Goal: Task Accomplishment & Management: Use online tool/utility

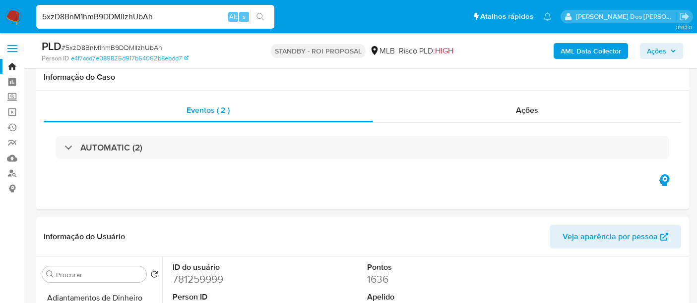
select select "10"
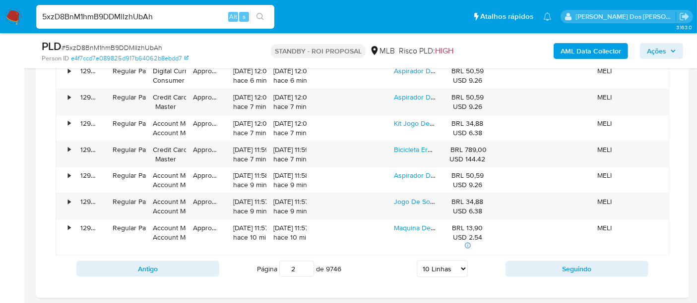
scroll to position [165, 0]
click at [183, 19] on input "5xzD8BnM1hmB9DDMlIzhUbAh" at bounding box center [155, 16] width 238 height 13
paste input "ioOJzxs0gDet6EX0omp52NEK"
type input "ioOJzxs0gDet6EX0omp52NEK"
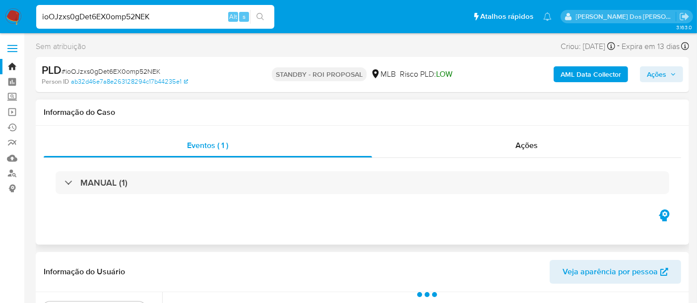
select select "10"
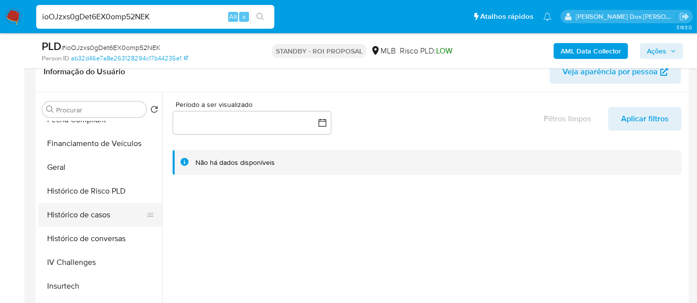
scroll to position [385, 0]
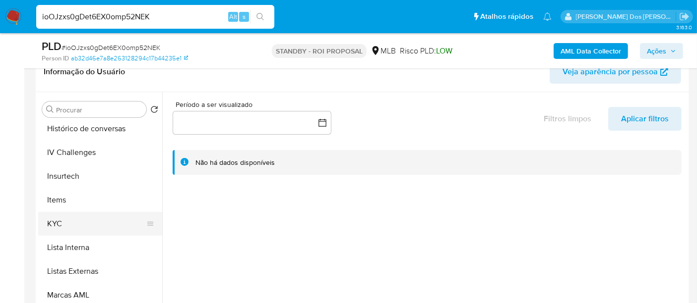
click at [56, 221] on button "KYC" at bounding box center [96, 224] width 116 height 24
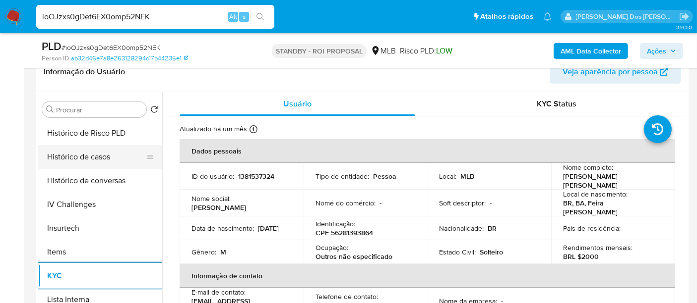
scroll to position [275, 0]
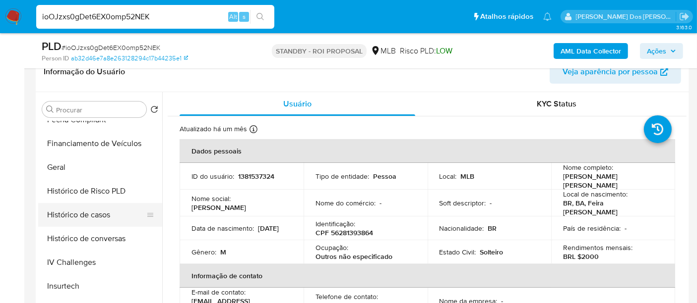
click at [88, 211] on button "Histórico de casos" at bounding box center [96, 215] width 116 height 24
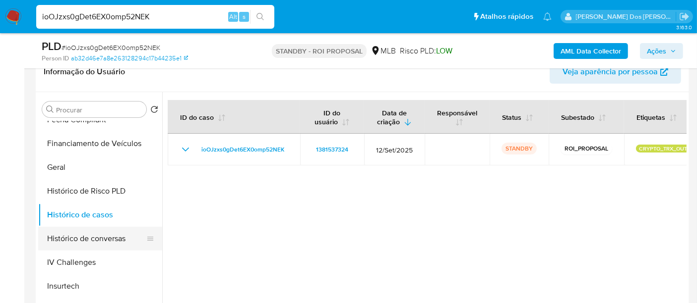
scroll to position [110, 0]
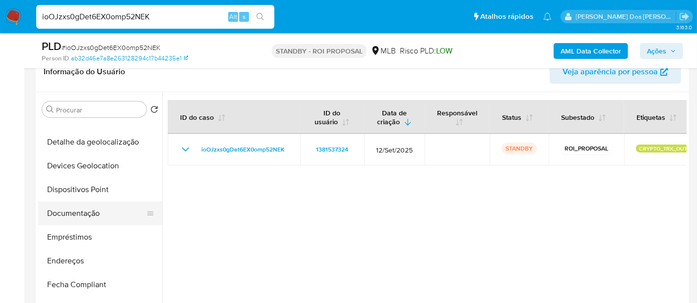
click at [86, 209] on button "Documentação" at bounding box center [96, 214] width 116 height 24
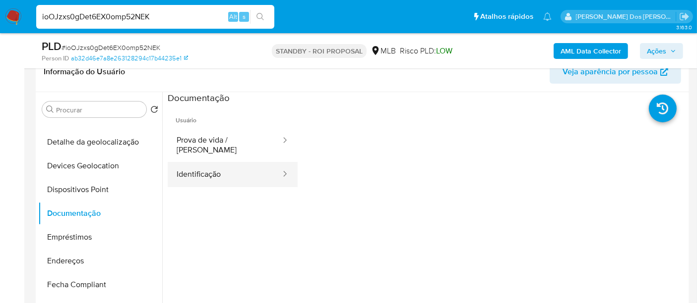
click at [201, 168] on button "Identificação" at bounding box center [225, 174] width 114 height 25
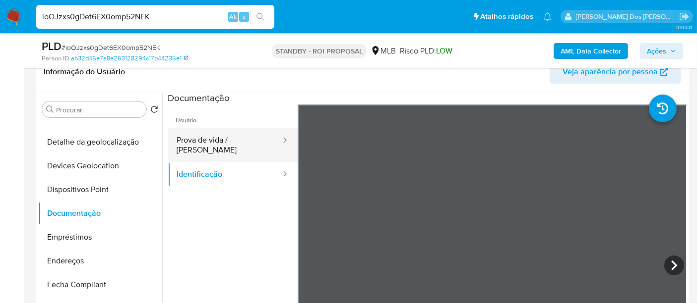
click at [181, 135] on button "Prova de vida / [PERSON_NAME]" at bounding box center [225, 145] width 114 height 34
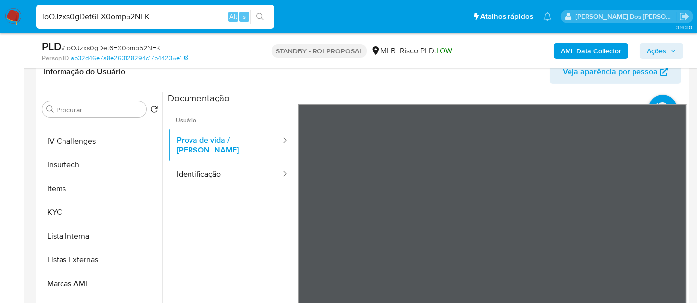
scroll to position [537, 0]
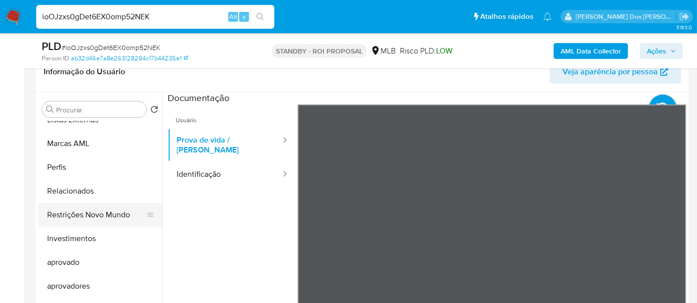
click at [102, 212] on button "Restrições Novo Mundo" at bounding box center [96, 215] width 116 height 24
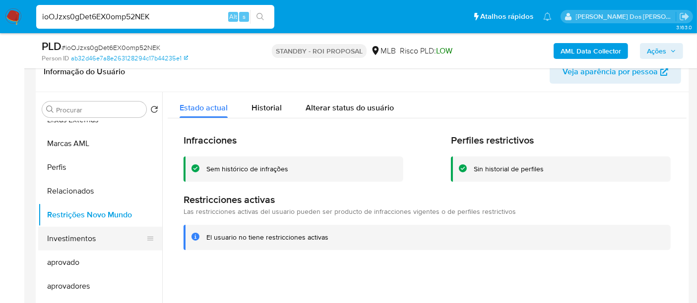
scroll to position [262, 0]
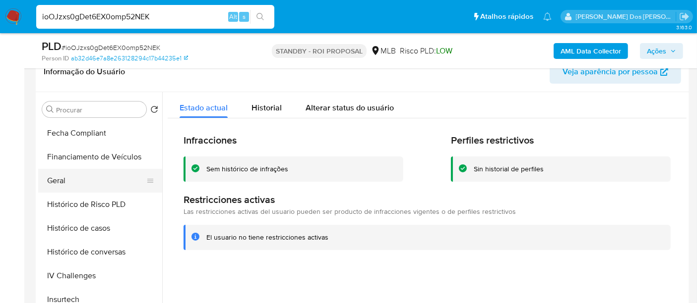
click at [59, 181] on button "Geral" at bounding box center [96, 181] width 116 height 24
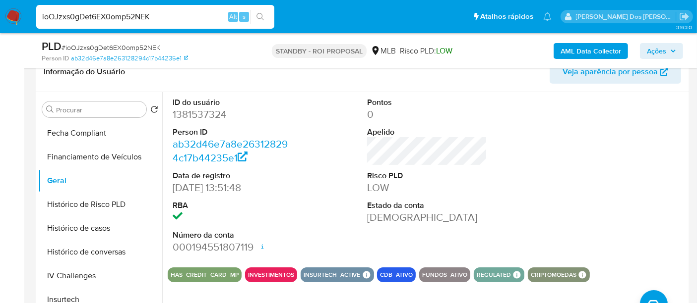
click at [130, 20] on input "ioOJzxs0gDet6EX0omp52NEK" at bounding box center [155, 16] width 238 height 13
paste input "Eg4rmUhfTTB5KEoThKLkLgYd"
type input "Eg4rmUhfTTB5KEoThKLkLgYd"
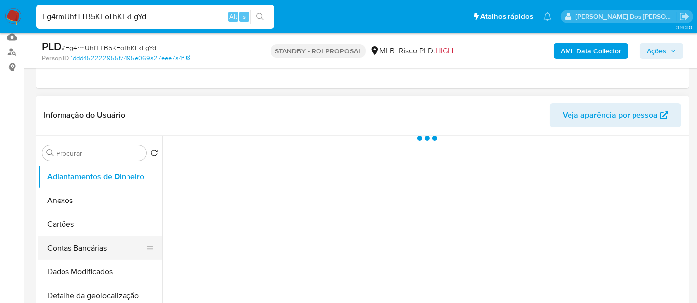
scroll to position [165, 0]
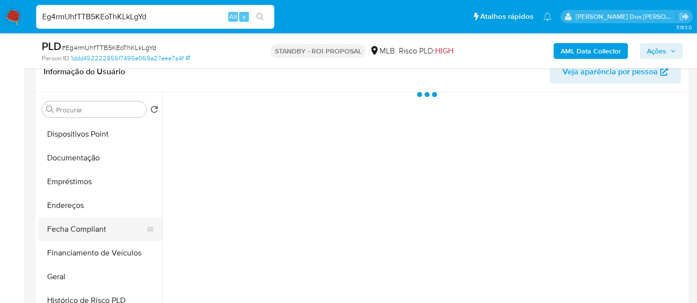
select select "10"
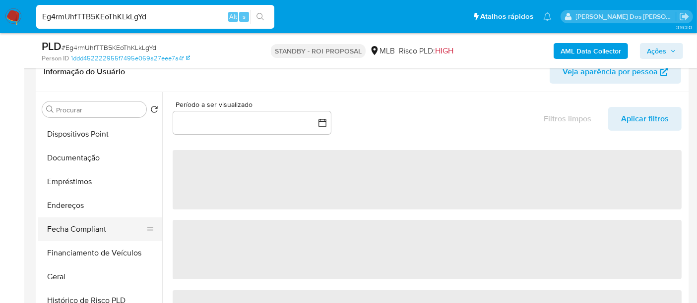
scroll to position [330, 0]
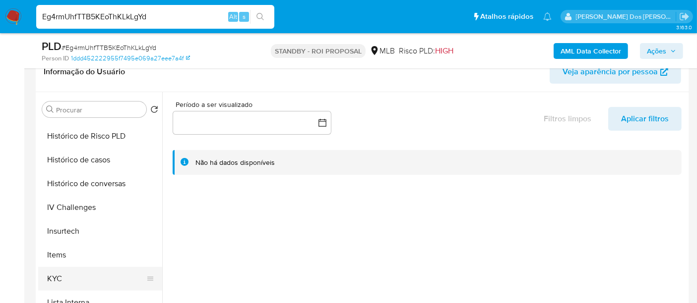
click at [52, 273] on button "KYC" at bounding box center [96, 279] width 116 height 24
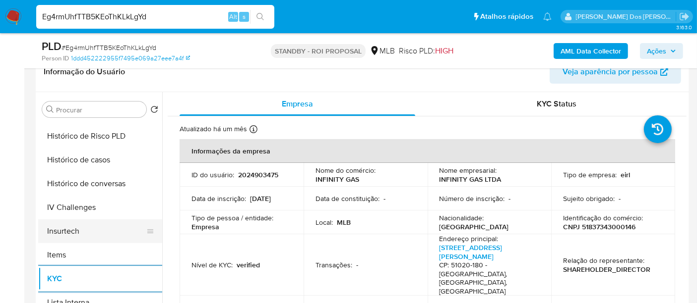
scroll to position [275, 0]
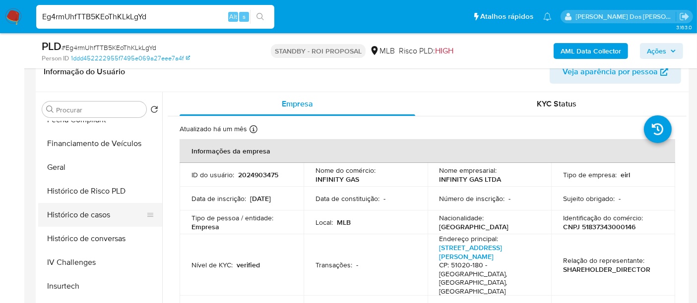
click at [101, 222] on button "Histórico de casos" at bounding box center [96, 215] width 116 height 24
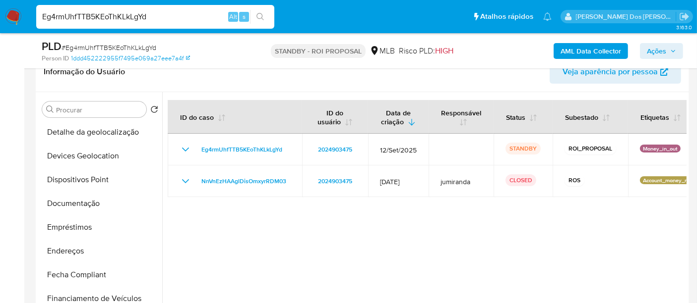
scroll to position [110, 0]
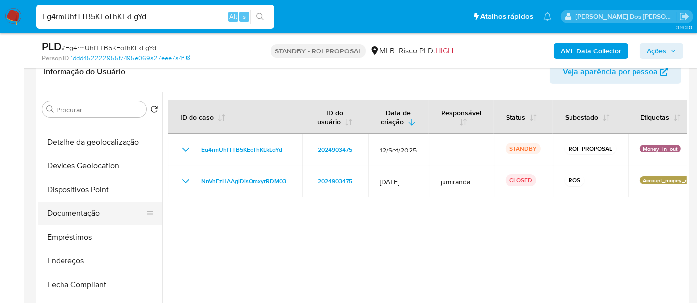
click at [79, 217] on button "Documentação" at bounding box center [96, 214] width 116 height 24
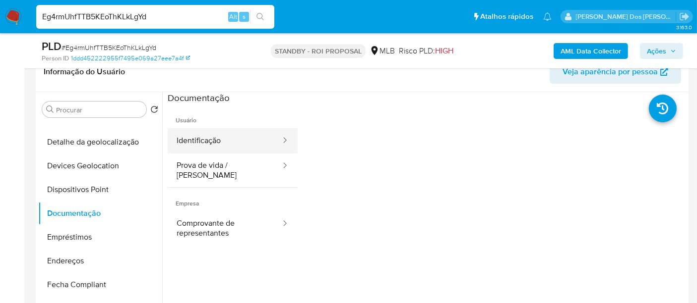
click at [195, 141] on button "Identificação" at bounding box center [225, 140] width 114 height 25
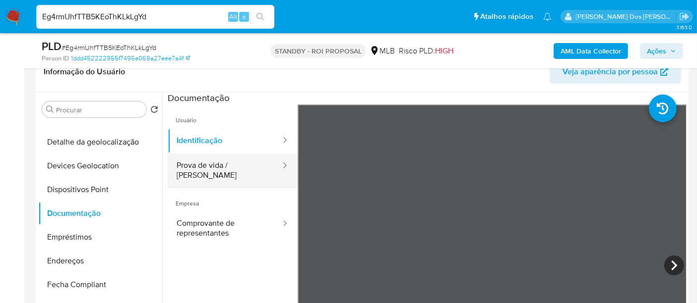
click at [204, 159] on button "Prova de vida / [PERSON_NAME]" at bounding box center [225, 171] width 114 height 34
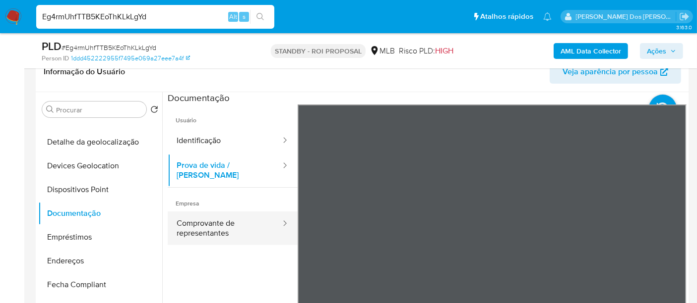
click at [200, 217] on button "Comprovante de representantes" at bounding box center [225, 229] width 114 height 34
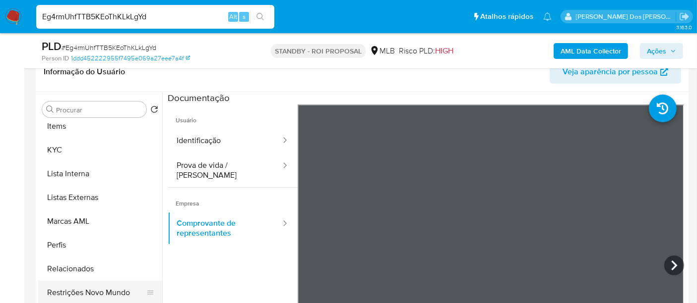
scroll to position [496, 0]
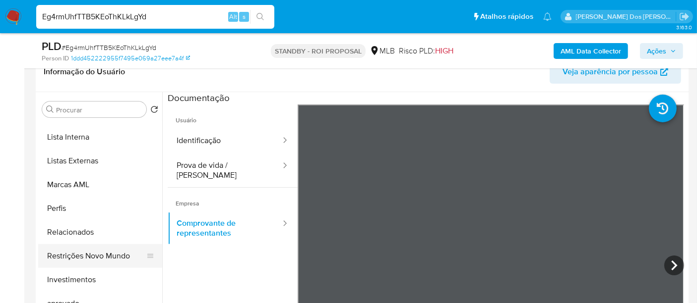
click at [102, 255] on button "Restrições Novo Mundo" at bounding box center [96, 256] width 116 height 24
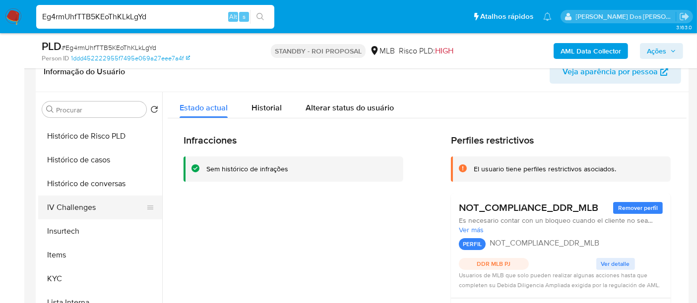
scroll to position [275, 0]
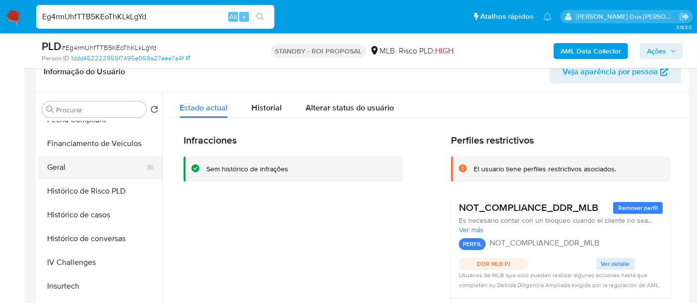
click at [60, 175] on button "Geral" at bounding box center [96, 168] width 116 height 24
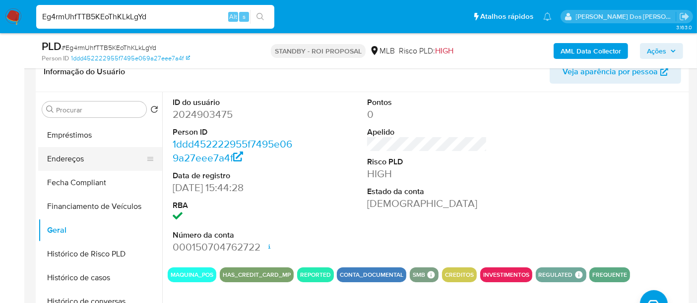
scroll to position [165, 0]
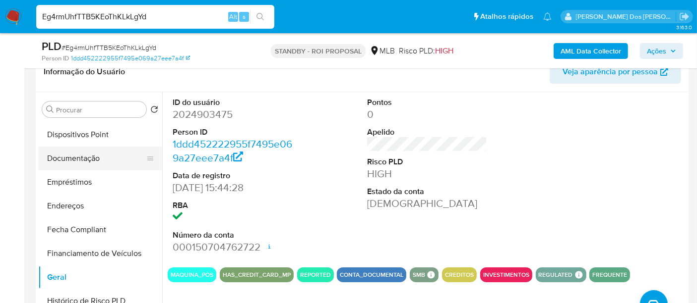
click at [79, 158] on button "Documentação" at bounding box center [96, 159] width 116 height 24
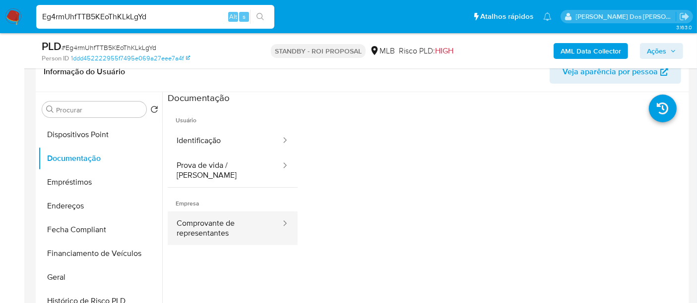
click at [217, 222] on button "Comprovante de representantes" at bounding box center [225, 229] width 114 height 34
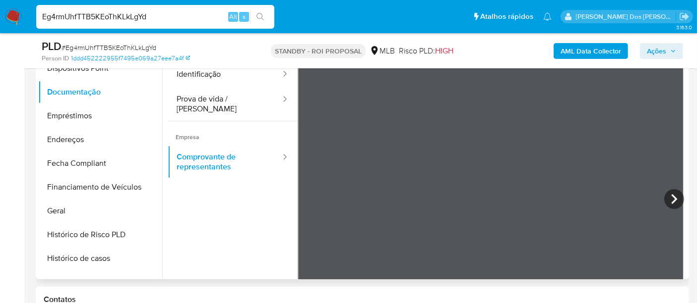
scroll to position [275, 0]
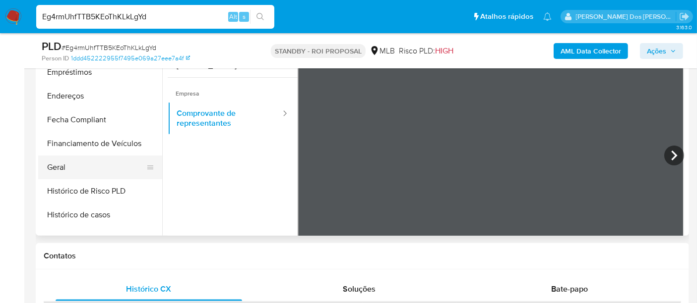
click at [59, 172] on button "Geral" at bounding box center [96, 168] width 116 height 24
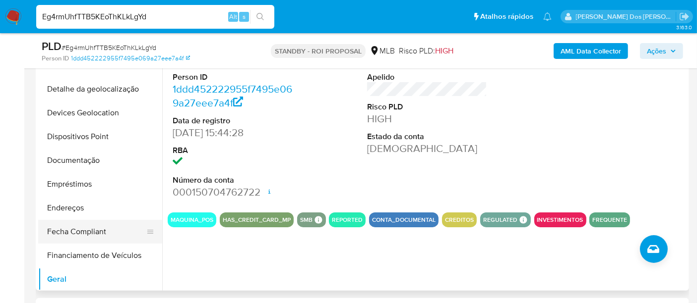
scroll to position [0, 0]
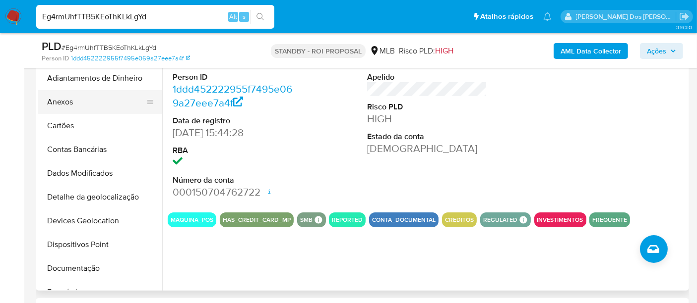
click at [62, 104] on button "Anexos" at bounding box center [96, 102] width 116 height 24
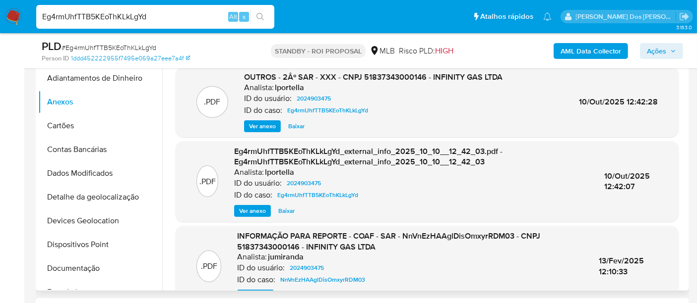
scroll to position [105, 0]
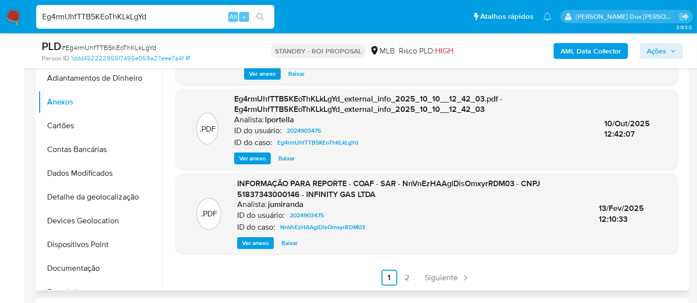
click at [260, 244] on span "Ver anexo" at bounding box center [255, 243] width 27 height 10
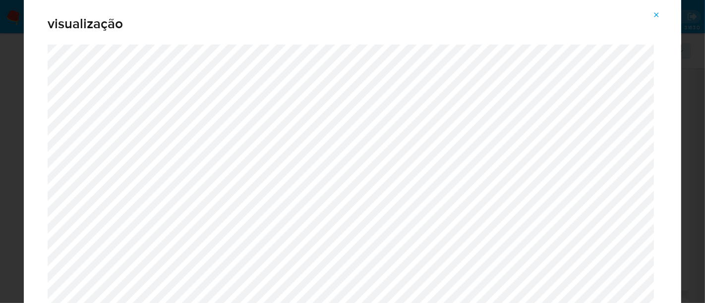
click at [654, 16] on icon "Attachment preview" at bounding box center [656, 15] width 8 height 8
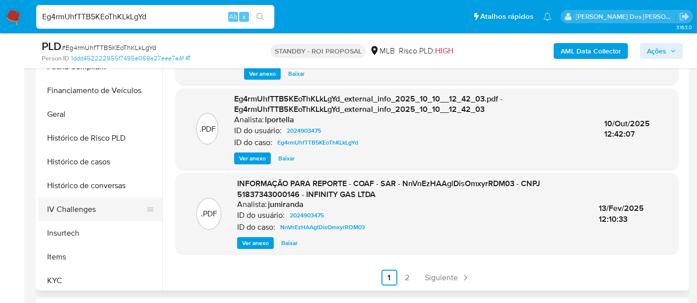
scroll to position [275, 0]
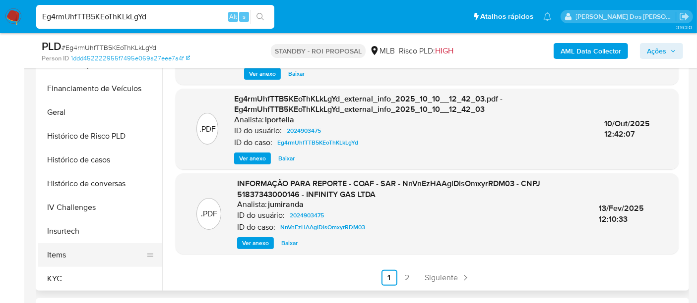
drag, startPoint x: 55, startPoint y: 274, endPoint x: 83, endPoint y: 252, distance: 35.8
click at [55, 274] on button "KYC" at bounding box center [100, 279] width 124 height 24
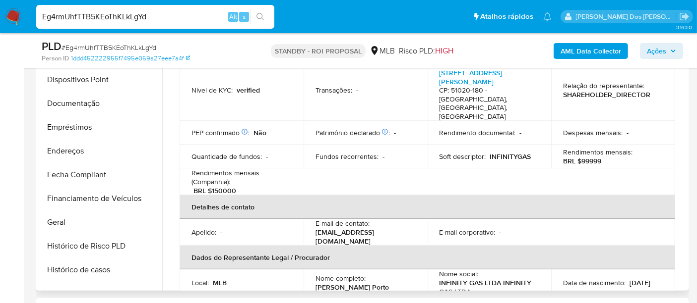
scroll to position [165, 0]
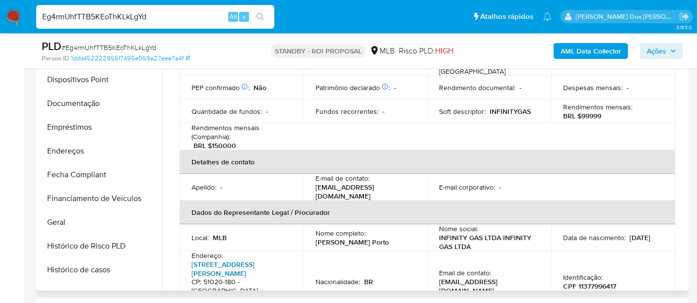
click at [237, 260] on link "Rua Professor José Brandão 135, Boa Viagem" at bounding box center [222, 269] width 63 height 19
click at [74, 146] on button "Endereços" at bounding box center [96, 151] width 116 height 24
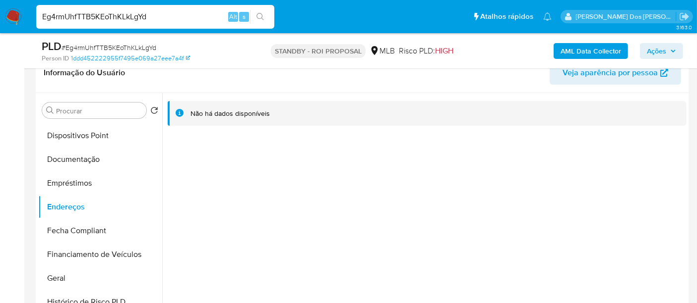
scroll to position [110, 0]
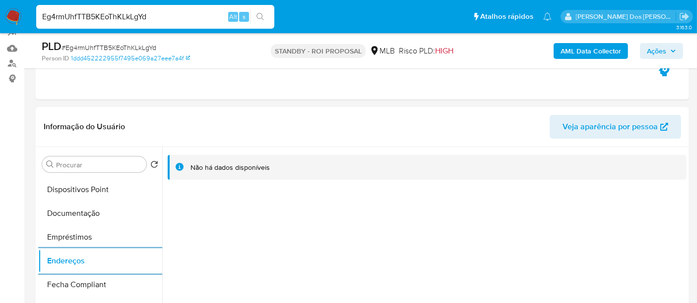
click at [153, 18] on input "Eg4rmUhfTTB5KEoThKLkLgYd" at bounding box center [155, 16] width 238 height 13
paste input "f5r7QDqiw3gOogL0sifNJBCk"
type input "f5r7QDqiw3gOogL0sifNJBCk"
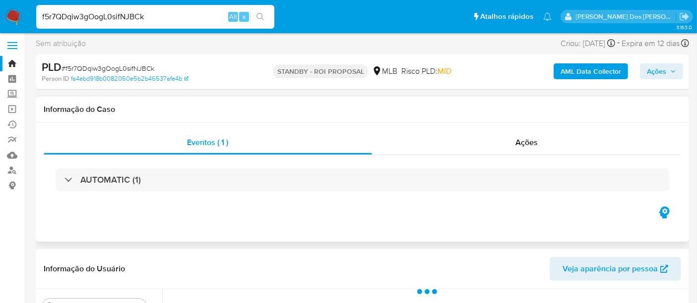
scroll to position [220, 0]
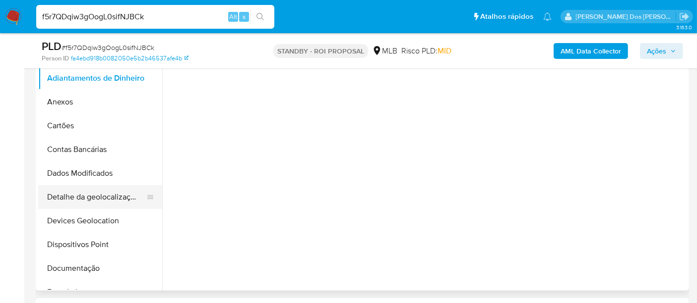
select select "10"
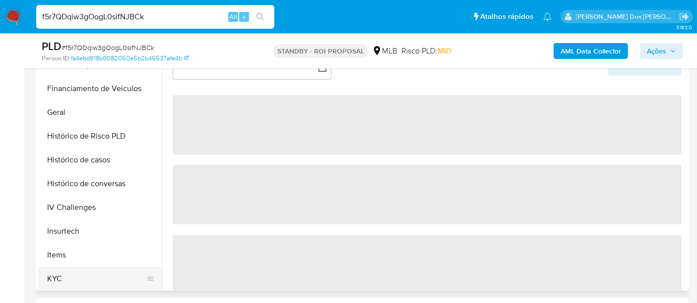
scroll to position [330, 0]
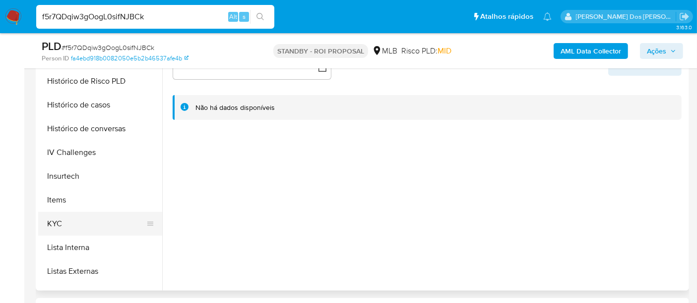
click at [58, 220] on button "KYC" at bounding box center [96, 224] width 116 height 24
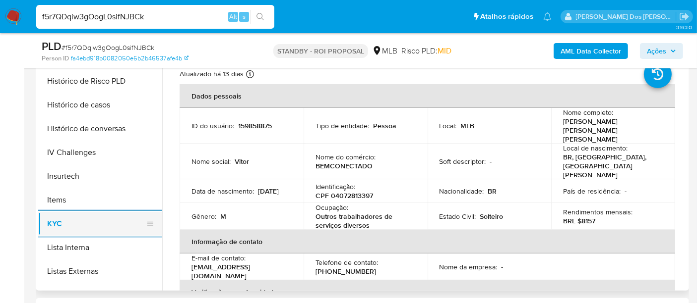
scroll to position [275, 0]
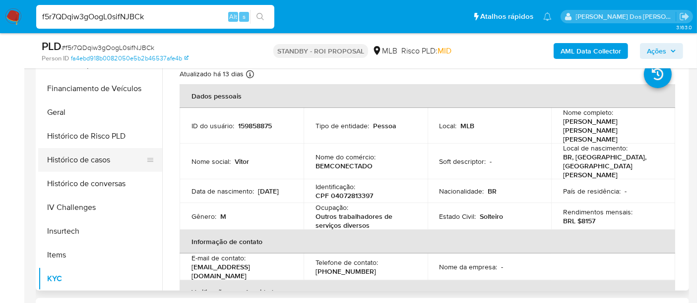
click at [95, 161] on button "Histórico de casos" at bounding box center [96, 160] width 116 height 24
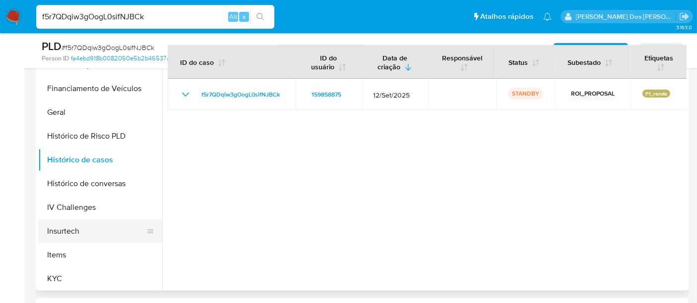
scroll to position [110, 0]
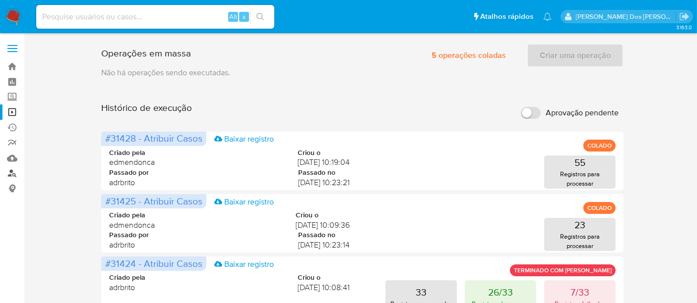
click at [14, 176] on link "Localizador de pessoas" at bounding box center [59, 173] width 118 height 15
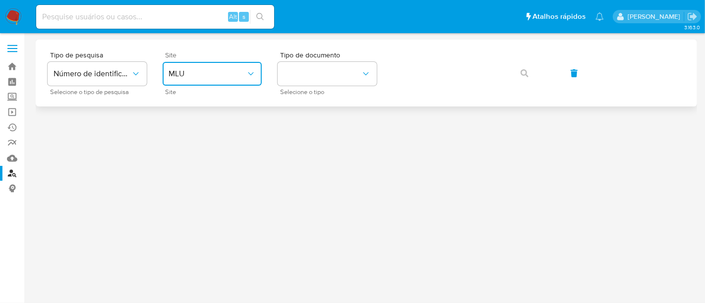
click at [228, 75] on span "MLU" at bounding box center [207, 74] width 77 height 10
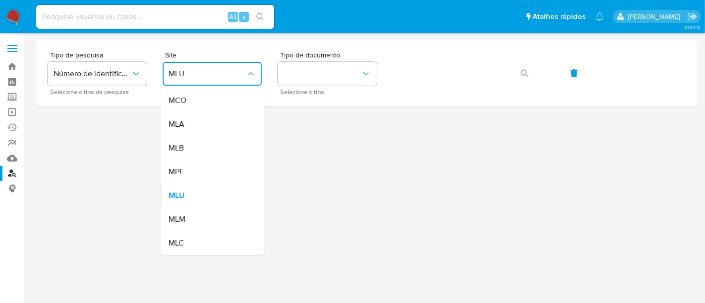
click at [198, 148] on div "MLB" at bounding box center [209, 148] width 81 height 24
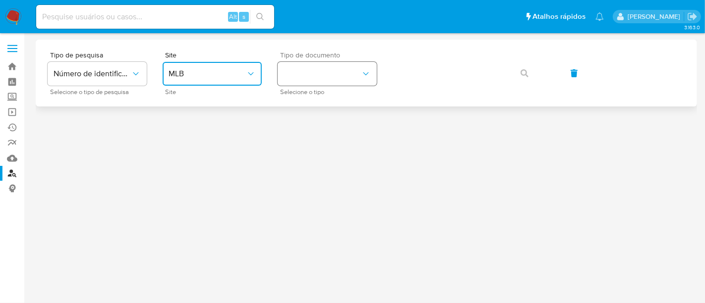
click at [322, 77] on button "identificationType" at bounding box center [327, 74] width 99 height 24
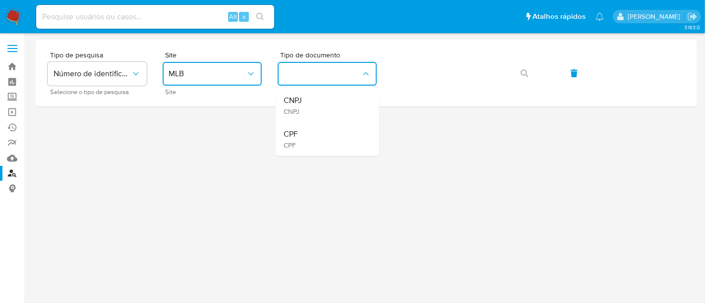
click at [309, 127] on div "CPF CPF" at bounding box center [324, 139] width 81 height 34
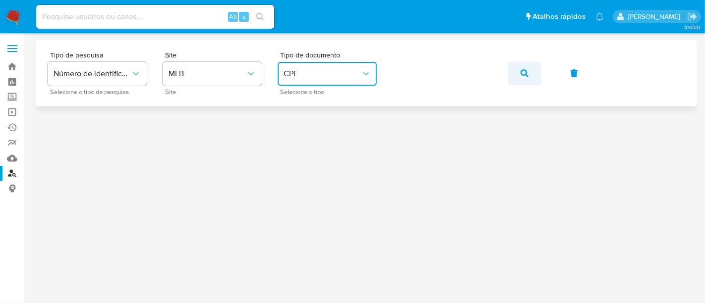
click at [521, 73] on icon "button" at bounding box center [525, 73] width 8 height 8
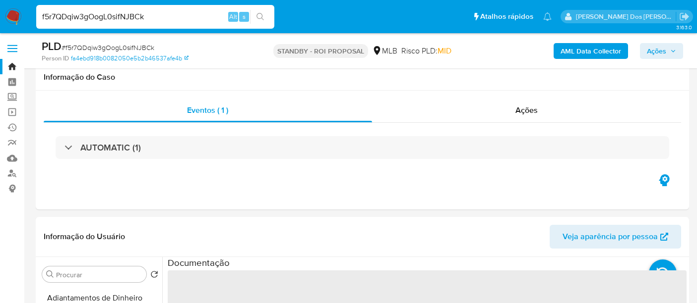
select select "10"
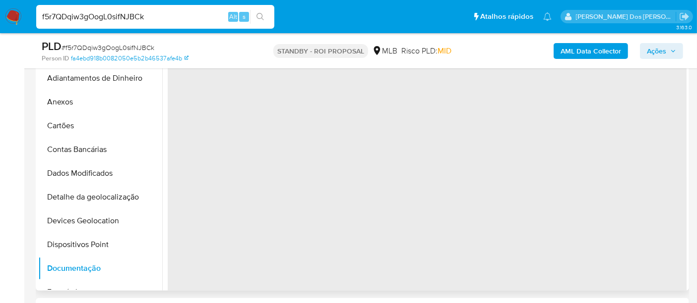
scroll to position [110, 0]
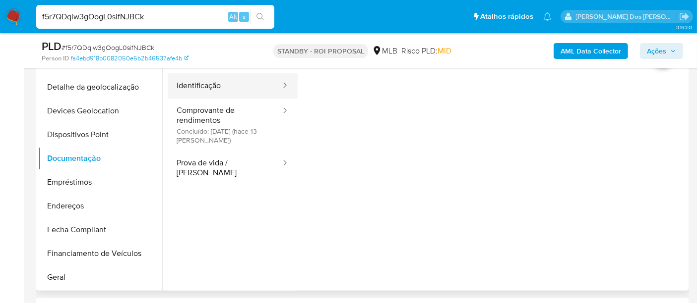
click at [196, 87] on button "Identificação" at bounding box center [225, 85] width 114 height 25
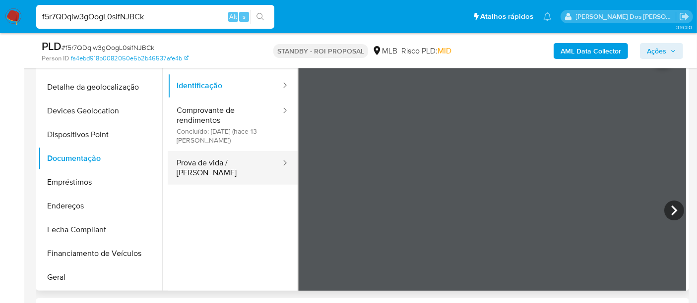
click at [214, 165] on button "Prova de vida / Selfie" at bounding box center [225, 168] width 114 height 34
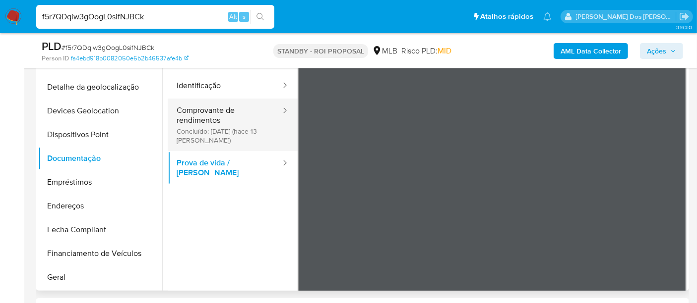
click at [179, 108] on button "Comprovante de rendimentos Concluído: 01/10/2025 (hace 13 días)" at bounding box center [225, 125] width 114 height 53
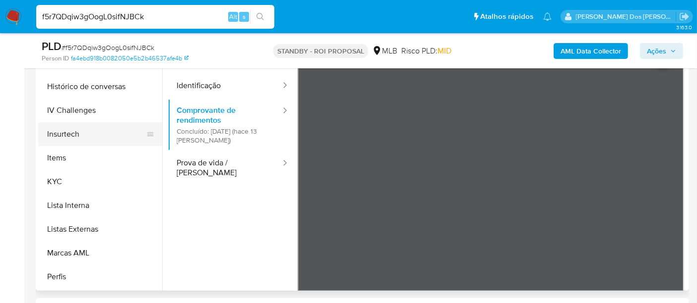
scroll to position [440, 0]
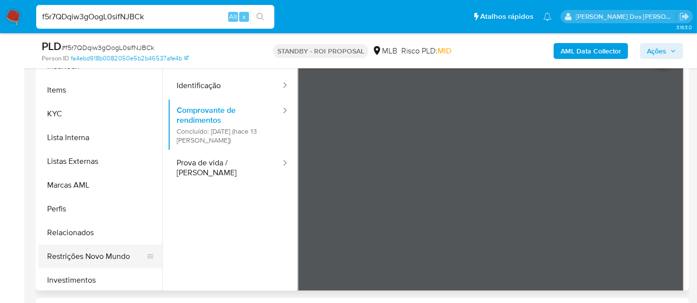
click at [102, 253] on button "Restrições Novo Mundo" at bounding box center [96, 257] width 116 height 24
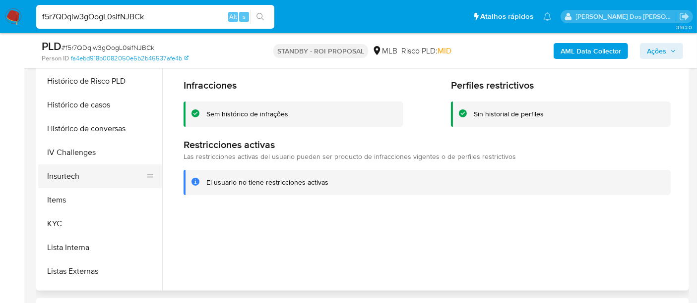
scroll to position [275, 0]
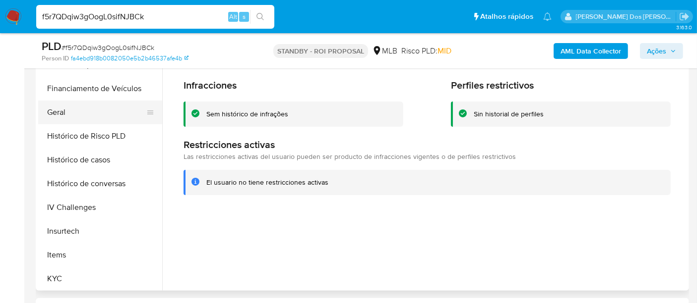
click at [61, 114] on button "Geral" at bounding box center [96, 113] width 116 height 24
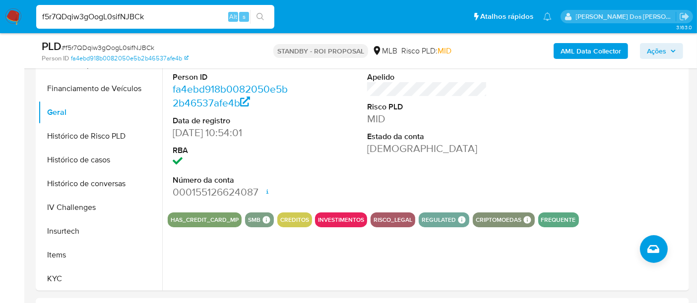
click at [151, 16] on input "f5r7QDqiw3gOogL0sifNJBCk" at bounding box center [155, 16] width 238 height 13
paste input "QAV5ho1eqdzrjwuazntjemrH"
type input "QAV5ho1eqdzrjwuazntjemrH"
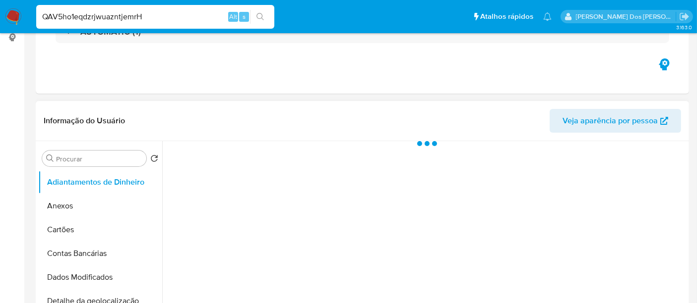
select select "10"
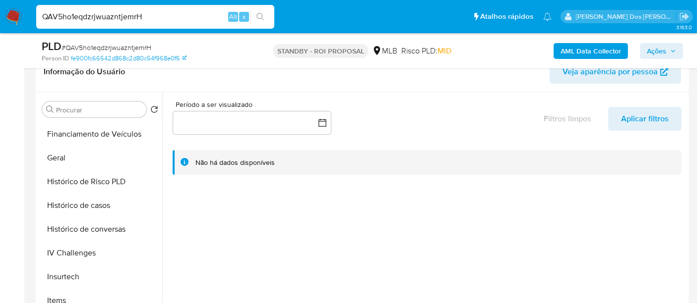
scroll to position [385, 0]
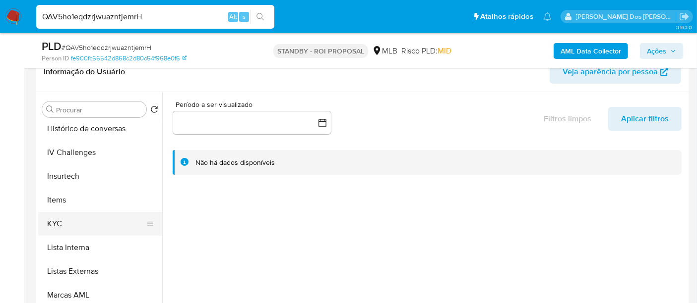
click at [61, 221] on button "KYC" at bounding box center [96, 224] width 116 height 24
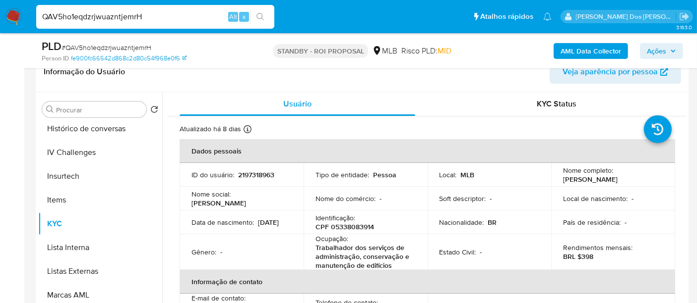
click at [168, 19] on input "QAV5ho1eqdzrjwuazntjemrH" at bounding box center [155, 16] width 238 height 13
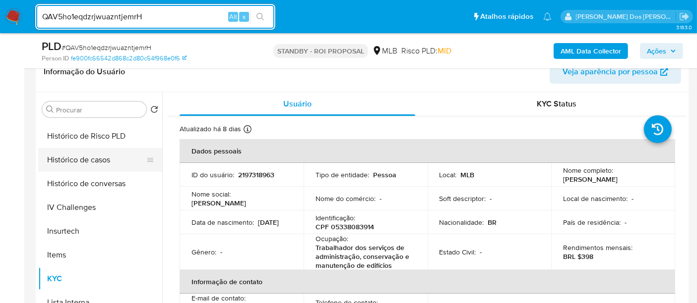
click at [88, 164] on button "Histórico de casos" at bounding box center [96, 160] width 116 height 24
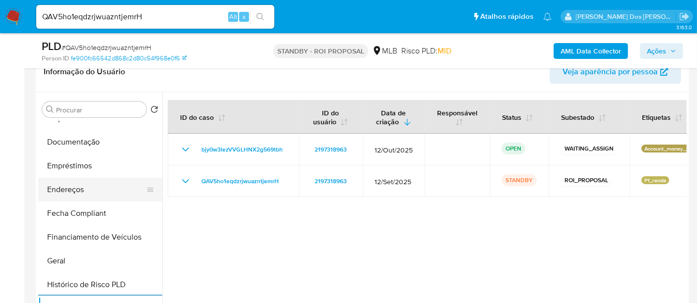
scroll to position [165, 0]
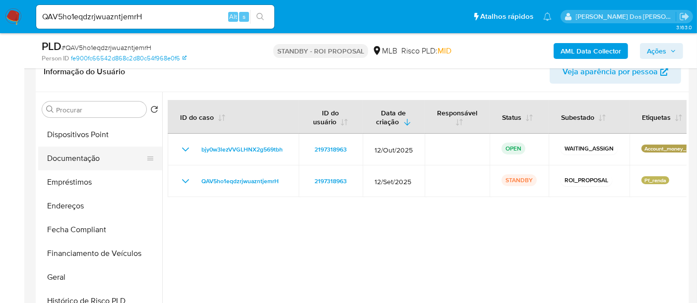
click at [81, 157] on button "Documentação" at bounding box center [96, 159] width 116 height 24
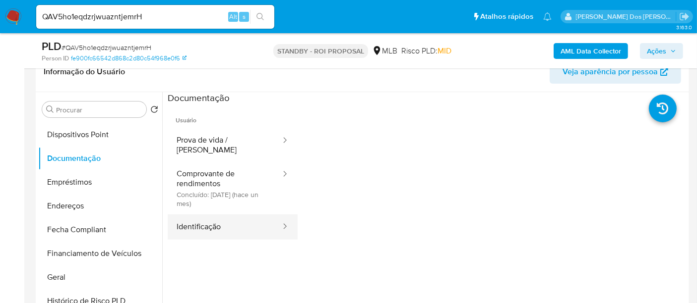
click at [192, 216] on button "Identificação" at bounding box center [225, 227] width 114 height 25
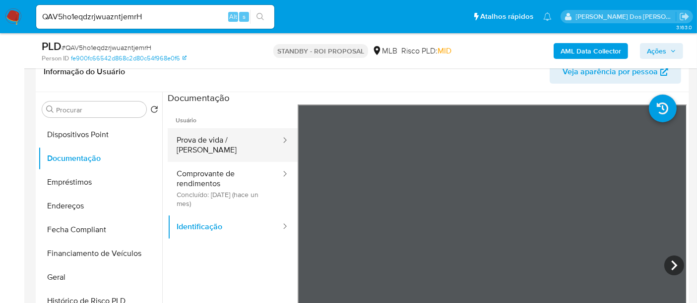
click at [217, 142] on button "Prova de vida / Selfie" at bounding box center [225, 145] width 114 height 34
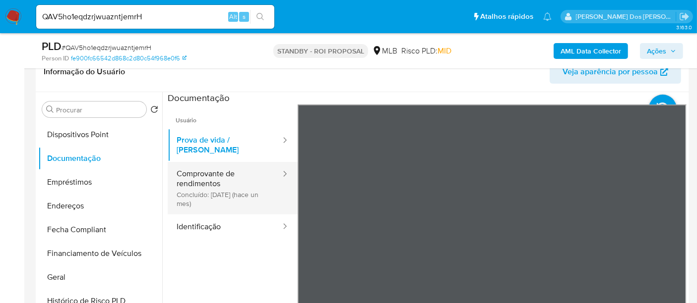
click at [212, 166] on button "Comprovante de rendimentos Concluído: 18/09/2025 (hace un mes)" at bounding box center [225, 188] width 114 height 53
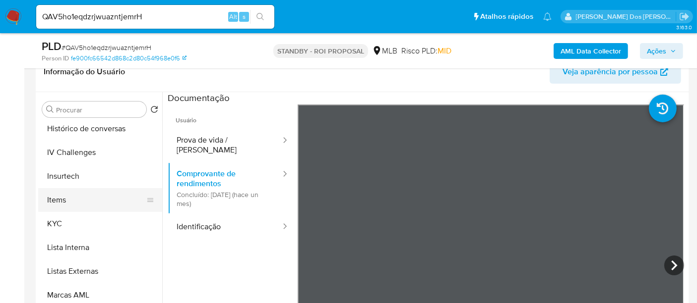
scroll to position [537, 0]
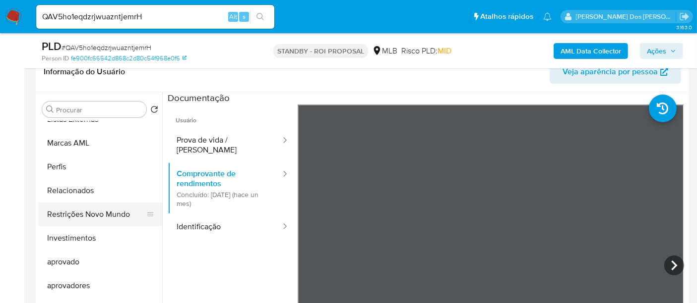
click at [93, 212] on button "Restrições Novo Mundo" at bounding box center [96, 215] width 116 height 24
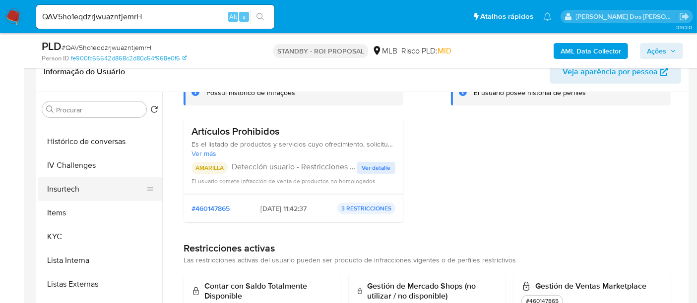
scroll to position [317, 0]
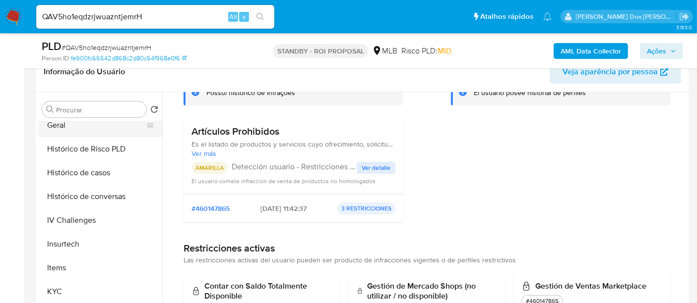
click at [57, 126] on button "Geral" at bounding box center [96, 126] width 116 height 24
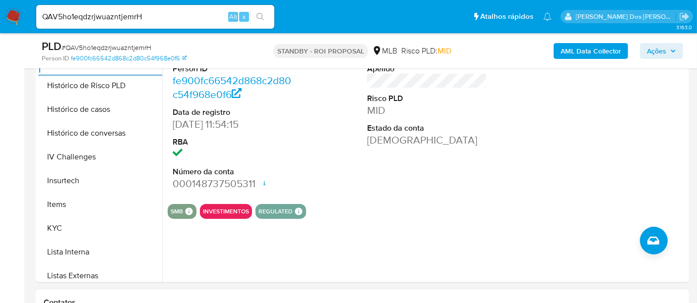
scroll to position [330, 0]
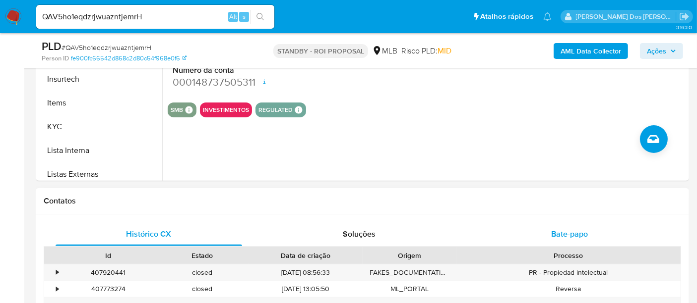
click at [565, 235] on span "Bate-papo" at bounding box center [569, 234] width 37 height 11
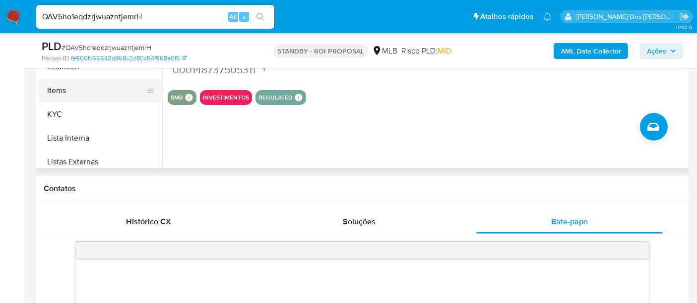
scroll to position [275, 0]
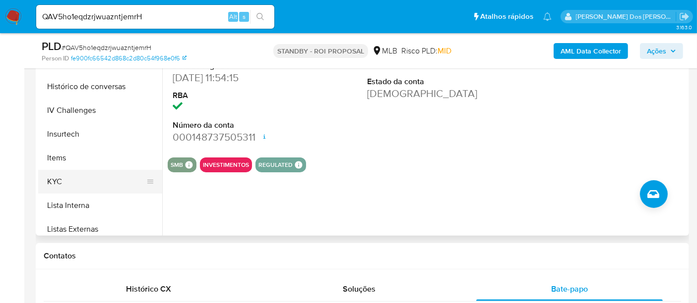
click at [59, 176] on button "KYC" at bounding box center [96, 182] width 116 height 24
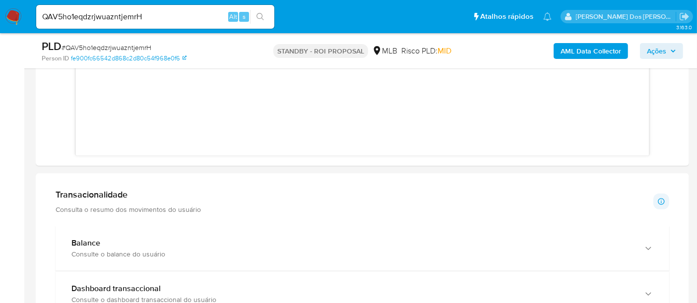
scroll to position [716, 0]
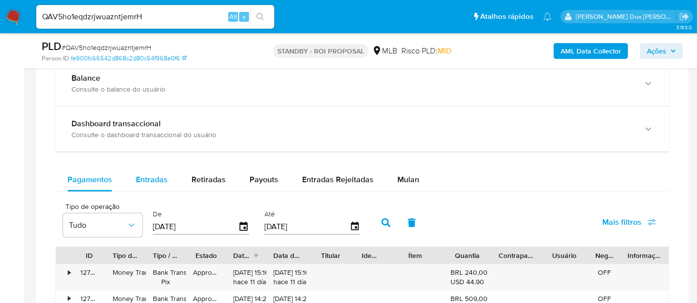
click at [146, 174] on span "Entradas" at bounding box center [152, 179] width 32 height 11
select select "10"
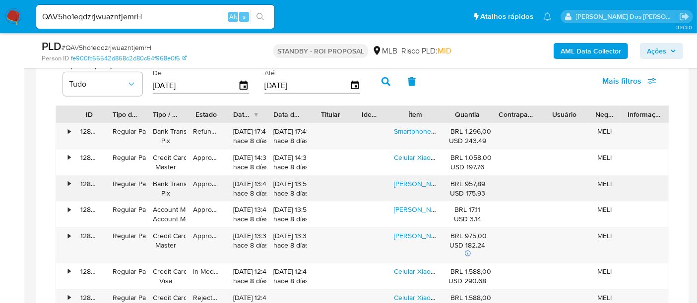
scroll to position [881, 0]
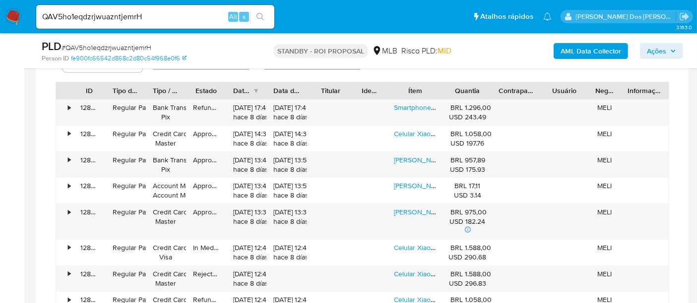
click at [143, 19] on input "QAV5ho1eqdzrjwuazntjemrH" at bounding box center [155, 16] width 238 height 13
paste input "KeoxqFgqek06tP192TqkMLaB"
type input "KeoxqFgqek06tP192TqkMLaB"
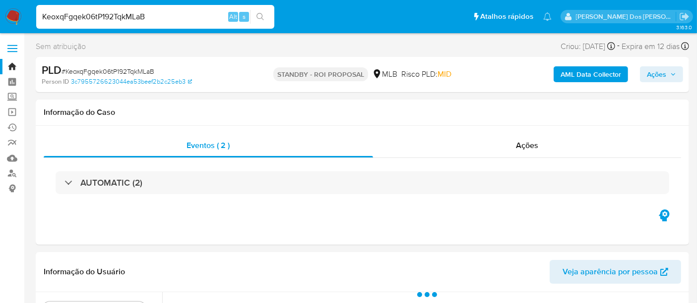
select select "10"
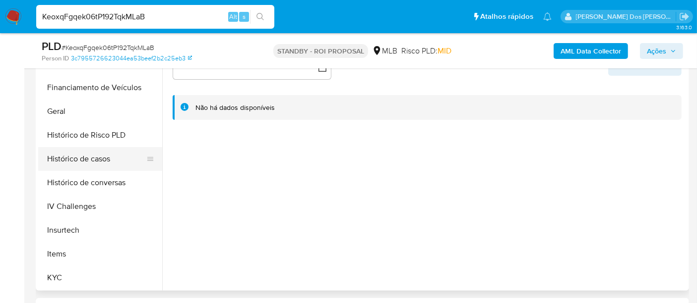
scroll to position [330, 0]
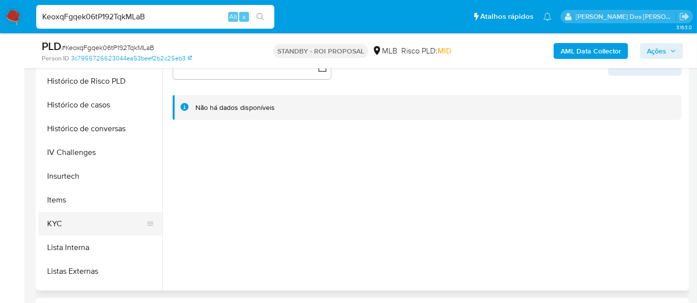
click at [60, 222] on button "KYC" at bounding box center [96, 224] width 116 height 24
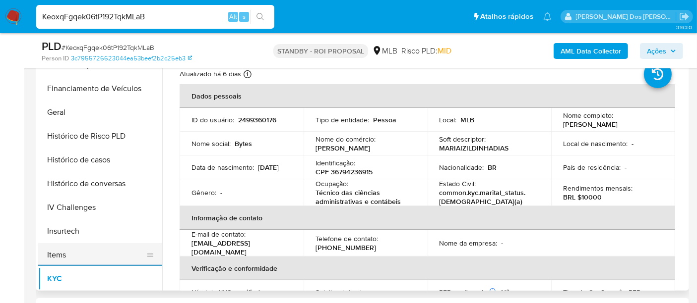
scroll to position [220, 0]
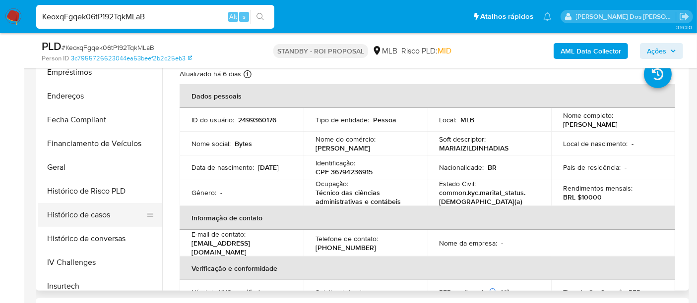
click at [94, 216] on button "Histórico de casos" at bounding box center [96, 215] width 116 height 24
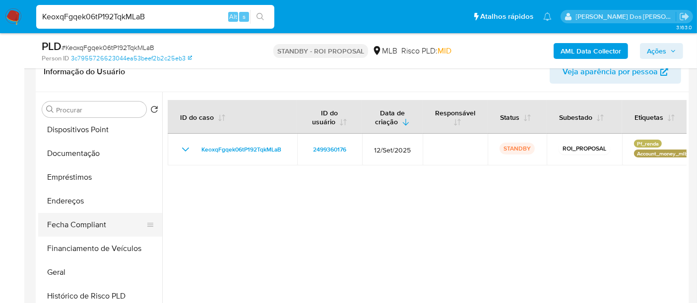
scroll to position [110, 0]
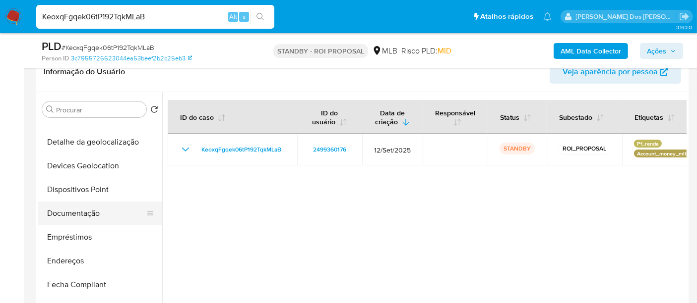
click at [84, 209] on button "Documentação" at bounding box center [96, 214] width 116 height 24
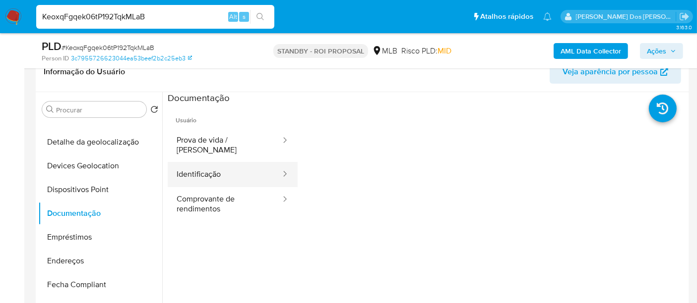
click at [216, 171] on button "Identificação" at bounding box center [225, 174] width 114 height 25
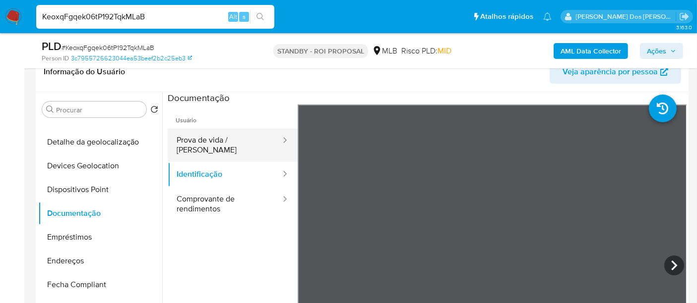
drag, startPoint x: 221, startPoint y: 144, endPoint x: 264, endPoint y: 150, distance: 43.5
click at [221, 143] on button "Prova de vida / [PERSON_NAME]" at bounding box center [225, 145] width 114 height 34
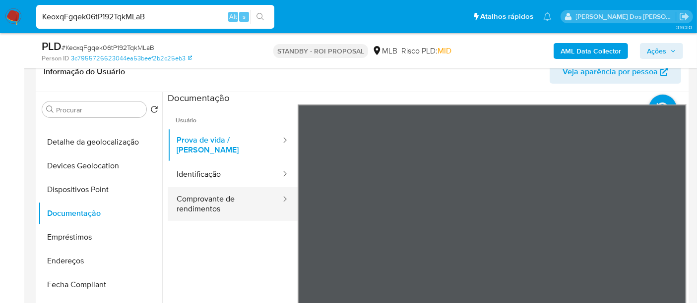
click at [227, 187] on button "Comprovante de rendimentos" at bounding box center [225, 204] width 114 height 34
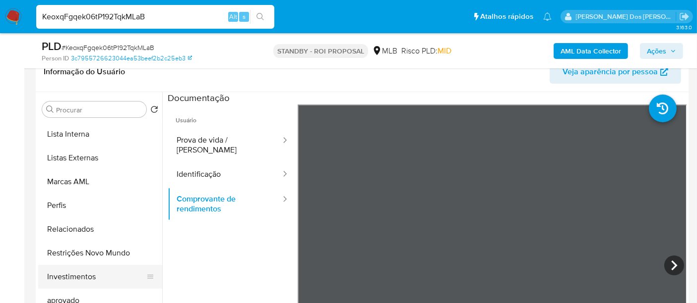
scroll to position [537, 0]
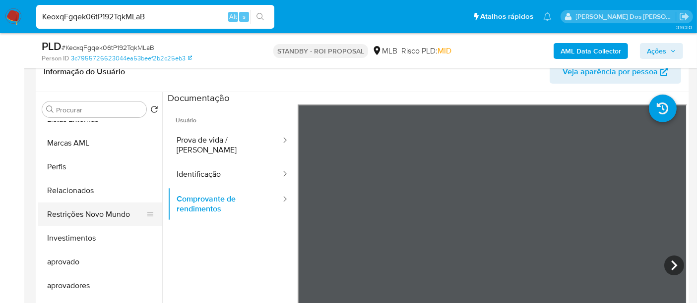
click at [103, 213] on button "Restrições Novo Mundo" at bounding box center [96, 215] width 116 height 24
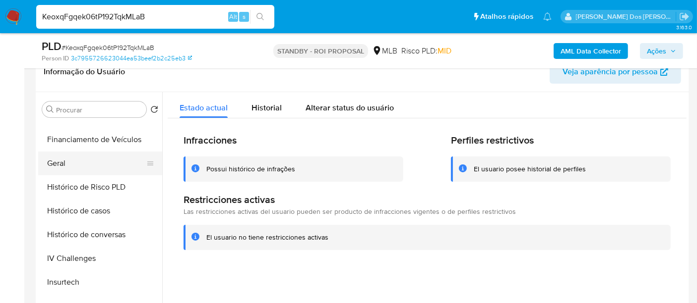
scroll to position [262, 0]
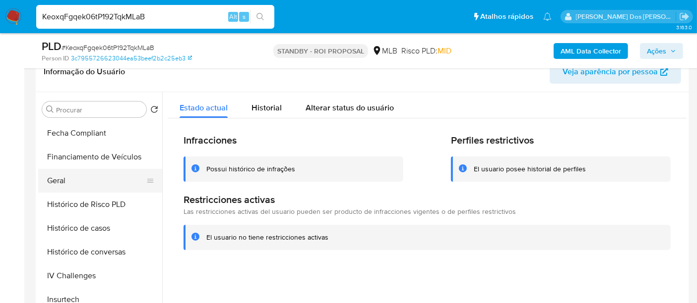
click at [63, 183] on button "Geral" at bounding box center [96, 181] width 116 height 24
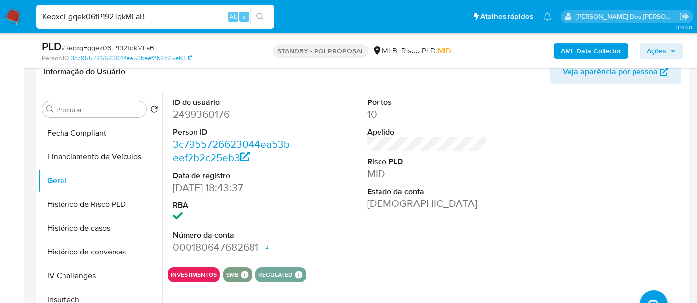
click at [185, 20] on input "KeoxqFgqek06tP192TqkMLaB" at bounding box center [155, 16] width 238 height 13
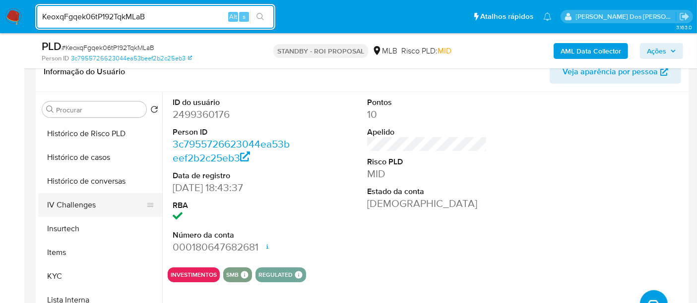
scroll to position [372, 0]
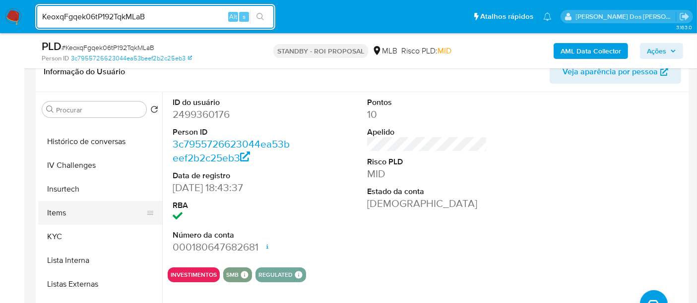
drag, startPoint x: 54, startPoint y: 233, endPoint x: 83, endPoint y: 222, distance: 30.8
click at [54, 233] on button "KYC" at bounding box center [100, 237] width 124 height 24
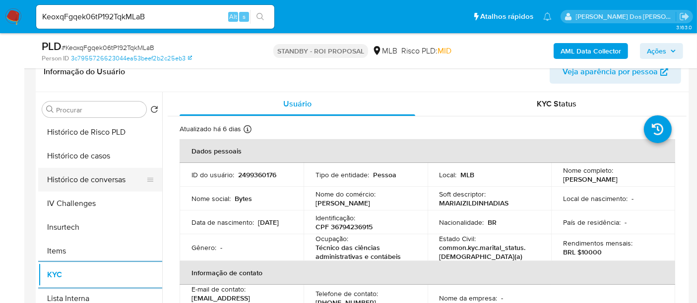
scroll to position [317, 0]
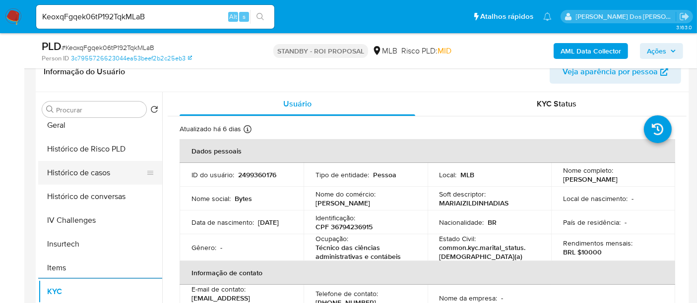
click at [94, 173] on button "Histórico de casos" at bounding box center [96, 173] width 116 height 24
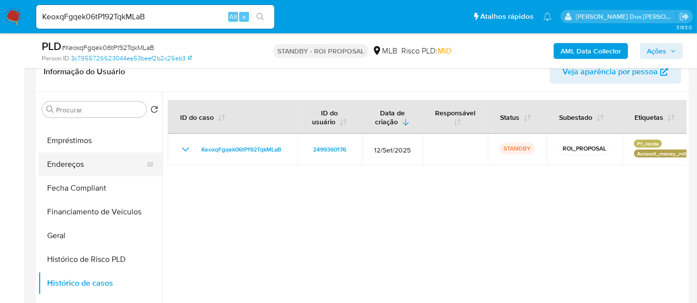
scroll to position [152, 0]
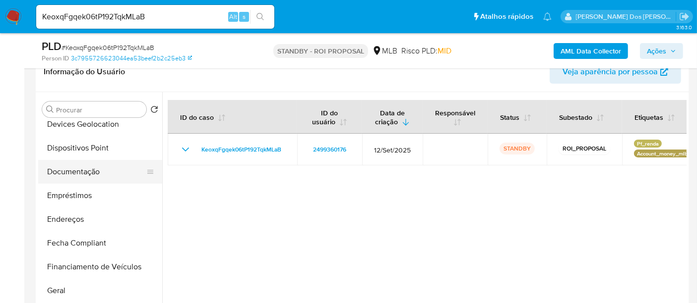
click at [86, 170] on button "Documentação" at bounding box center [96, 172] width 116 height 24
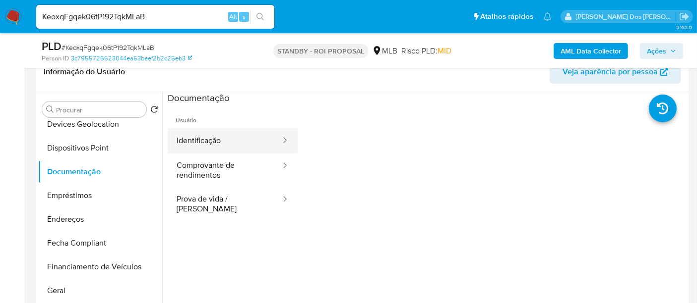
click at [206, 144] on button "Identificação" at bounding box center [225, 140] width 114 height 25
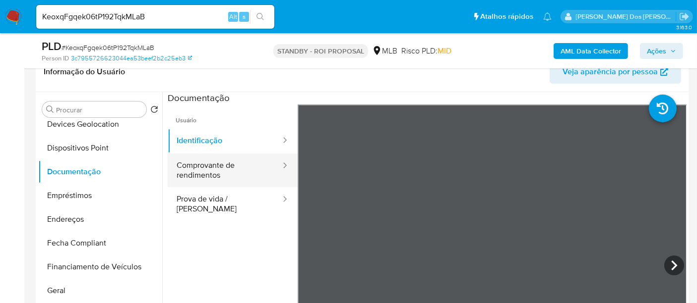
click at [220, 176] on button "Comprovante de rendimentos" at bounding box center [225, 171] width 114 height 34
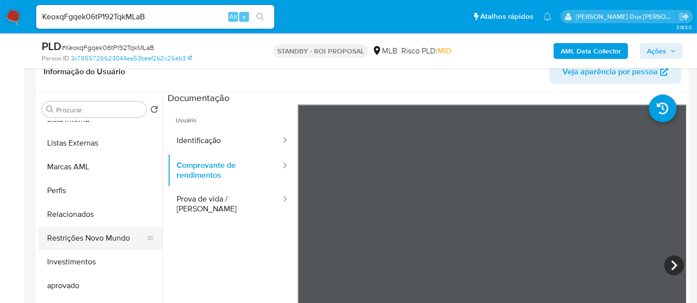
scroll to position [537, 0]
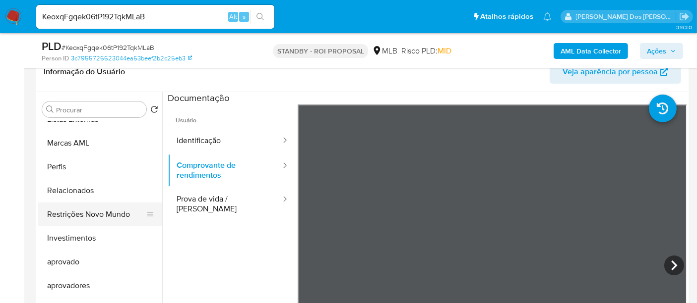
click at [98, 215] on button "Restrições Novo Mundo" at bounding box center [96, 215] width 116 height 24
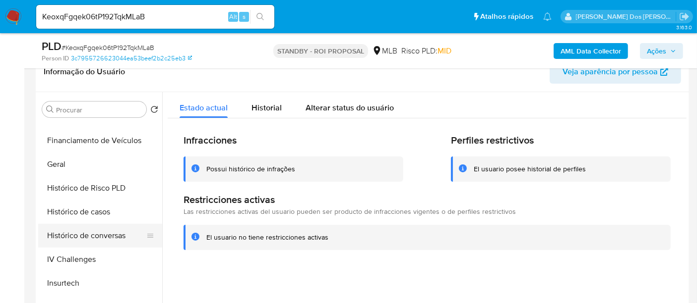
scroll to position [262, 0]
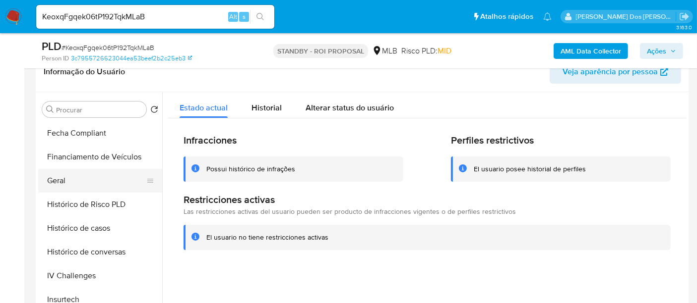
click at [59, 186] on button "Geral" at bounding box center [96, 181] width 116 height 24
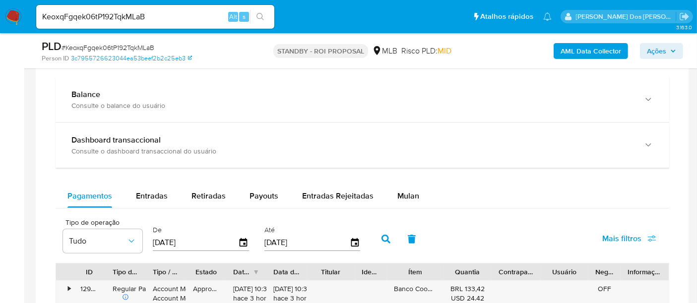
scroll to position [771, 0]
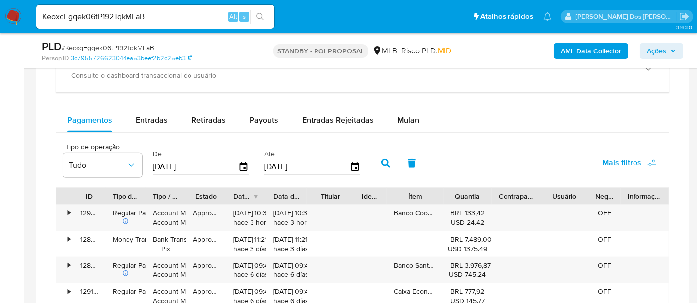
drag, startPoint x: 148, startPoint y: 119, endPoint x: 254, endPoint y: 134, distance: 106.6
click at [148, 119] on span "Entradas" at bounding box center [152, 120] width 32 height 11
select select "10"
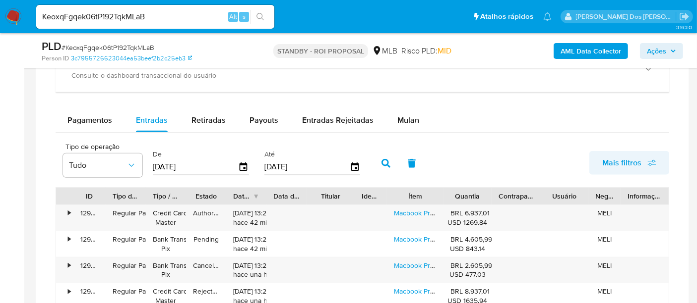
click at [605, 161] on span "Mais filtros" at bounding box center [621, 163] width 39 height 24
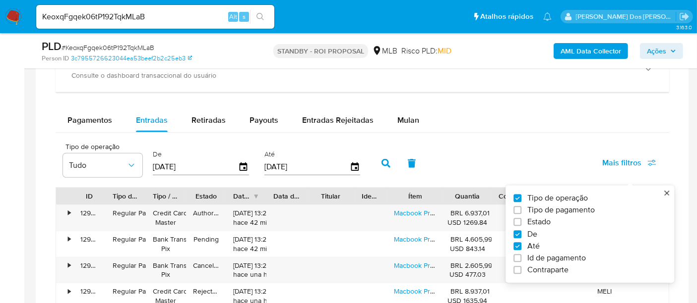
click at [541, 218] on span "Estado" at bounding box center [538, 223] width 23 height 10
click at [521, 219] on input "Estado" at bounding box center [517, 223] width 8 height 8
checkbox input "true"
type input "17/07/2025"
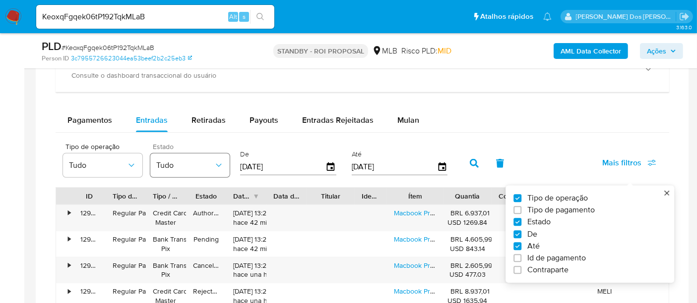
click at [218, 166] on icon "button" at bounding box center [219, 166] width 10 height 10
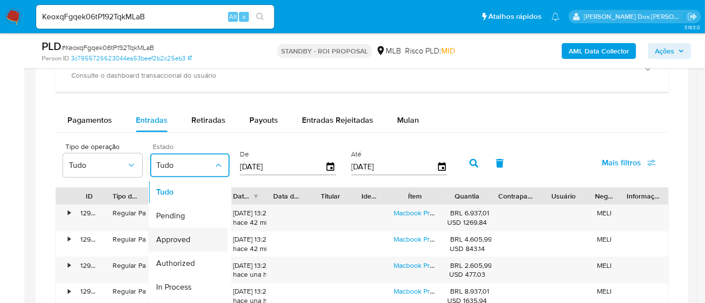
click at [186, 235] on span "Approved" at bounding box center [173, 240] width 34 height 10
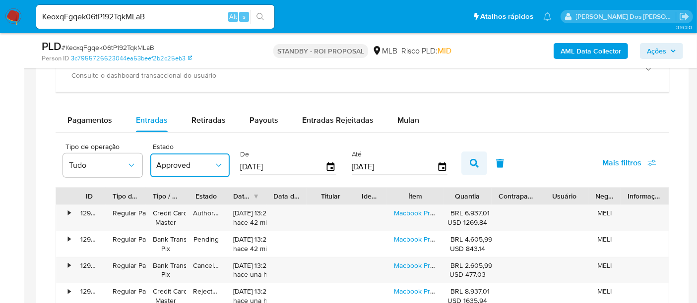
click at [472, 161] on icon "button" at bounding box center [474, 163] width 9 height 9
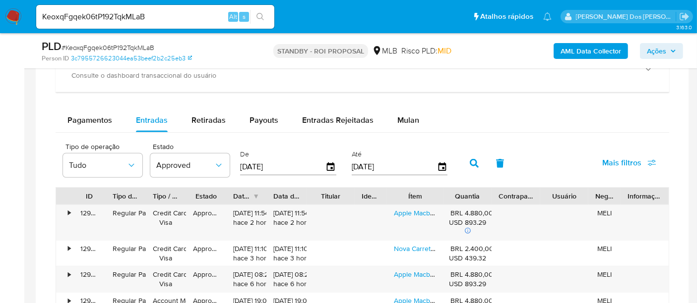
scroll to position [826, 0]
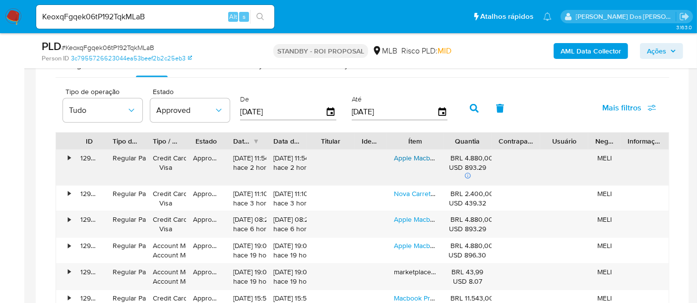
click at [413, 156] on link "Apple Macbook Air (13 Polegadas, 2020, Chip M1, 256 Gb De Ssd) - Cinza-espacial" at bounding box center [519, 158] width 251 height 10
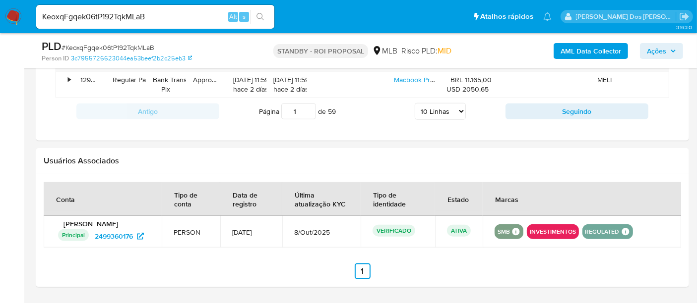
scroll to position [1196, 0]
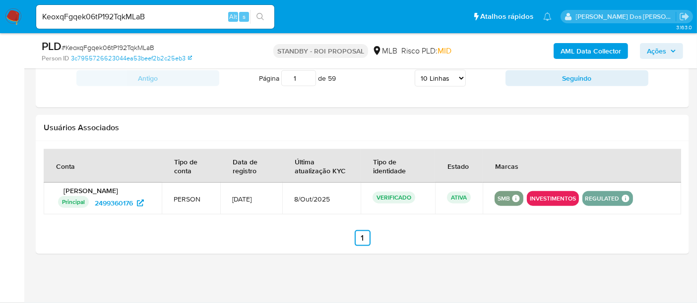
click at [198, 18] on input "KeoxqFgqek06tP192TqkMLaB" at bounding box center [155, 16] width 238 height 13
paste input "YNSFabtneIvPvqdFkAUglZNN"
type input "YNSFabtneIvPvqdFkAUglZNN"
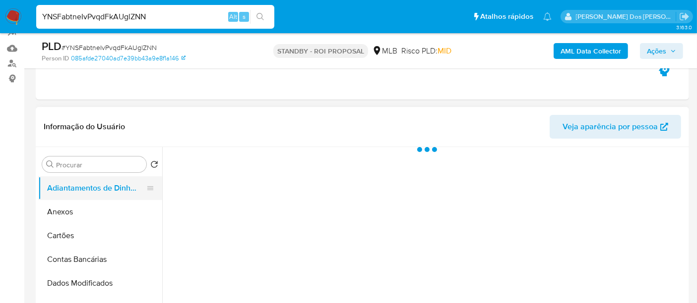
select select "10"
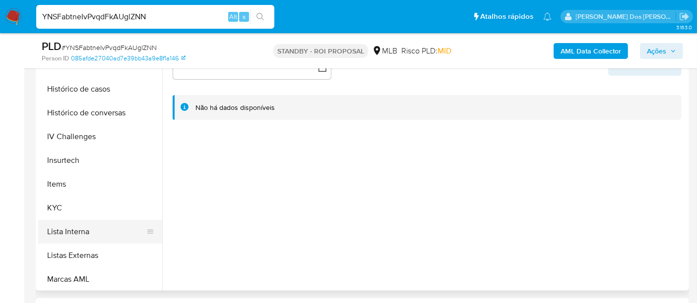
scroll to position [385, 0]
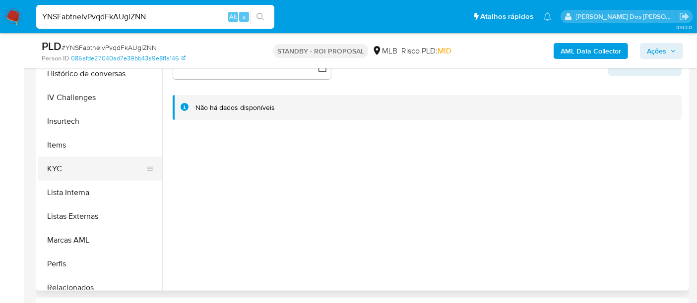
click at [56, 173] on button "KYC" at bounding box center [96, 169] width 116 height 24
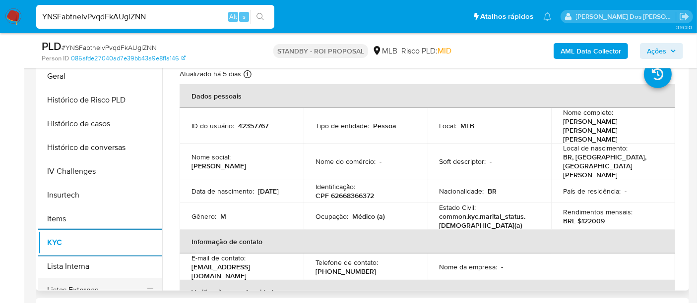
scroll to position [275, 0]
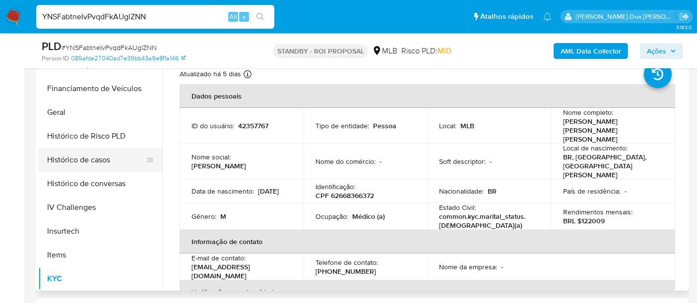
click at [95, 159] on button "Histórico de casos" at bounding box center [96, 160] width 116 height 24
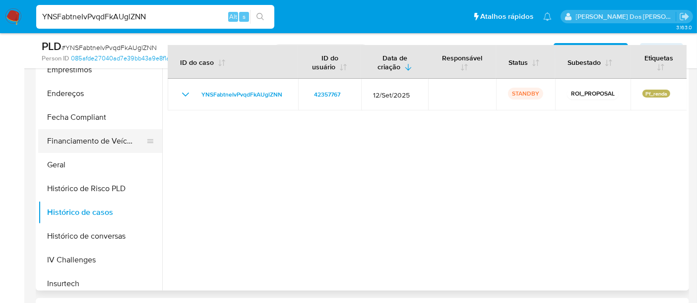
scroll to position [165, 0]
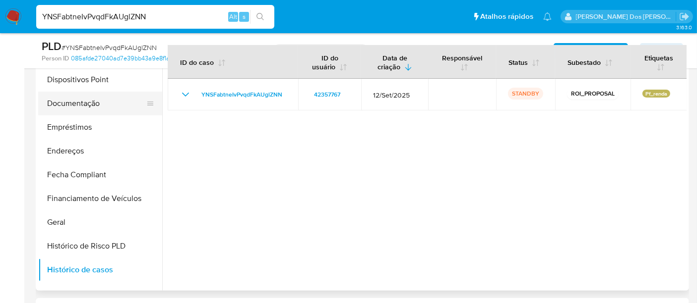
click at [90, 107] on button "Documentação" at bounding box center [96, 104] width 116 height 24
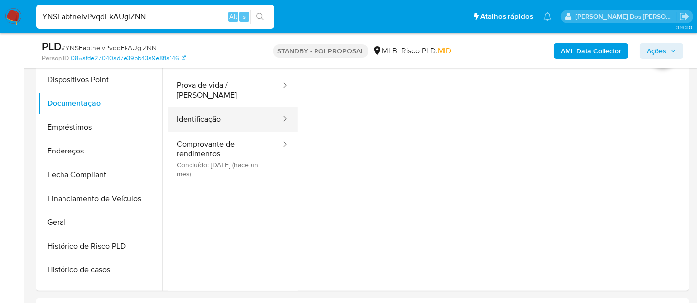
click at [209, 115] on button "Identificação" at bounding box center [225, 119] width 114 height 25
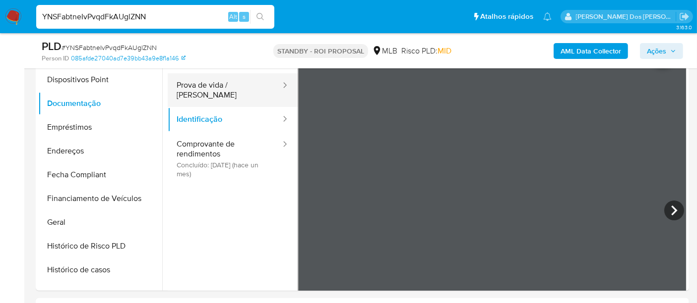
click at [227, 88] on button "Prova de vida / [PERSON_NAME]" at bounding box center [225, 90] width 114 height 34
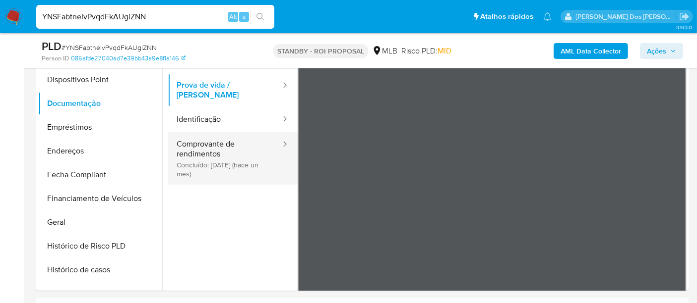
click at [218, 163] on button "Comprovante de rendimentos Concluído: 18/09/2025 (hace un mes)" at bounding box center [225, 158] width 114 height 53
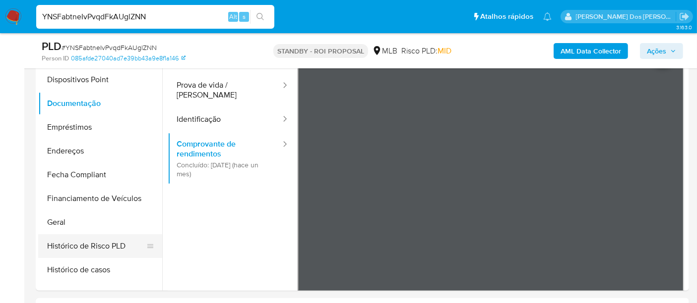
scroll to position [275, 0]
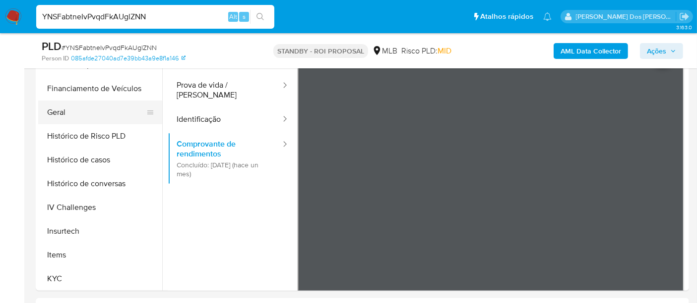
click at [65, 112] on button "Geral" at bounding box center [96, 113] width 116 height 24
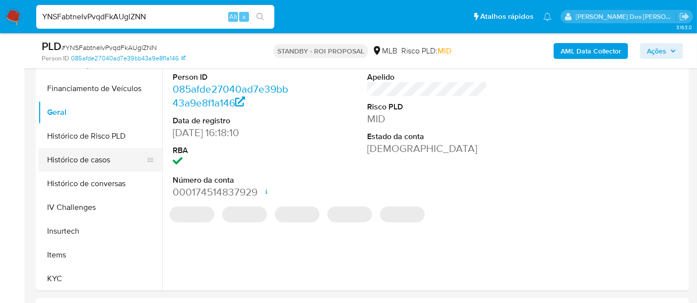
click at [103, 159] on button "Histórico de casos" at bounding box center [96, 160] width 116 height 24
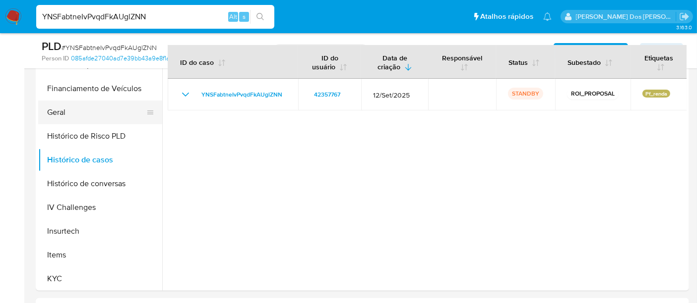
click at [59, 109] on button "Geral" at bounding box center [96, 113] width 116 height 24
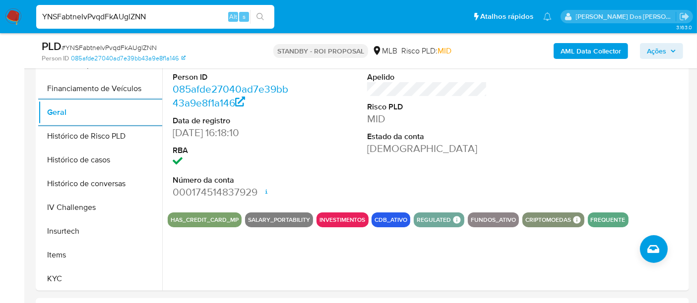
click at [130, 47] on span "# YNSFabtneIvPvqdFkAUglZNN" at bounding box center [108, 48] width 95 height 10
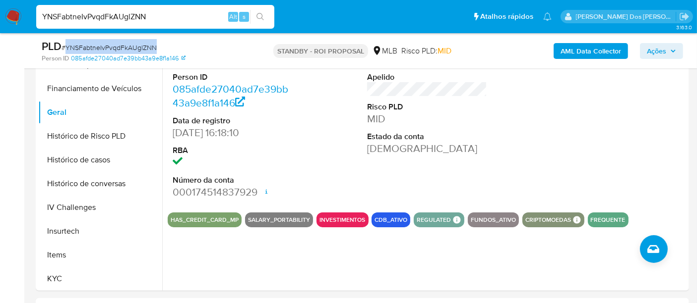
click at [130, 47] on span "# YNSFabtneIvPvqdFkAUglZNN" at bounding box center [108, 48] width 95 height 10
copy span "YNSFabtneIvPvqdFkAUglZNN"
click at [13, 13] on img at bounding box center [13, 16] width 17 height 17
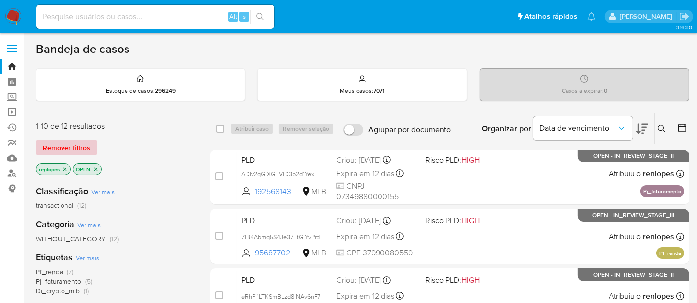
click at [64, 146] on span "Remover filtros" at bounding box center [67, 148] width 48 height 14
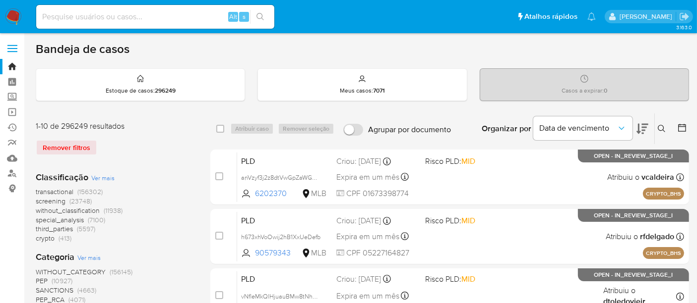
click at [662, 127] on icon at bounding box center [661, 129] width 8 height 8
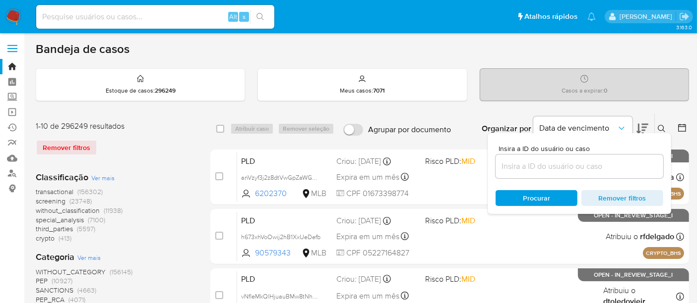
click at [526, 164] on input at bounding box center [579, 166] width 168 height 13
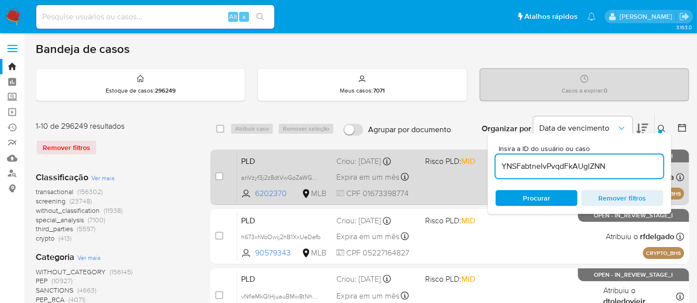
type input "YNSFabtneIvPvqdFkAUglZNN"
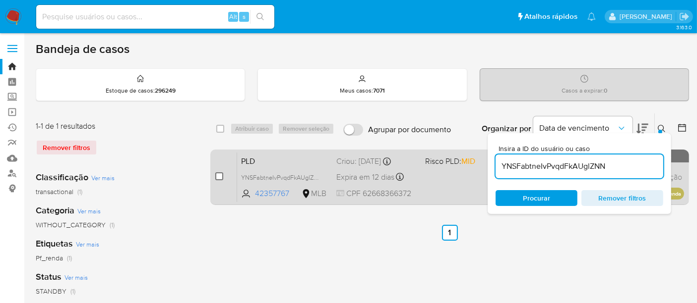
click at [217, 174] on input "checkbox" at bounding box center [219, 177] width 8 height 8
checkbox input "true"
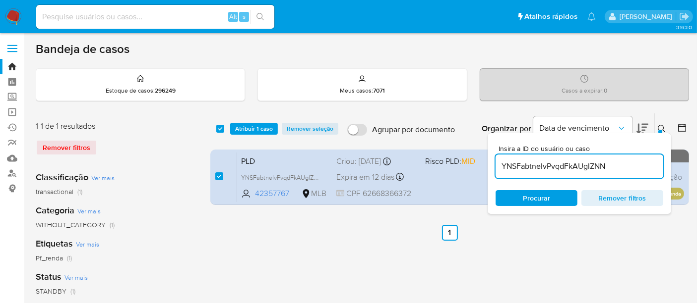
click at [252, 134] on div "select-all-cases-checkbox Atribuir 1 caso Remover seleção Agrupar por documento…" at bounding box center [449, 129] width 478 height 31
click at [252, 128] on span "Atribuir 1 caso" at bounding box center [254, 129] width 38 height 10
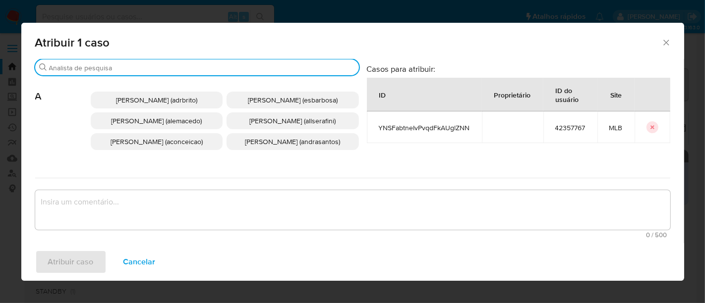
click at [195, 65] on input "Buscar" at bounding box center [202, 67] width 306 height 9
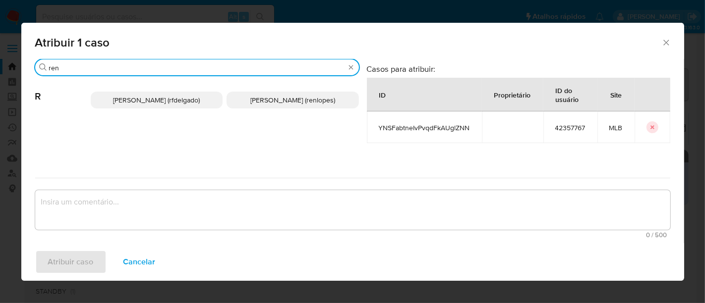
type input "ren"
click at [245, 94] on p "Renato Lopes Dos Santos (renlopes)" at bounding box center [293, 100] width 132 height 17
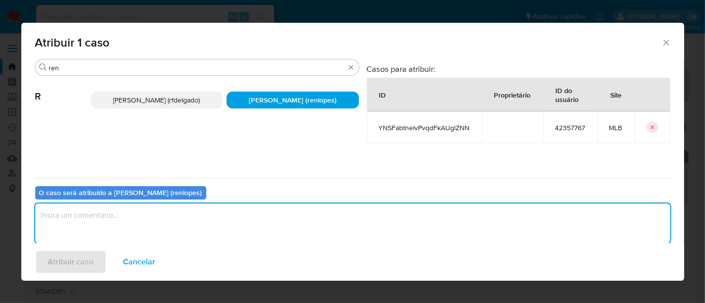
click at [245, 211] on textarea "assign-modal" at bounding box center [352, 224] width 635 height 40
type textarea "."
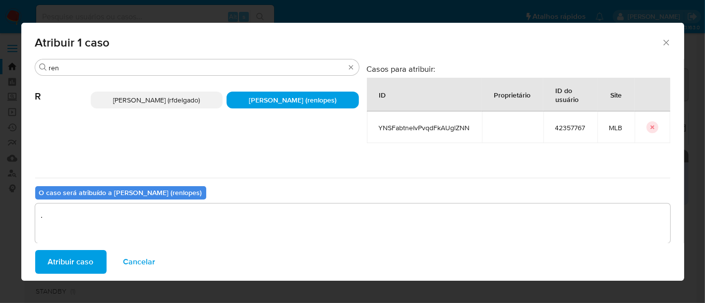
click at [94, 255] on button "Atribuir caso" at bounding box center [70, 262] width 71 height 24
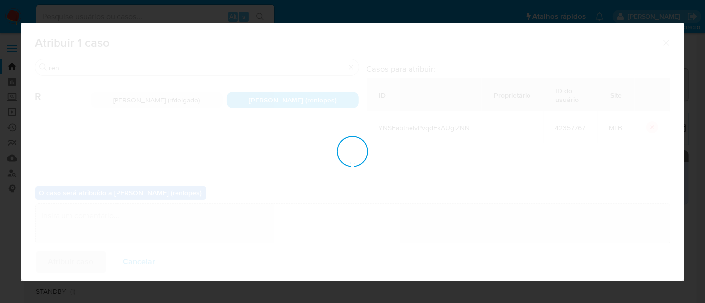
checkbox input "false"
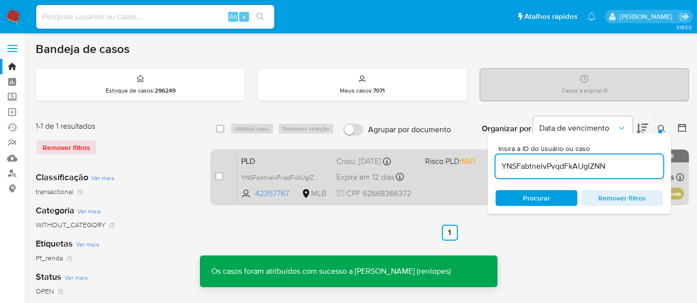
click at [356, 172] on span "Expira em 12 dias" at bounding box center [365, 177] width 58 height 11
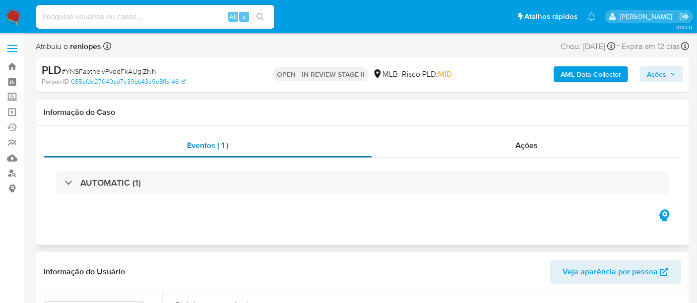
select select "10"
click at [651, 72] on span "Ações" at bounding box center [655, 74] width 19 height 16
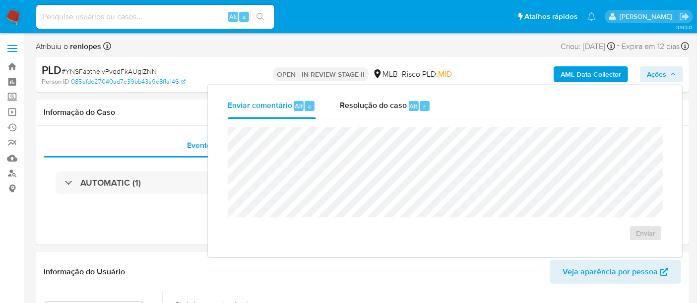
click at [384, 110] on span "Resolução do caso" at bounding box center [373, 105] width 67 height 11
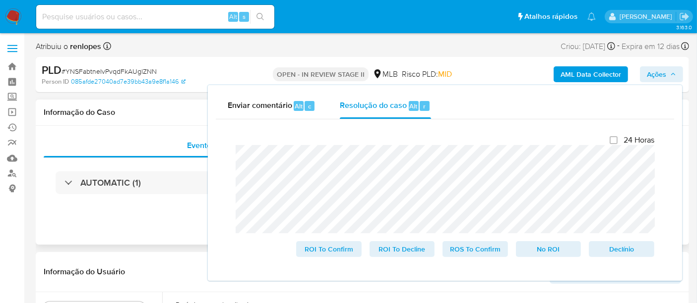
click at [190, 110] on h1 "Informação do Caso" at bounding box center [362, 113] width 637 height 10
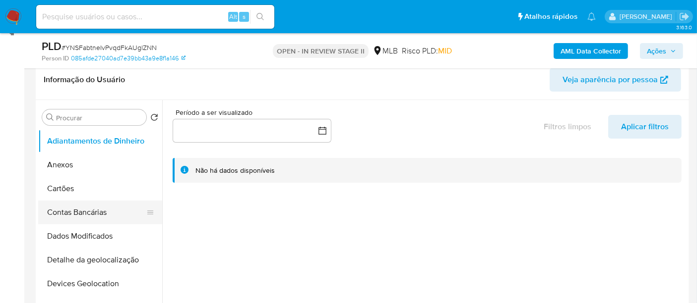
scroll to position [165, 0]
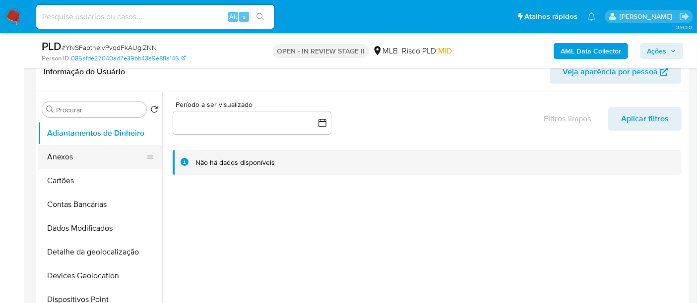
click at [69, 161] on button "Anexos" at bounding box center [96, 157] width 116 height 24
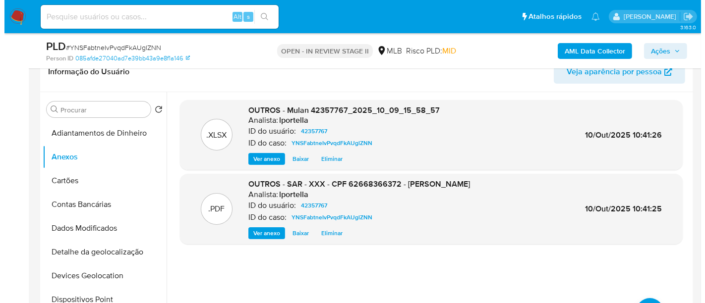
scroll to position [275, 0]
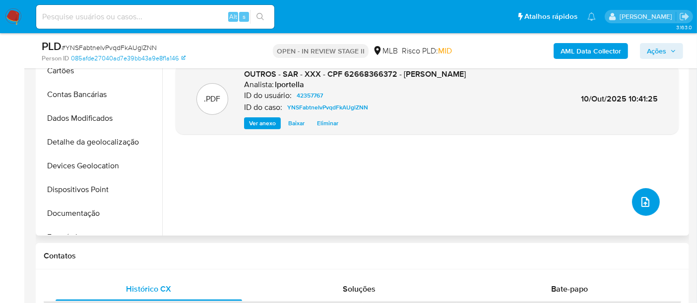
click at [639, 196] on span "upload-file" at bounding box center [645, 202] width 12 height 12
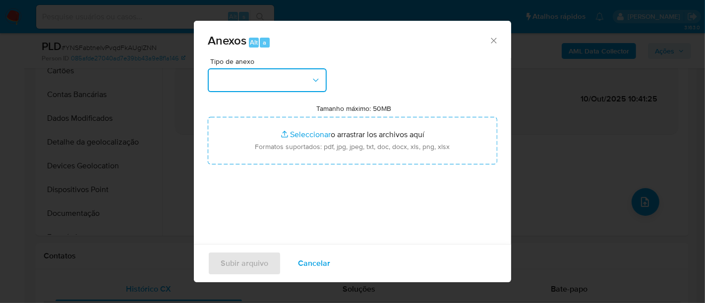
click at [292, 76] on button "button" at bounding box center [267, 80] width 119 height 24
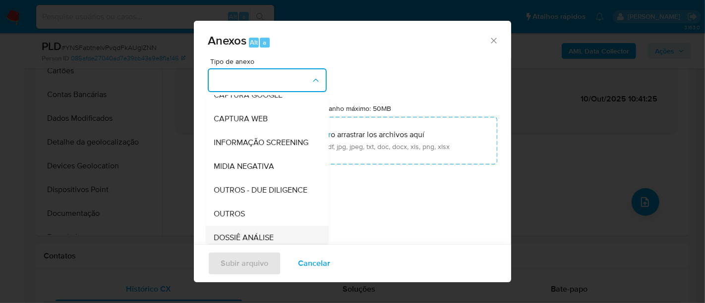
scroll to position [110, 0]
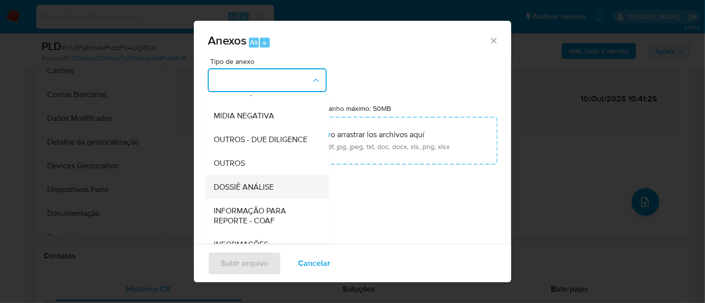
click at [259, 192] on span "DOSSIÊ ANÁLISE" at bounding box center [244, 187] width 60 height 10
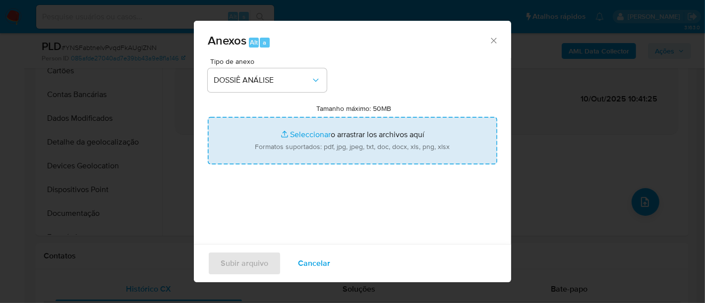
click at [307, 135] on input "Tamanho máximo: 50MB Seleccionar archivos" at bounding box center [353, 141] width 290 height 48
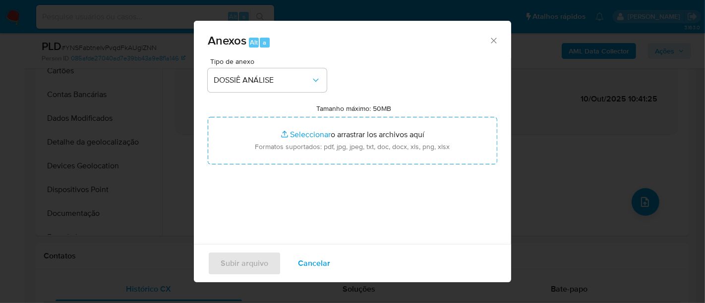
click at [489, 43] on icon "Cerrar" at bounding box center [494, 41] width 10 height 10
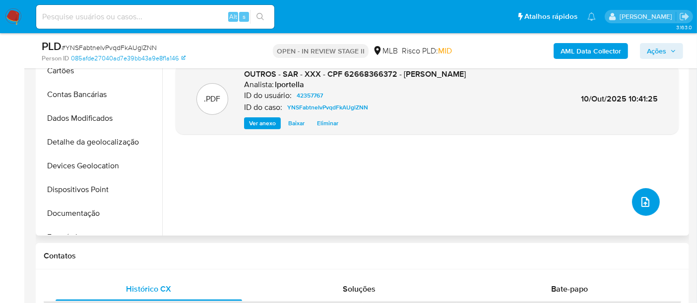
click at [639, 199] on icon "upload-file" at bounding box center [645, 202] width 12 height 12
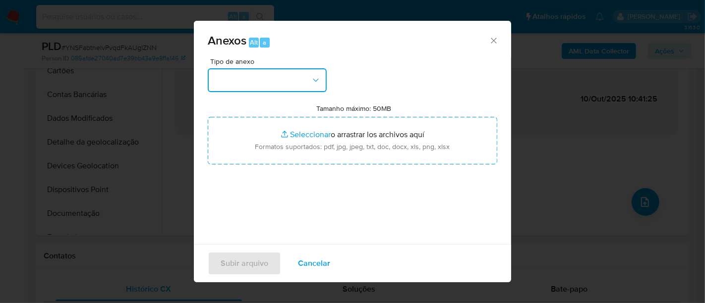
click at [300, 83] on button "button" at bounding box center [267, 80] width 119 height 24
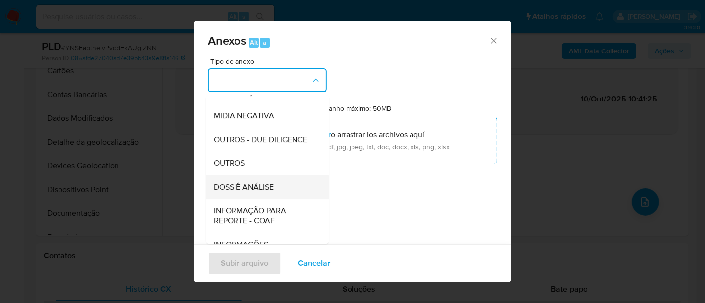
click at [238, 192] on span "DOSSIÊ ANÁLISE" at bounding box center [244, 187] width 60 height 10
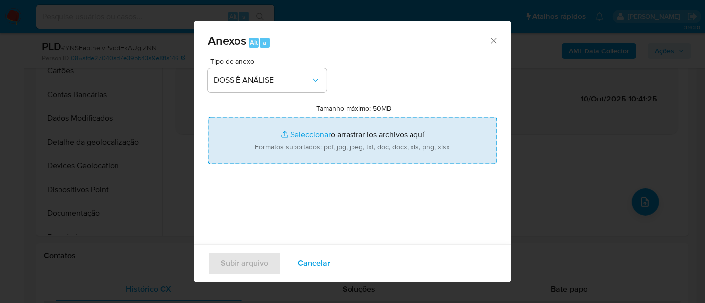
click at [302, 136] on input "Tamanho máximo: 50MB Seleccionar archivos" at bounding box center [353, 141] width 290 height 48
type input "C:\fakepath\Declínio - CPF 62668366372 - JOSE DA COSTA GOULART NETO.pdf"
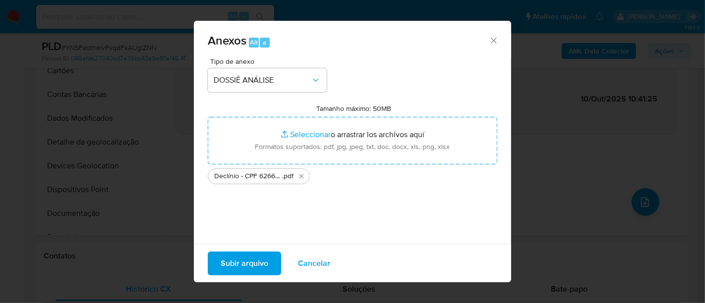
click at [249, 261] on span "Subir arquivo" at bounding box center [245, 264] width 48 height 22
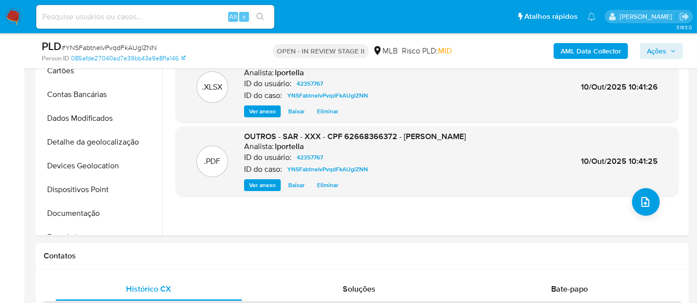
click at [650, 50] on span "Ações" at bounding box center [655, 51] width 19 height 16
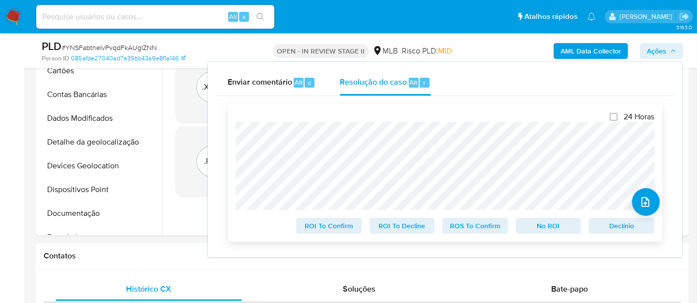
click at [533, 224] on span "No ROI" at bounding box center [549, 226] width 52 height 14
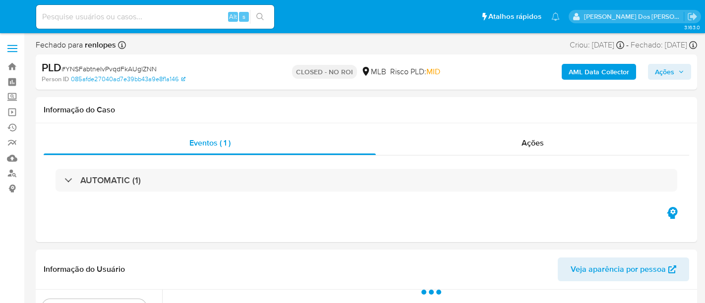
select select "10"
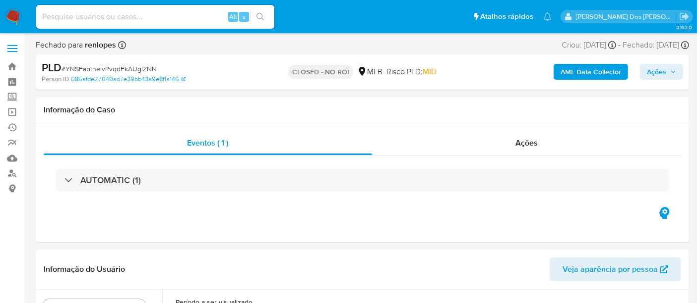
click at [139, 16] on input at bounding box center [155, 16] width 238 height 13
paste input "vzmshb4EsfGiCDo7hiC6wned"
type input "vzmshb4EsfGiCDo7hiC6wned"
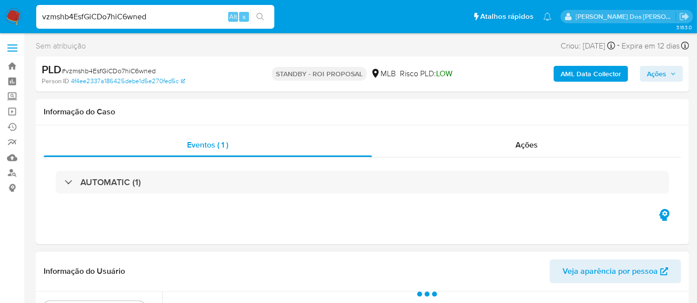
select select "10"
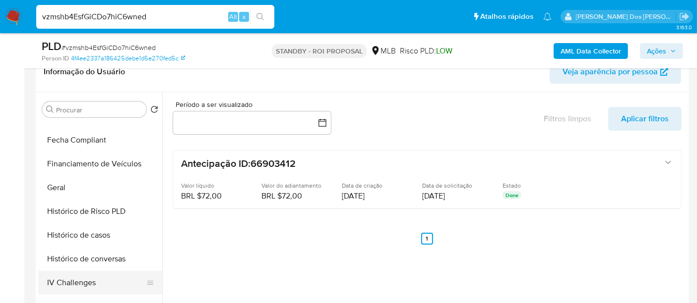
scroll to position [330, 0]
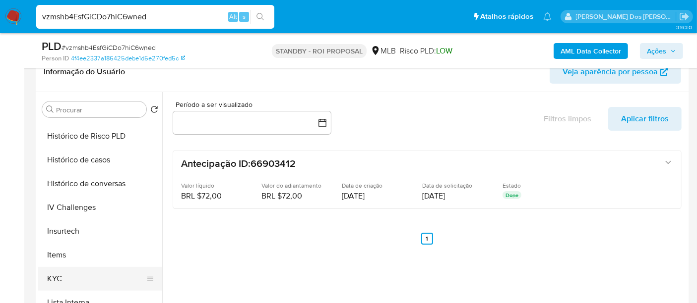
click at [51, 275] on button "KYC" at bounding box center [96, 279] width 116 height 24
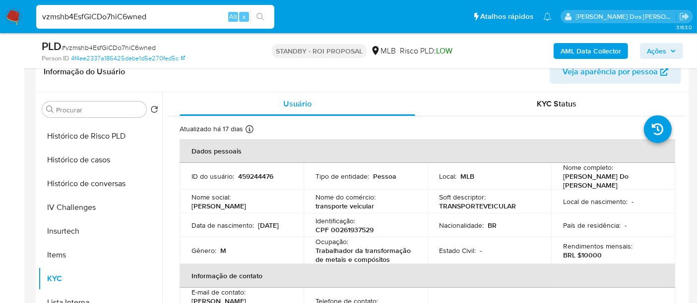
click at [140, 15] on input "vzmshb4EsfGiCDo7hiC6wned" at bounding box center [155, 16] width 238 height 13
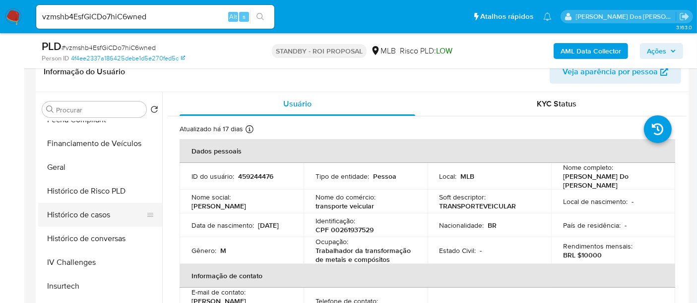
click at [99, 217] on button "Histórico de casos" at bounding box center [96, 215] width 116 height 24
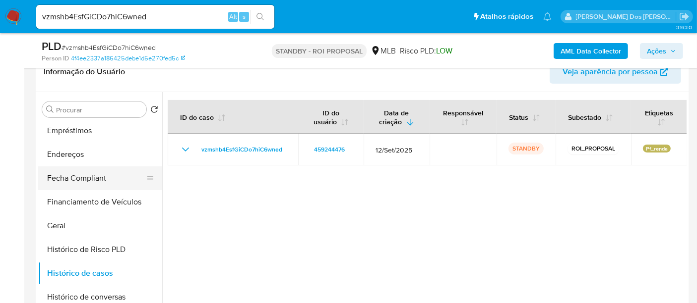
scroll to position [165, 0]
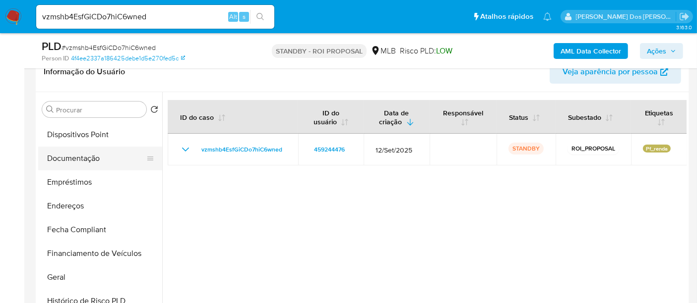
click at [91, 161] on button "Documentação" at bounding box center [96, 159] width 116 height 24
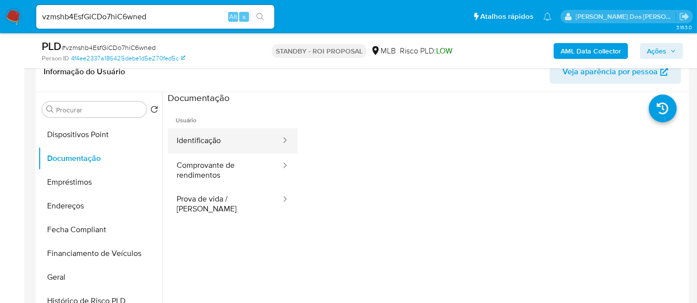
click at [199, 140] on button "Identificação" at bounding box center [225, 140] width 114 height 25
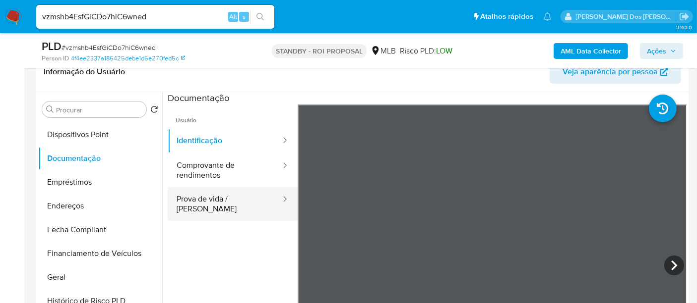
click at [206, 196] on button "Prova de vida / [PERSON_NAME]" at bounding box center [225, 204] width 114 height 34
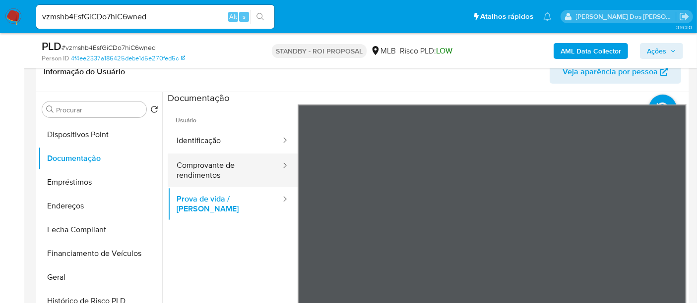
click at [187, 170] on button "Comprovante de rendimentos" at bounding box center [225, 171] width 114 height 34
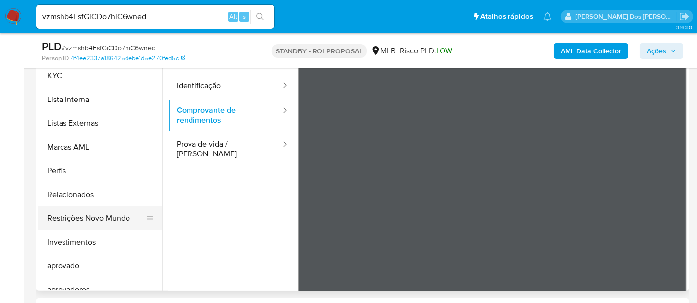
scroll to position [496, 0]
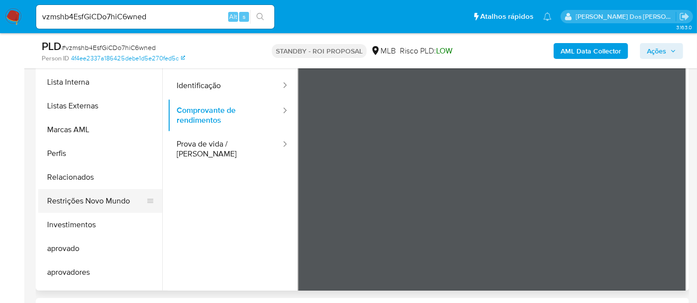
click at [109, 204] on button "Restrições Novo Mundo" at bounding box center [96, 201] width 116 height 24
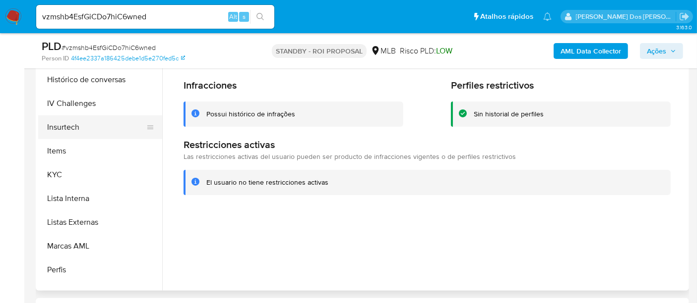
scroll to position [275, 0]
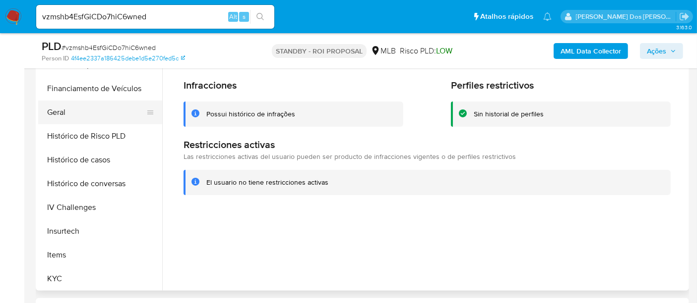
click at [60, 117] on button "Geral" at bounding box center [96, 113] width 116 height 24
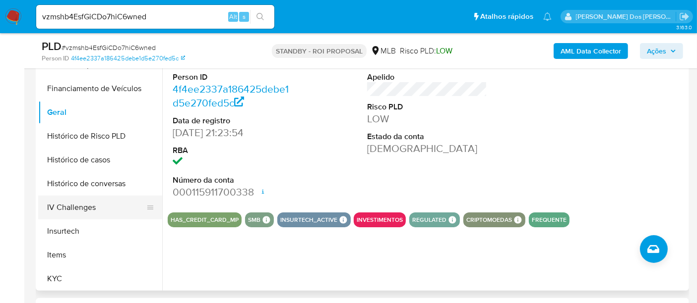
scroll to position [385, 0]
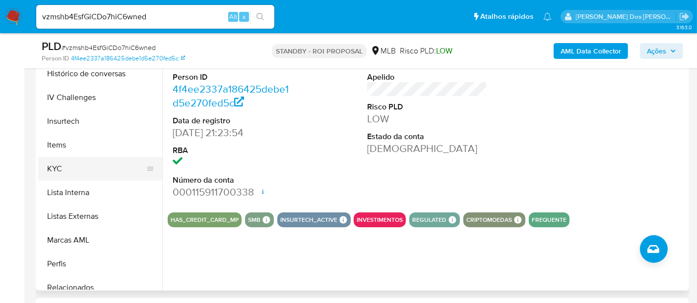
click at [60, 167] on button "KYC" at bounding box center [96, 169] width 116 height 24
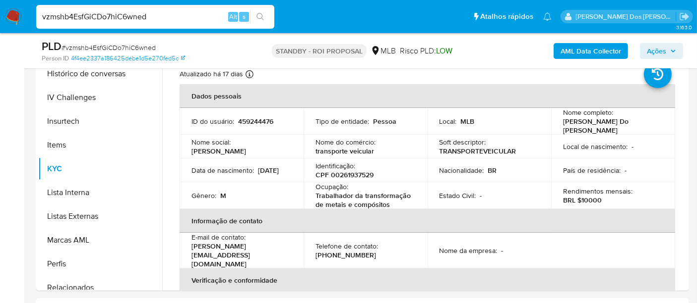
click at [133, 16] on input "vzmshb4EsfGiCDo7hiC6wned" at bounding box center [155, 16] width 238 height 13
paste input "dd421Yhzu1HdjydnIAIm4sbw"
type input "dd421Yhzu1HdjydnIAIm4sbw"
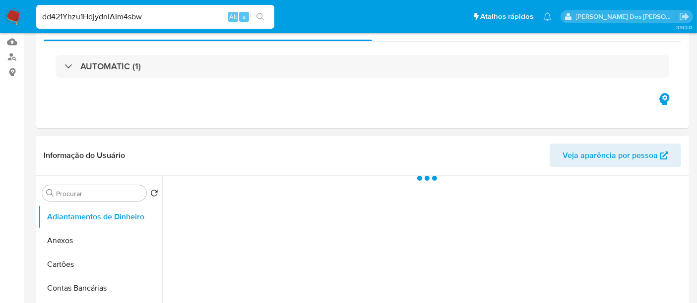
scroll to position [165, 0]
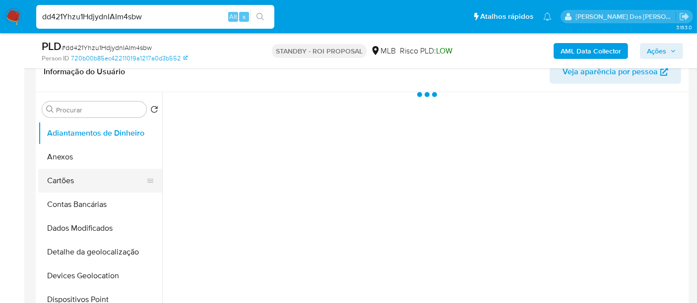
select select "10"
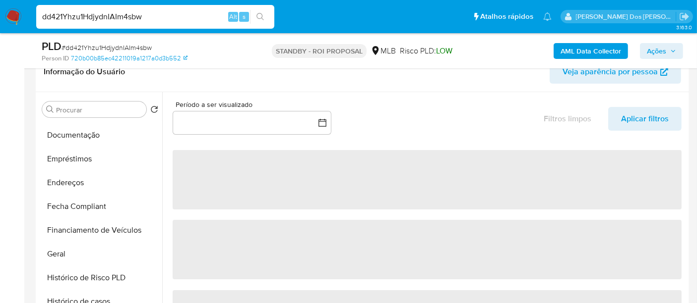
scroll to position [330, 0]
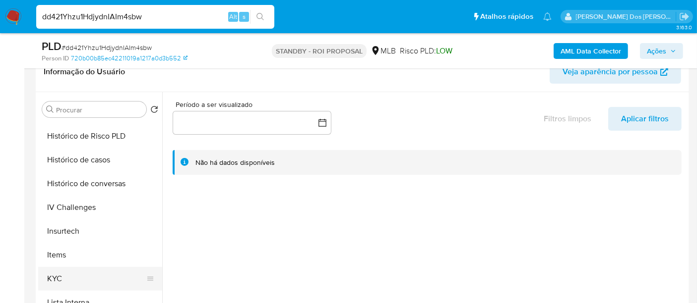
click at [54, 275] on button "KYC" at bounding box center [96, 279] width 116 height 24
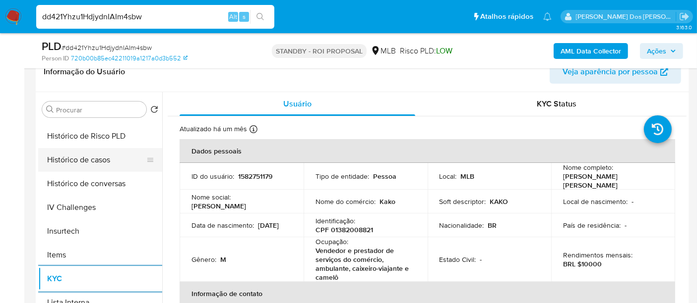
click at [92, 163] on button "Histórico de casos" at bounding box center [96, 160] width 116 height 24
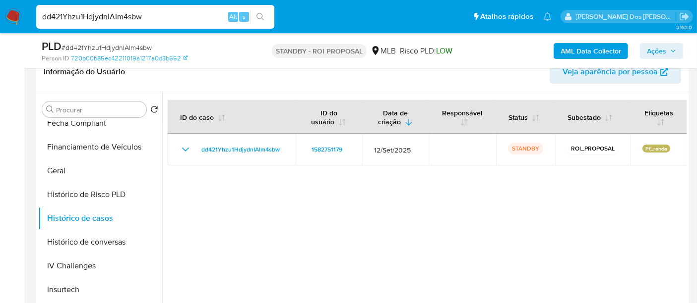
scroll to position [165, 0]
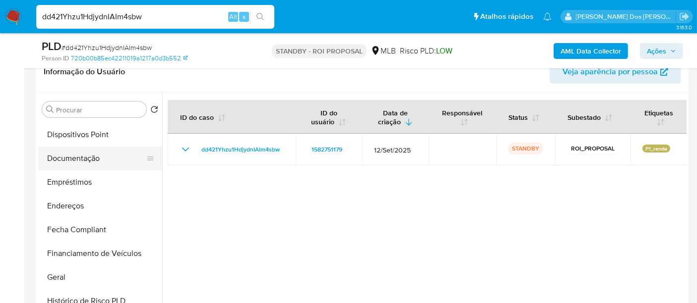
click at [91, 158] on button "Documentação" at bounding box center [96, 159] width 116 height 24
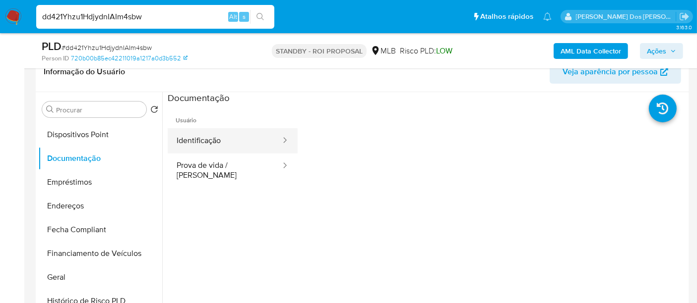
click at [204, 140] on button "Identificação" at bounding box center [225, 140] width 114 height 25
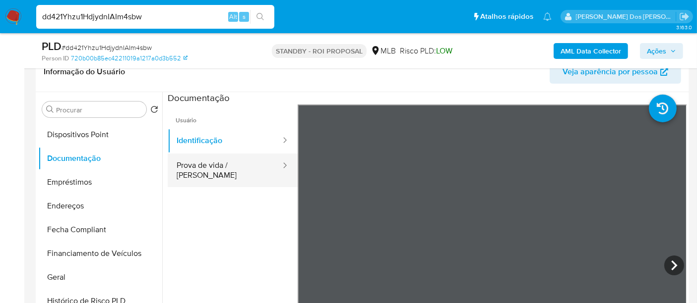
click at [234, 166] on button "Prova de vida / [PERSON_NAME]" at bounding box center [225, 171] width 114 height 34
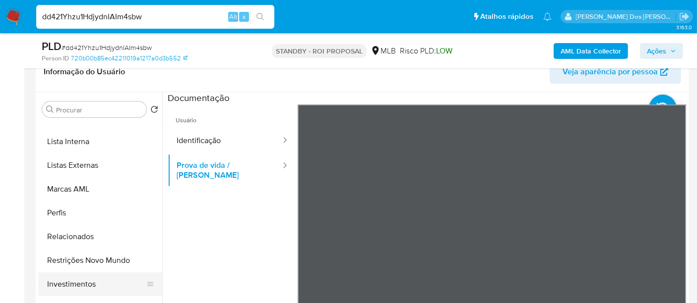
scroll to position [537, 0]
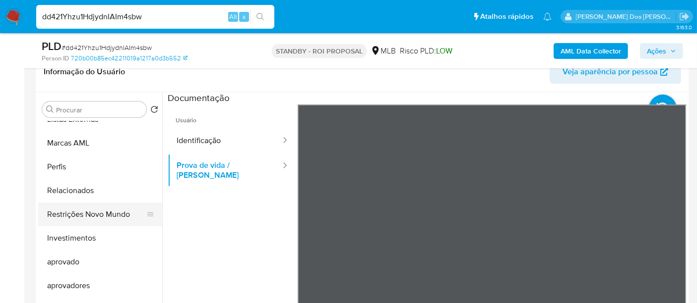
click at [107, 216] on button "Restrições Novo Mundo" at bounding box center [96, 215] width 116 height 24
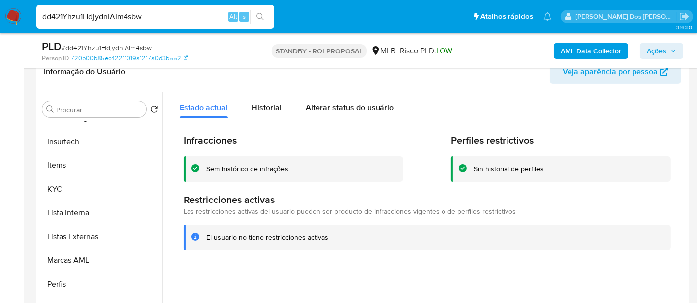
scroll to position [317, 0]
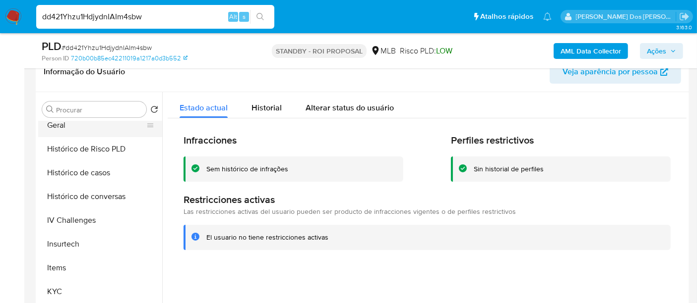
click at [59, 126] on button "Geral" at bounding box center [96, 126] width 116 height 24
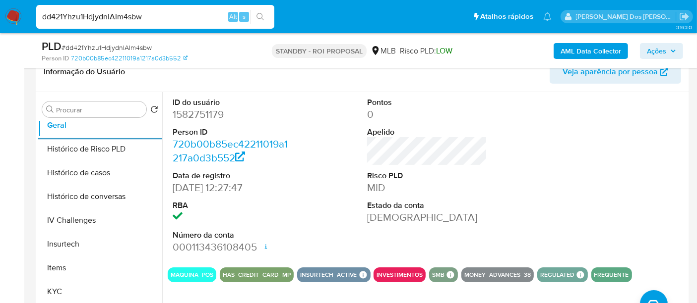
scroll to position [440, 0]
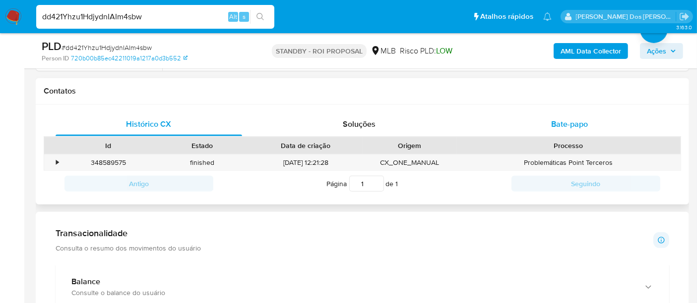
click at [551, 127] on span "Bate-papo" at bounding box center [569, 123] width 37 height 11
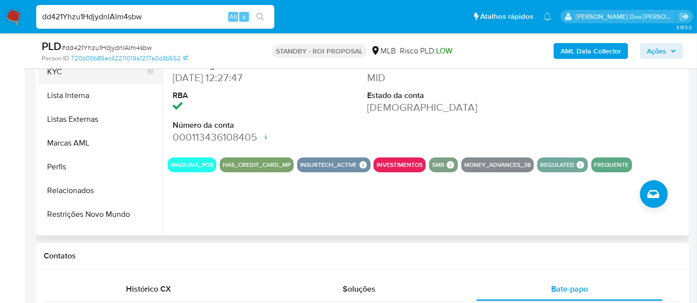
scroll to position [372, 0]
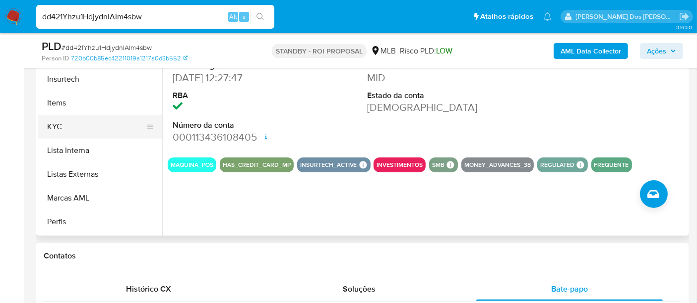
click at [52, 125] on button "KYC" at bounding box center [96, 127] width 116 height 24
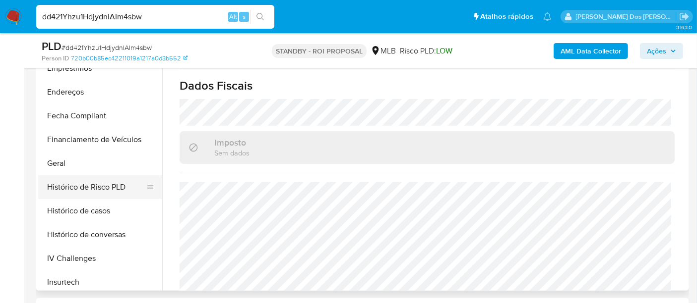
scroll to position [207, 0]
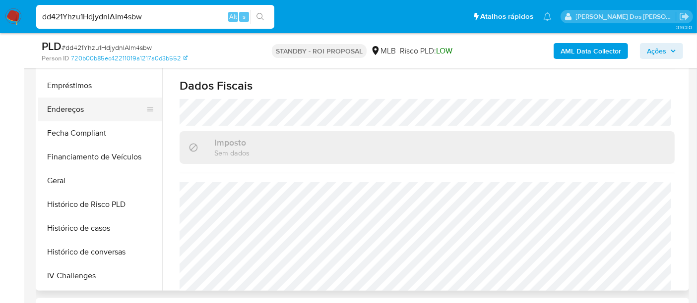
click at [65, 113] on button "Endereços" at bounding box center [96, 110] width 116 height 24
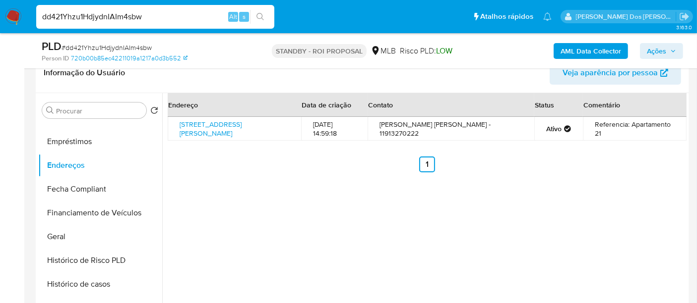
scroll to position [110, 0]
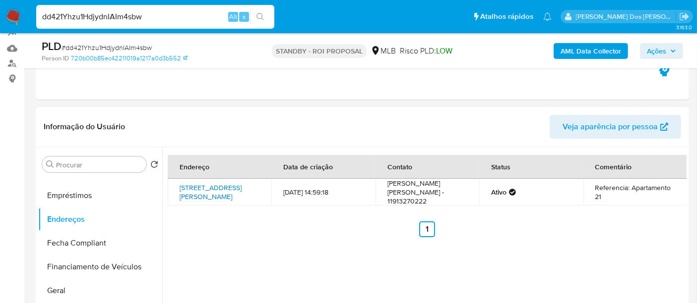
click at [224, 196] on link "[STREET_ADDRESS][PERSON_NAME]" at bounding box center [210, 192] width 62 height 19
click at [136, 20] on input "dd421Yhzu1HdjydnIAIm4sbw" at bounding box center [155, 16] width 238 height 13
click at [136, 19] on input "dd421Yhzu1HdjydnIAIm4sbw" at bounding box center [155, 16] width 238 height 13
paste input "bsfLRKgn5CGQlw8n49bOYPpa"
type input "bsfLRKgn5CGQlw8n49bOYPpa"
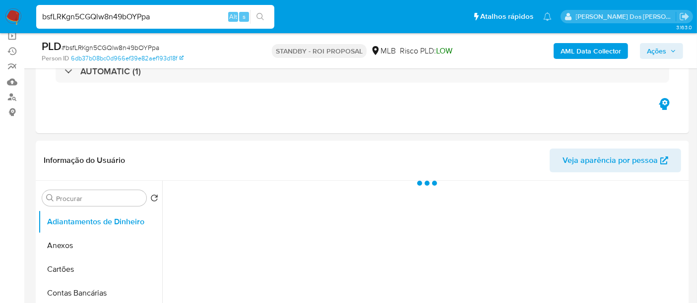
scroll to position [110, 0]
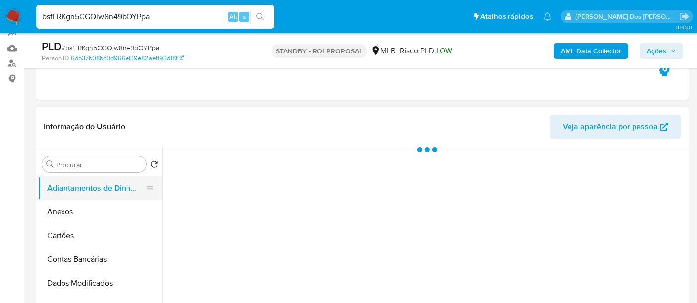
select select "10"
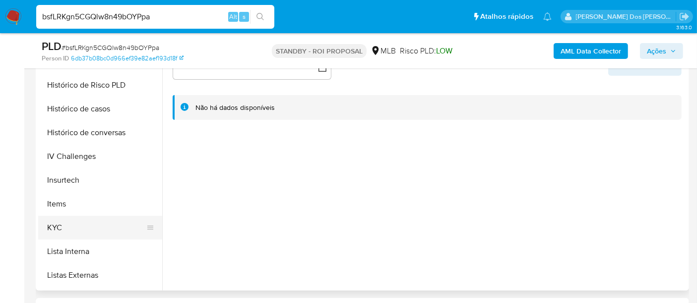
scroll to position [385, 0]
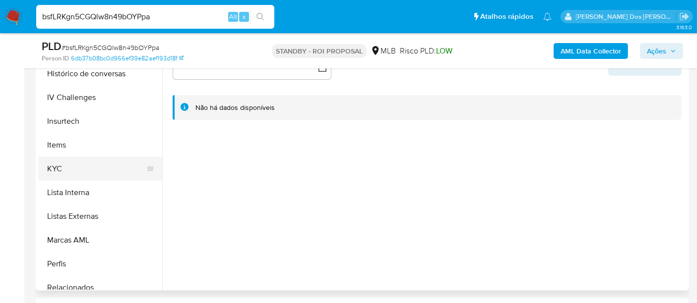
click at [55, 169] on button "KYC" at bounding box center [96, 169] width 116 height 24
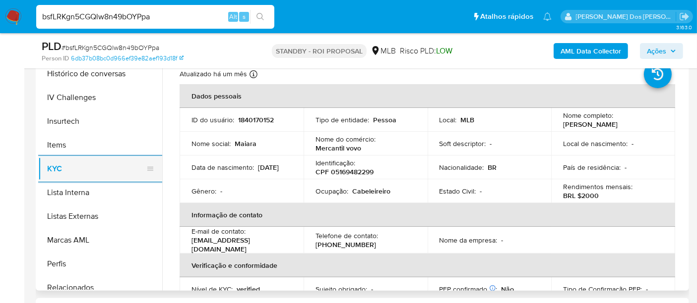
scroll to position [330, 0]
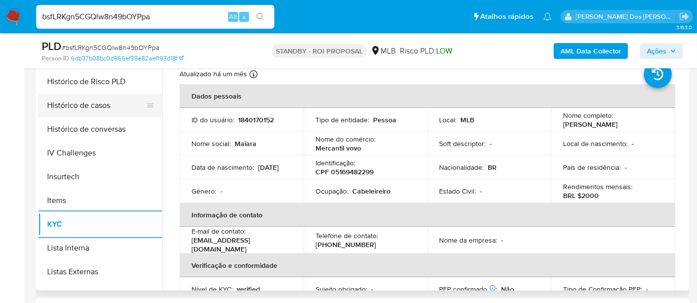
click at [92, 102] on button "Histórico de casos" at bounding box center [96, 106] width 116 height 24
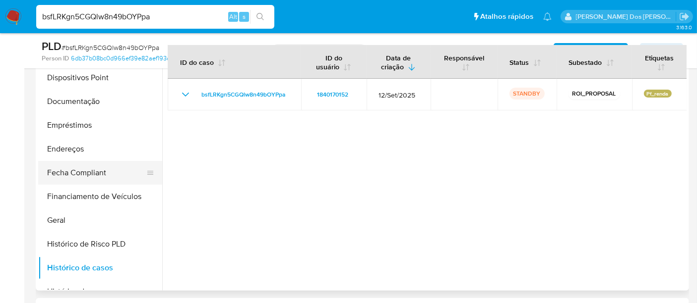
scroll to position [165, 0]
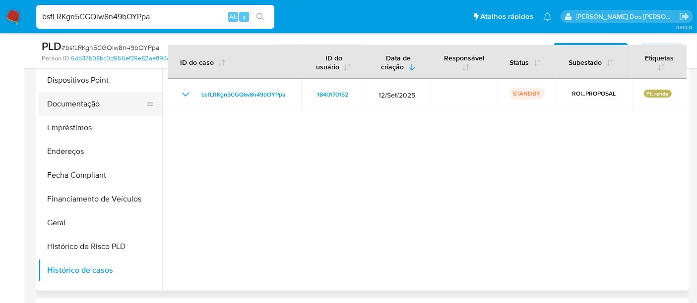
click at [86, 104] on button "Documentação" at bounding box center [96, 104] width 116 height 24
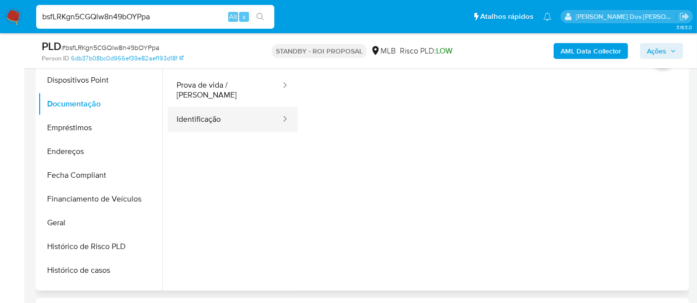
click at [195, 110] on button "Identificação" at bounding box center [225, 119] width 114 height 25
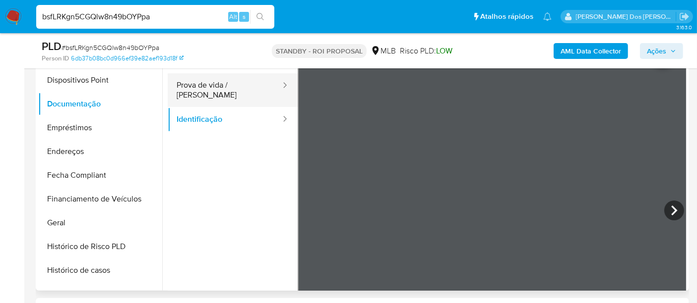
click at [245, 90] on button "Prova de vida / [PERSON_NAME]" at bounding box center [225, 90] width 114 height 34
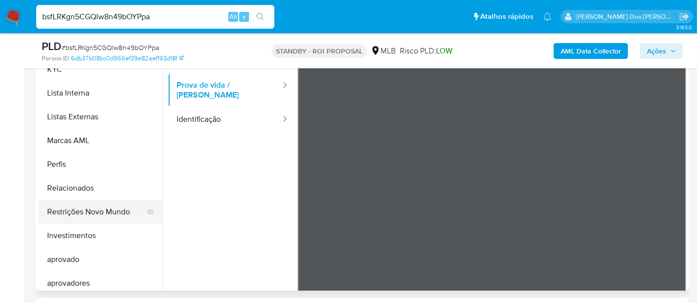
scroll to position [495, 0]
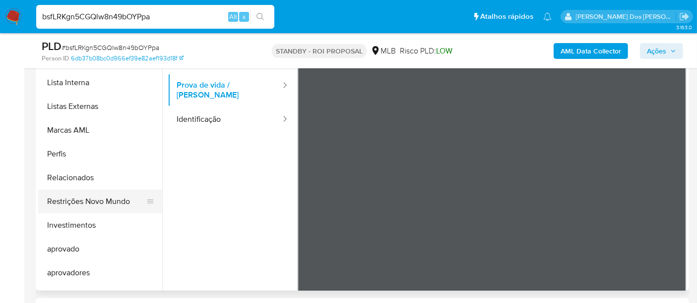
click at [87, 205] on button "Restrições Novo Mundo" at bounding box center [96, 202] width 116 height 24
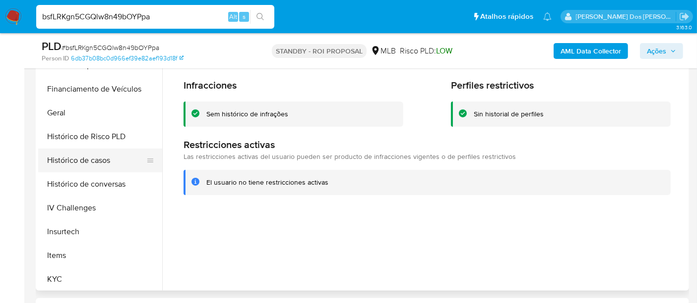
scroll to position [220, 0]
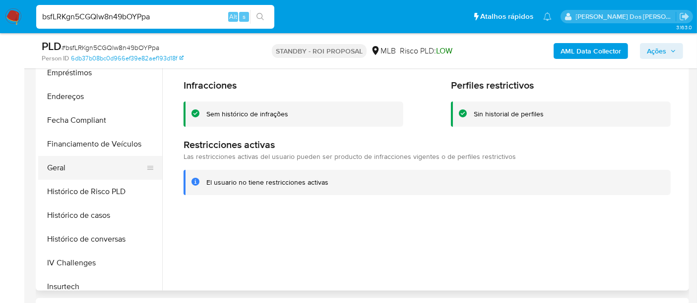
click at [51, 165] on button "Geral" at bounding box center [96, 168] width 116 height 24
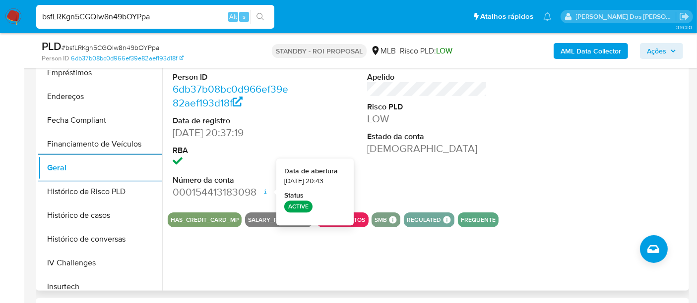
scroll to position [440, 0]
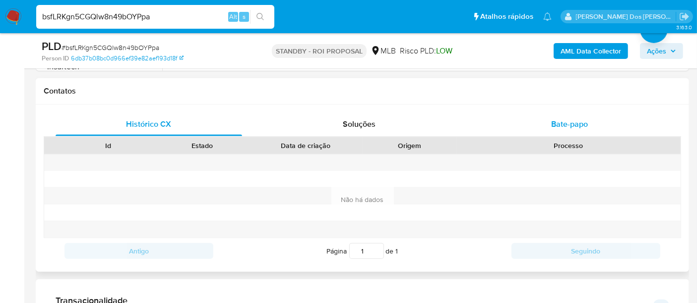
click at [556, 128] on span "Bate-papo" at bounding box center [569, 123] width 37 height 11
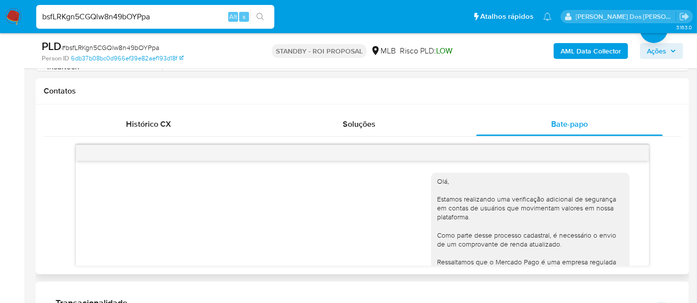
scroll to position [168, 0]
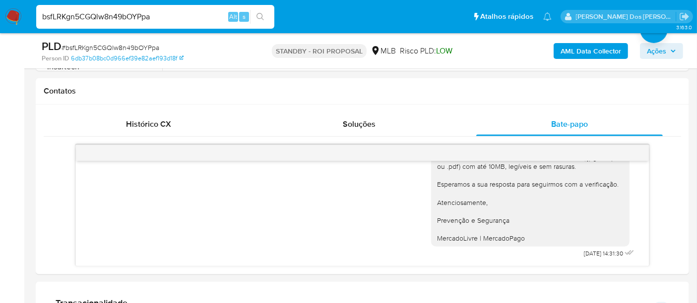
click at [106, 22] on input "bsfLRKgn5CGQlw8n49bOYPpa" at bounding box center [155, 16] width 238 height 13
paste input "B7UUE5EJiF3zrEixc9wYJirA"
type input "B7UUE5EJiF3zrEixc9wYJirA"
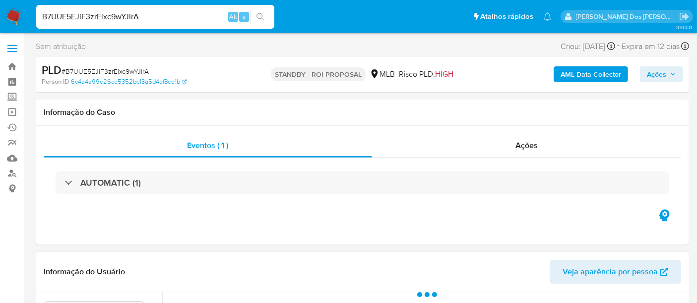
select select "10"
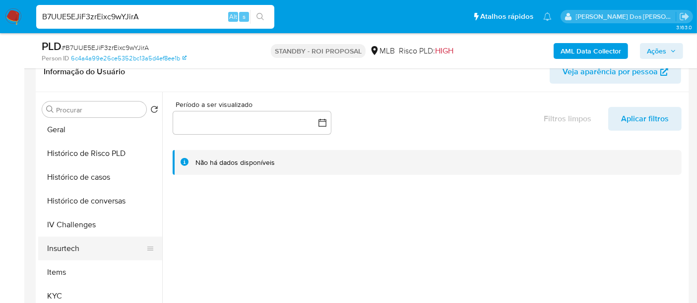
scroll to position [330, 0]
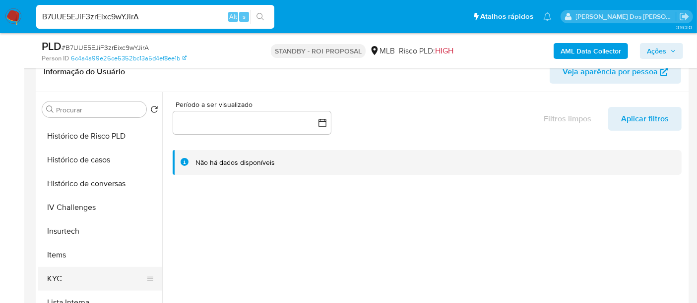
click at [58, 273] on button "KYC" at bounding box center [96, 279] width 116 height 24
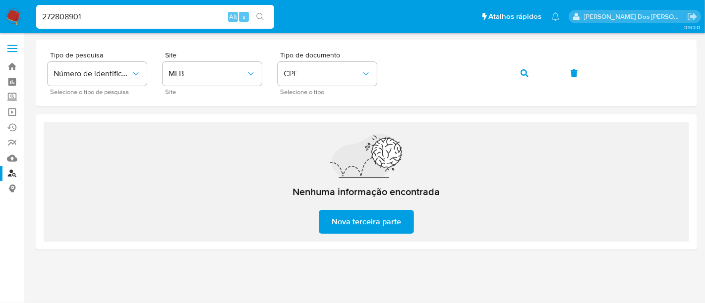
type input "272808901"
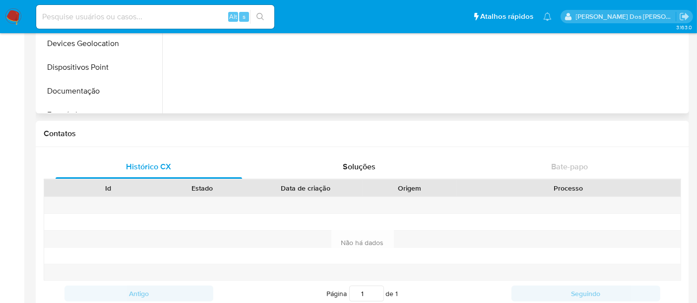
select select "10"
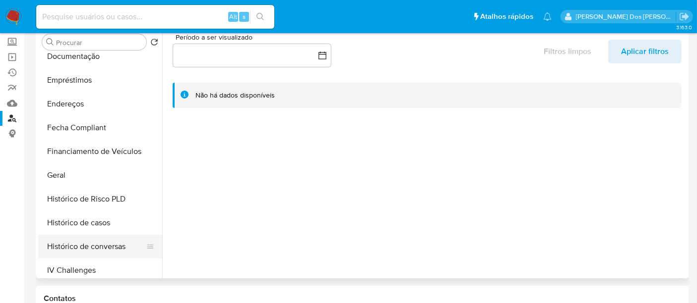
scroll to position [275, 0]
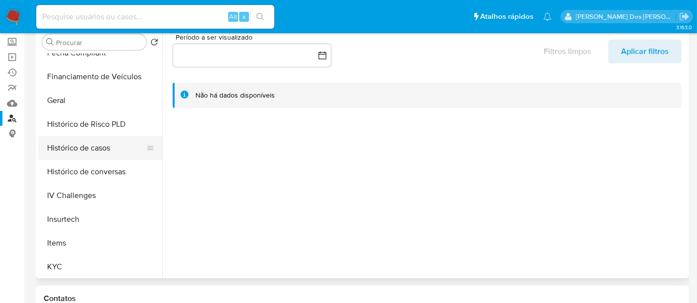
click at [71, 150] on button "Histórico de casos" at bounding box center [96, 148] width 116 height 24
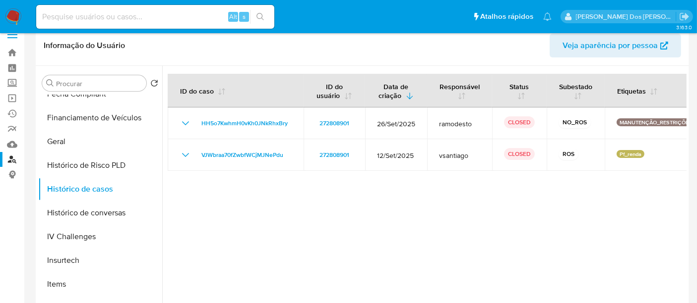
scroll to position [0, 0]
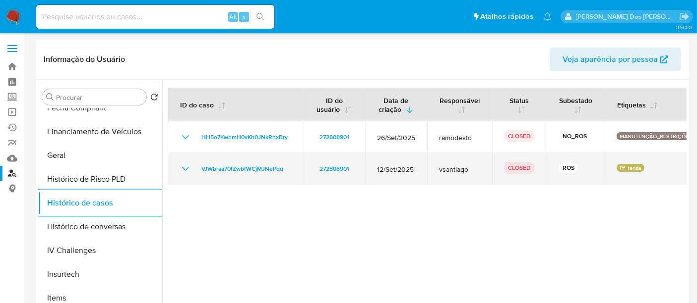
click at [186, 170] on icon "Mostrar/Ocultar" at bounding box center [185, 169] width 12 height 12
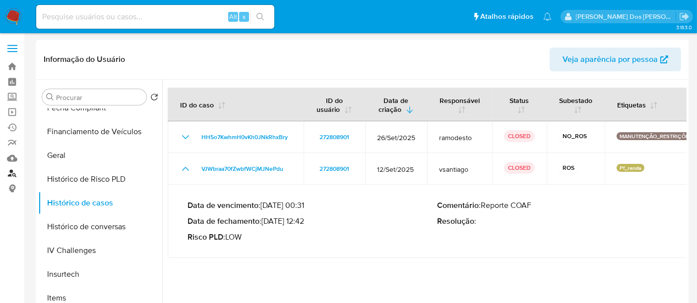
click at [15, 174] on link "Localizador de pessoas" at bounding box center [59, 173] width 118 height 15
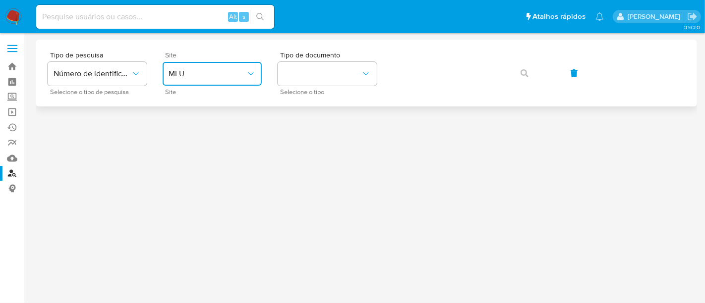
drag, startPoint x: 207, startPoint y: 64, endPoint x: 207, endPoint y: 74, distance: 10.4
click at [207, 64] on button "MLU" at bounding box center [212, 74] width 99 height 24
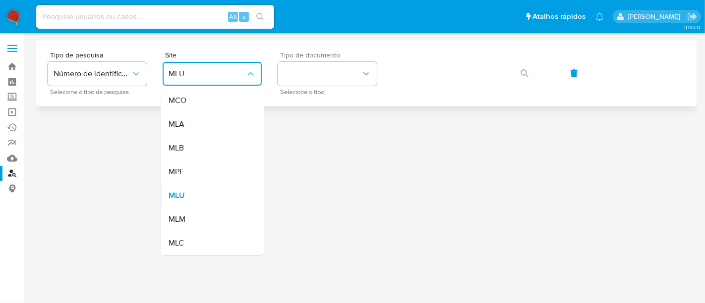
drag, startPoint x: 202, startPoint y: 142, endPoint x: 333, endPoint y: 86, distance: 142.6
click at [202, 142] on div "MLB" at bounding box center [209, 148] width 81 height 24
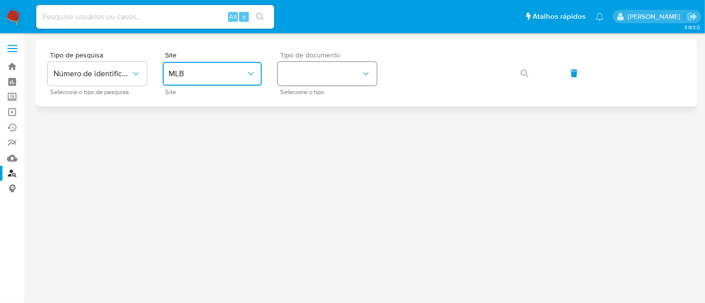
drag, startPoint x: 333, startPoint y: 73, endPoint x: 333, endPoint y: 83, distance: 9.9
click at [333, 73] on button "identificationType" at bounding box center [327, 74] width 99 height 24
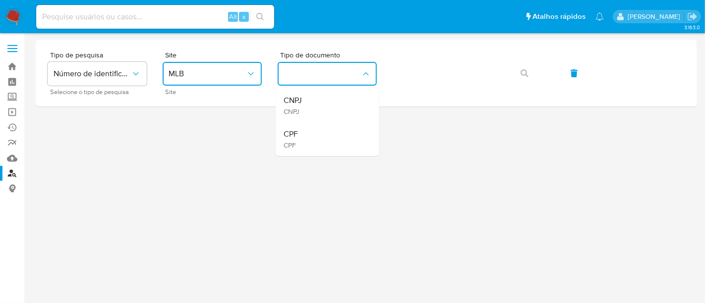
drag, startPoint x: 320, startPoint y: 132, endPoint x: 335, endPoint y: 117, distance: 21.4
click at [321, 129] on div "CPF CPF" at bounding box center [324, 139] width 81 height 34
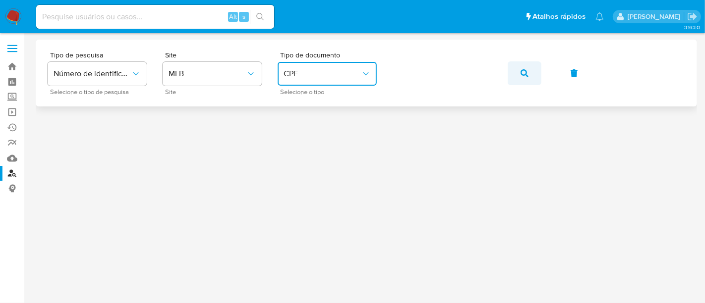
click at [518, 70] on button "button" at bounding box center [525, 73] width 34 height 24
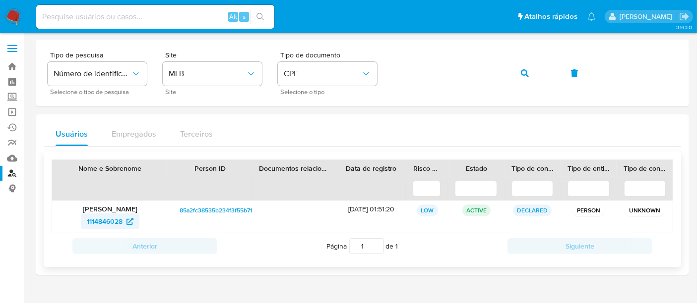
click at [97, 220] on span "1114846028" at bounding box center [105, 222] width 36 height 16
click at [521, 74] on icon "button" at bounding box center [525, 73] width 8 height 8
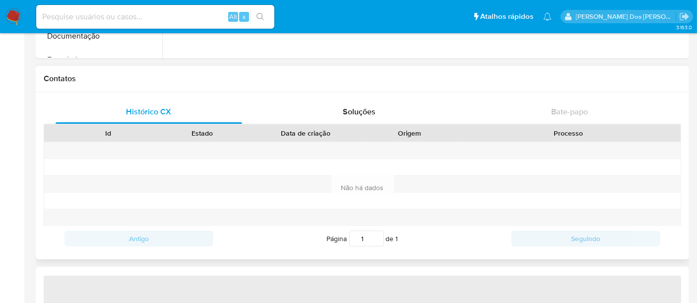
select select "10"
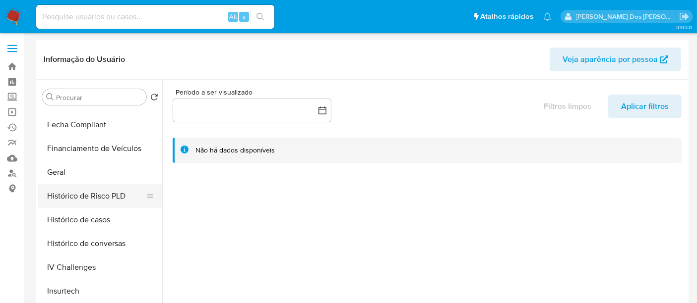
scroll to position [275, 0]
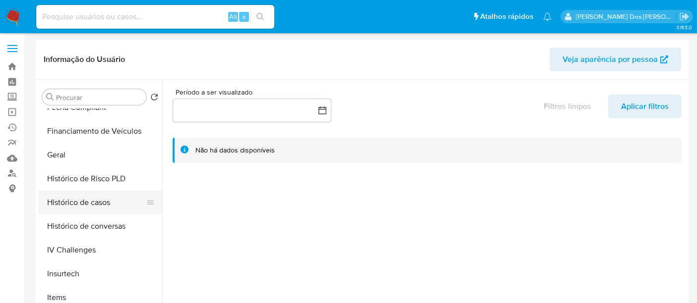
click at [85, 197] on button "Histórico de casos" at bounding box center [96, 203] width 116 height 24
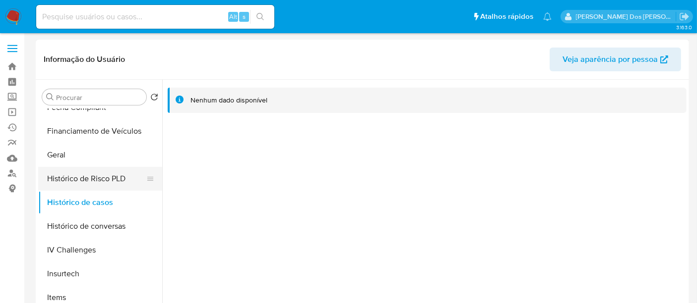
scroll to position [385, 0]
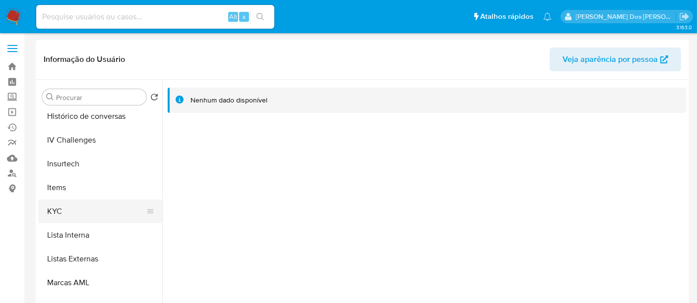
click at [62, 212] on button "KYC" at bounding box center [96, 212] width 116 height 24
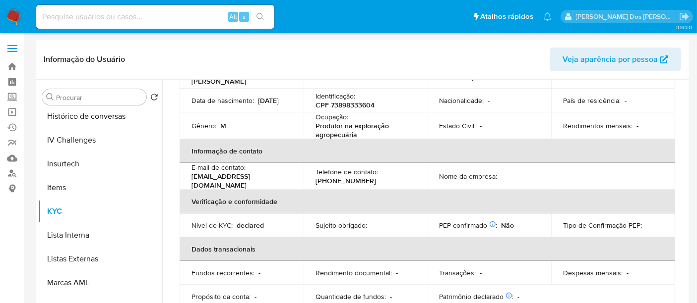
scroll to position [55, 0]
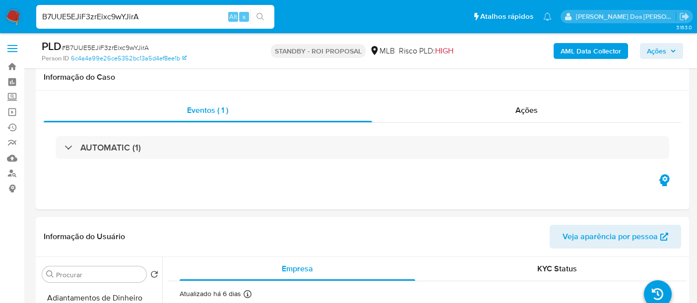
select select "10"
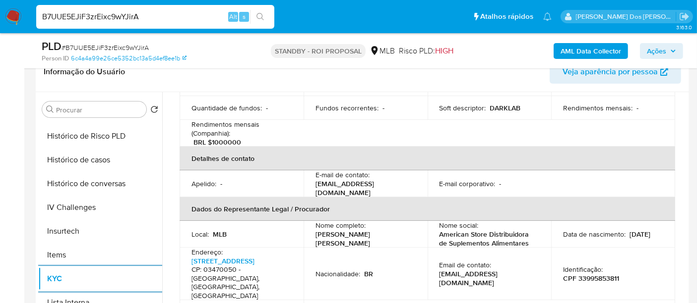
scroll to position [220, 0]
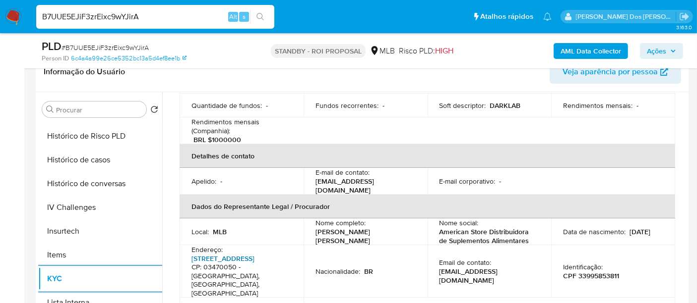
click at [229, 254] on link "Avenida Dos Pequis 126, Jardim Vila Formosa" at bounding box center [222, 259] width 63 height 10
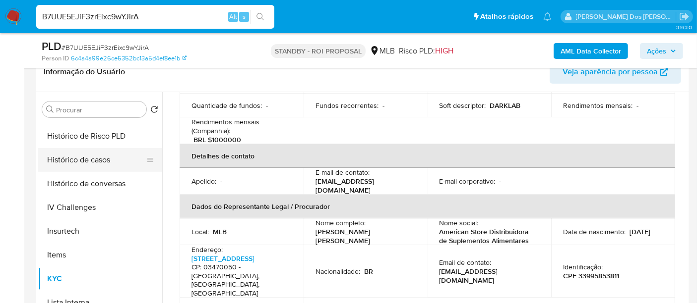
click at [92, 162] on button "Histórico de casos" at bounding box center [96, 160] width 116 height 24
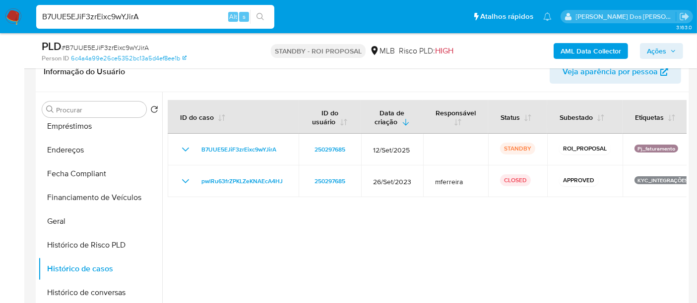
scroll to position [165, 0]
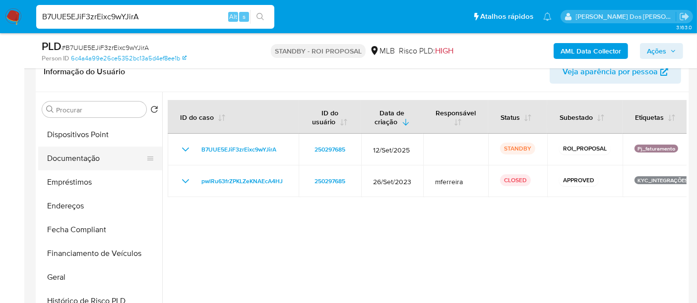
click at [89, 163] on button "Documentação" at bounding box center [96, 159] width 116 height 24
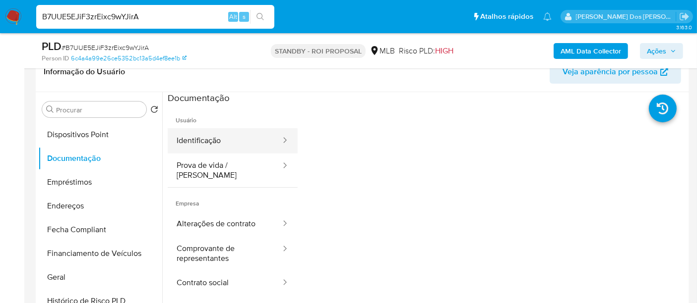
click at [197, 144] on button "Identificação" at bounding box center [225, 140] width 114 height 25
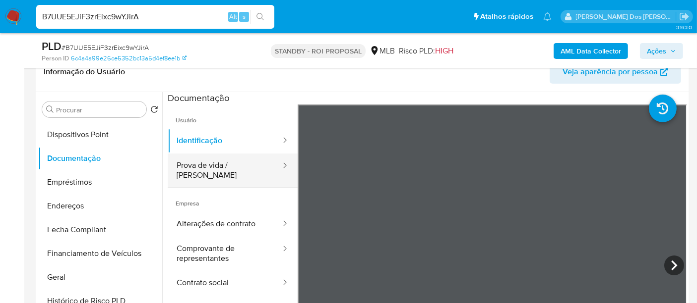
click at [229, 171] on button "Prova de vida / [PERSON_NAME]" at bounding box center [225, 171] width 114 height 34
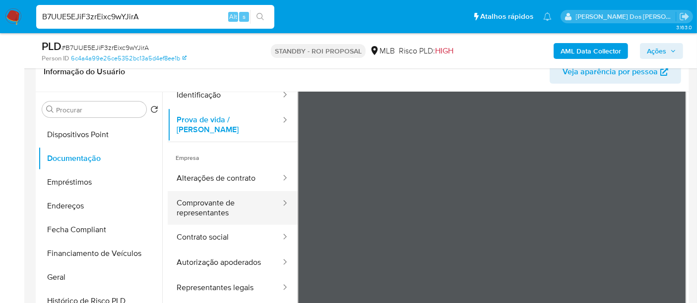
scroll to position [28, 0]
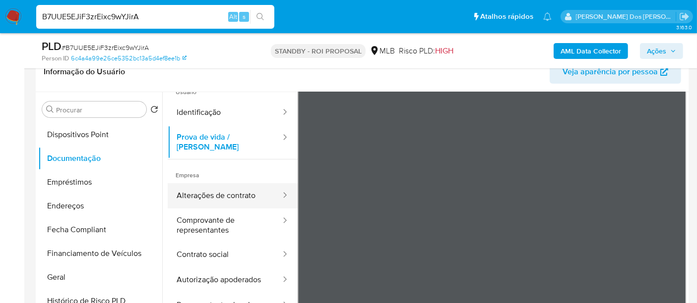
click at [217, 188] on button "Alterações de contrato" at bounding box center [225, 195] width 114 height 25
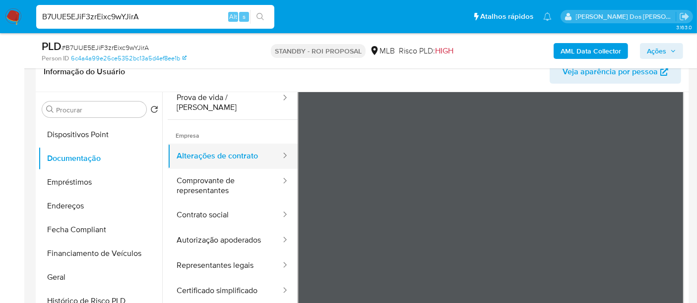
scroll to position [86, 0]
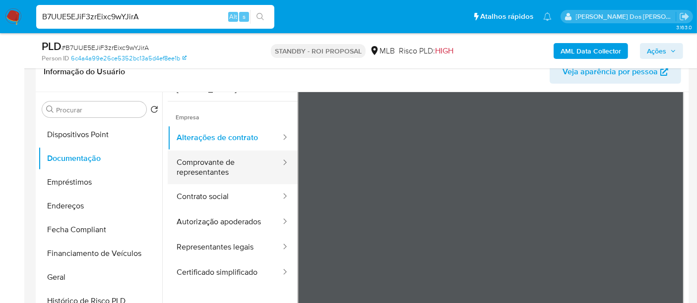
click at [204, 165] on button "Comprovante de representantes" at bounding box center [225, 168] width 114 height 34
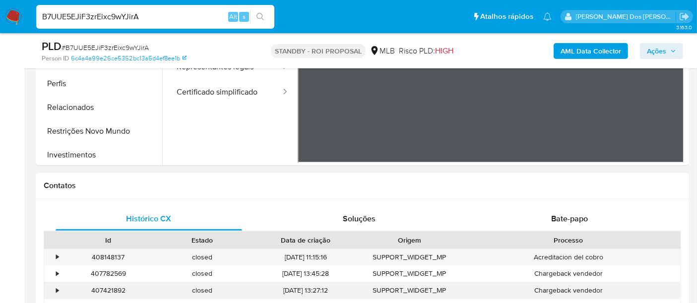
scroll to position [385, 0]
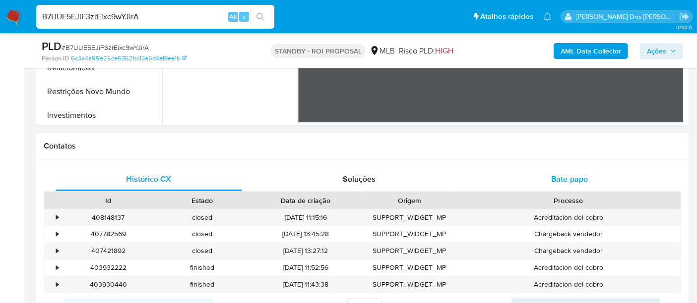
click at [564, 178] on span "Bate-papo" at bounding box center [569, 179] width 37 height 11
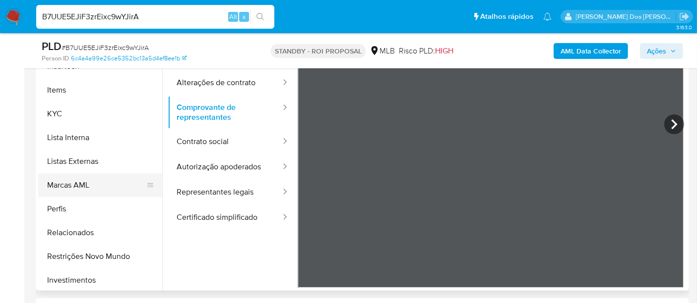
scroll to position [537, 0]
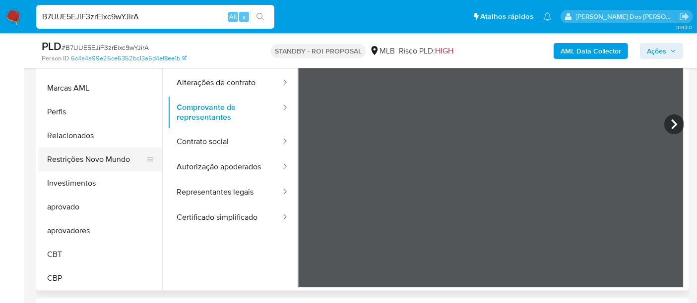
click at [98, 161] on button "Restrições Novo Mundo" at bounding box center [96, 160] width 116 height 24
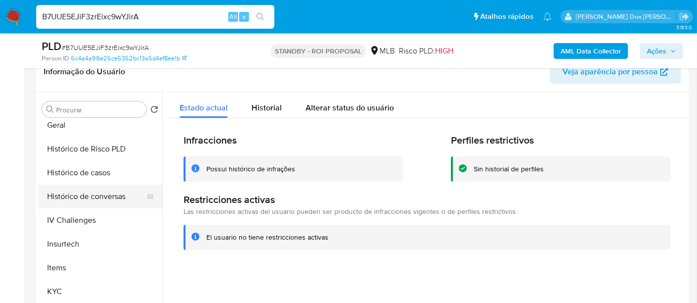
scroll to position [317, 0]
click at [60, 125] on button "Geral" at bounding box center [96, 126] width 116 height 24
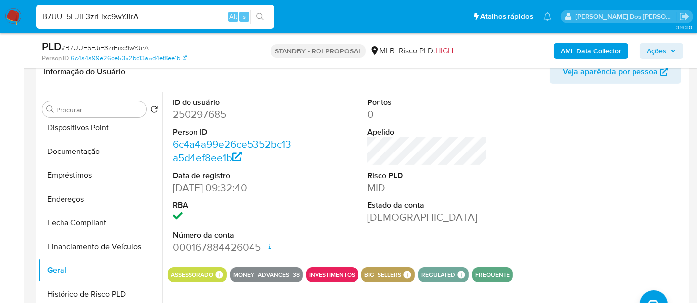
scroll to position [152, 0]
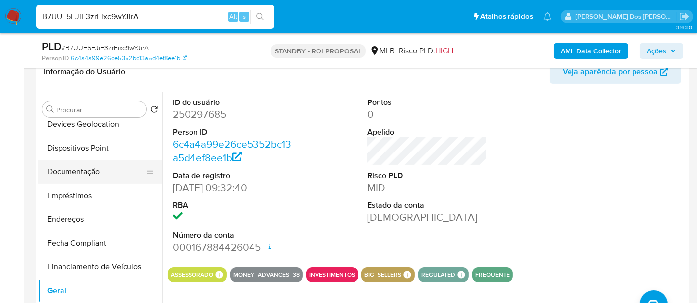
click at [85, 172] on button "Documentação" at bounding box center [96, 172] width 116 height 24
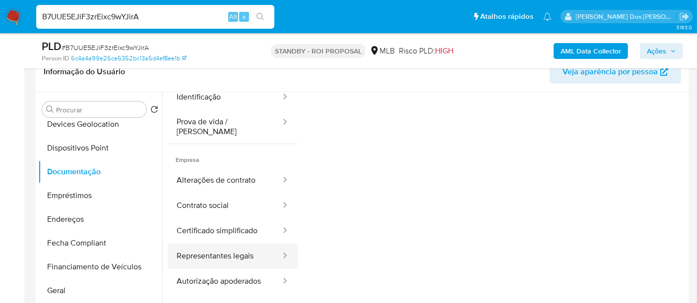
scroll to position [80, 0]
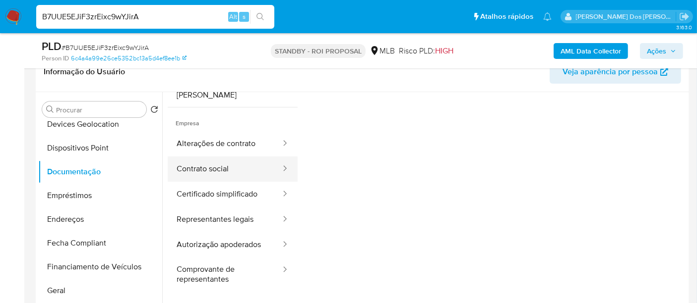
click at [201, 159] on button "Contrato social" at bounding box center [225, 169] width 114 height 25
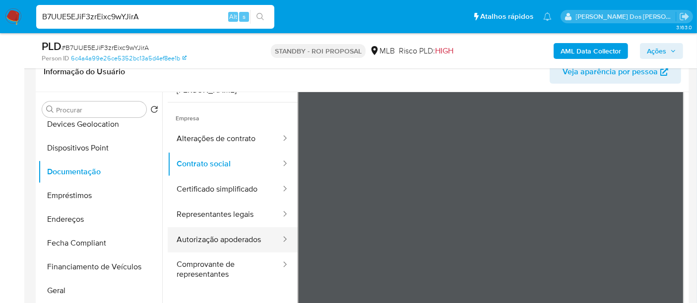
scroll to position [86, 0]
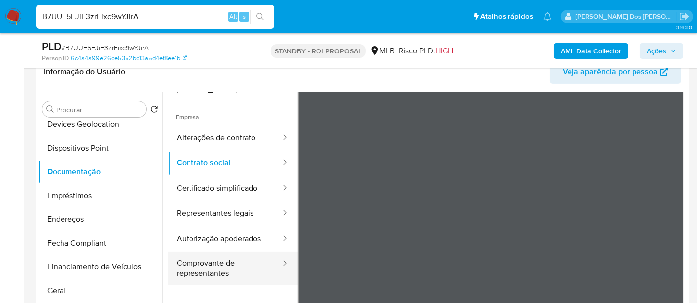
click at [216, 257] on button "Comprovante de representantes" at bounding box center [225, 269] width 114 height 34
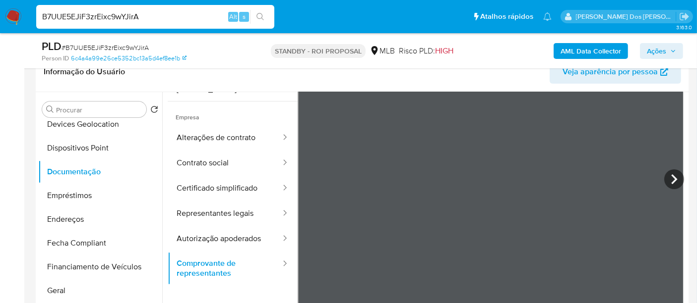
click at [168, 16] on input "B7UUE5EJiF3zrEixc9wYJirA" at bounding box center [155, 16] width 238 height 13
paste input "FMEGe1CotqCR5TAOnYye23kG"
type input "FMEGe1CotqCR5TAOnYye23kG"
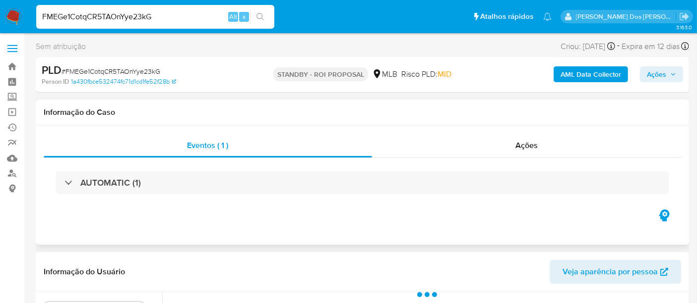
select select "10"
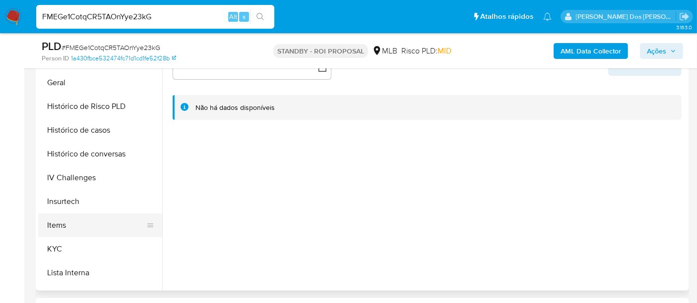
scroll to position [330, 0]
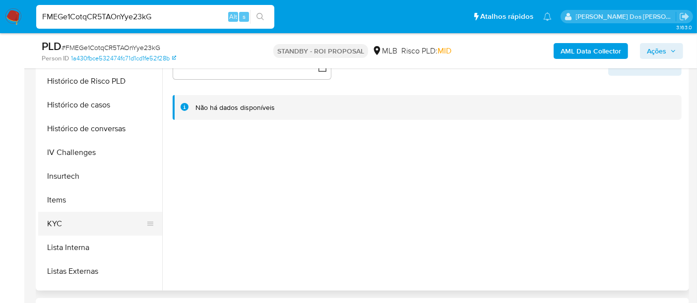
click at [58, 222] on button "KYC" at bounding box center [96, 224] width 116 height 24
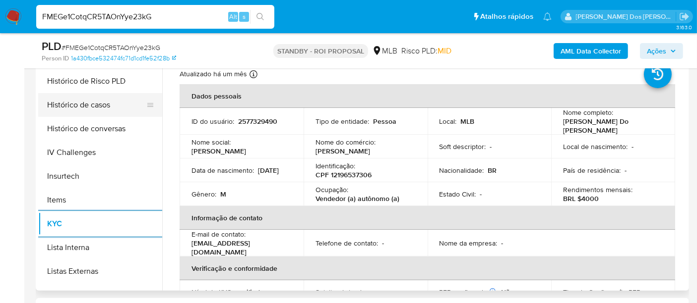
click at [96, 108] on button "Histórico de casos" at bounding box center [96, 105] width 116 height 24
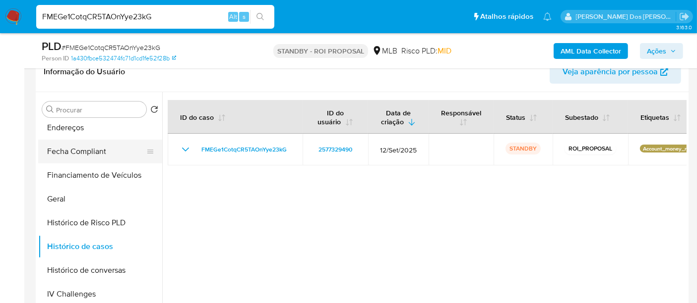
scroll to position [165, 0]
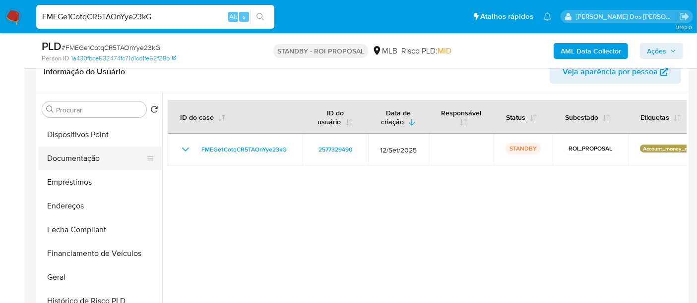
click at [72, 152] on button "Documentação" at bounding box center [96, 159] width 116 height 24
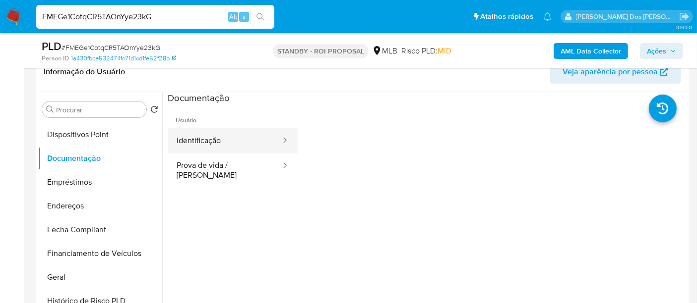
click at [204, 144] on button "Identificação" at bounding box center [225, 140] width 114 height 25
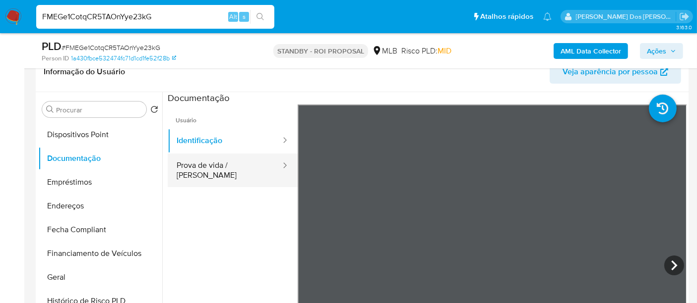
click at [246, 166] on button "Prova de vida / [PERSON_NAME]" at bounding box center [225, 171] width 114 height 34
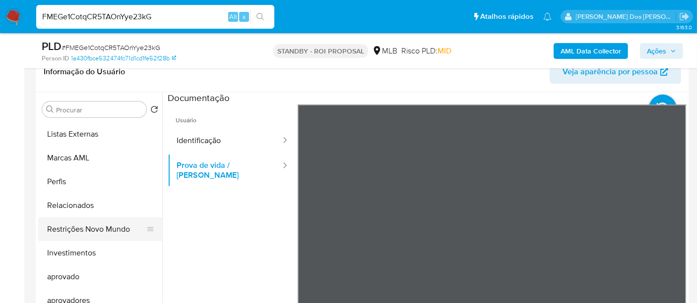
scroll to position [537, 0]
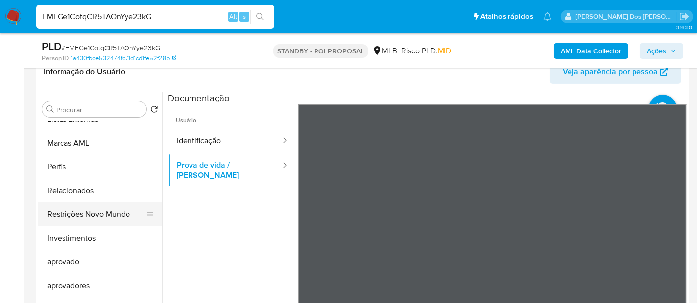
click at [114, 216] on button "Restrições Novo Mundo" at bounding box center [96, 215] width 116 height 24
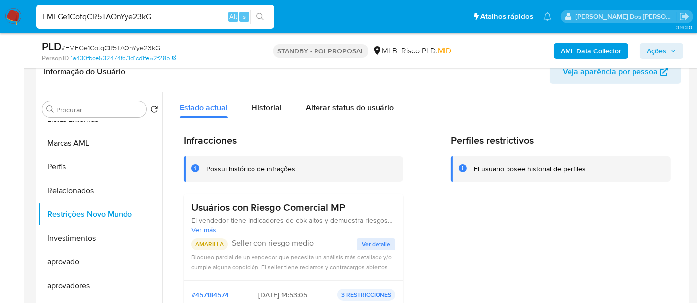
click at [155, 18] on input "FMEGe1CotqCR5TAOnYye23kG" at bounding box center [155, 16] width 238 height 13
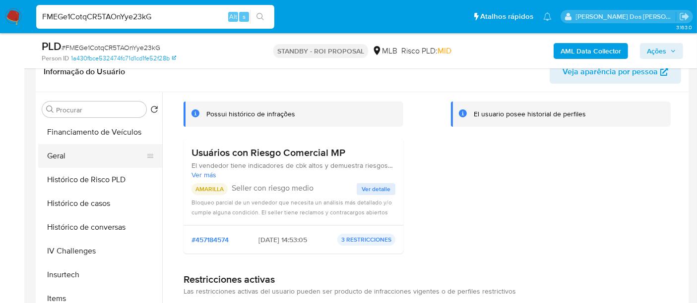
scroll to position [262, 0]
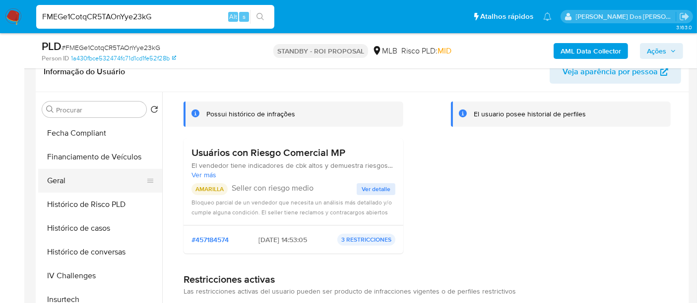
click at [60, 176] on button "Geral" at bounding box center [96, 181] width 116 height 24
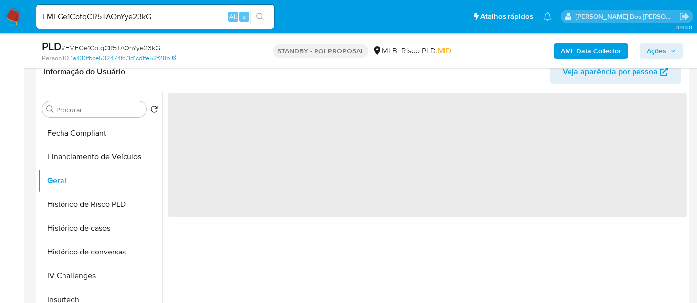
scroll to position [0, 0]
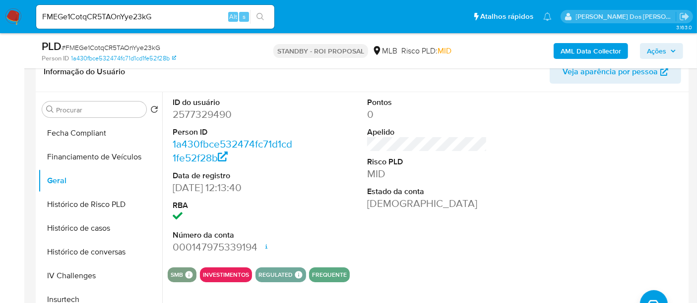
click at [161, 19] on input "FMEGe1CotqCR5TAOnYye23kG" at bounding box center [155, 16] width 238 height 13
paste input "lAitYPqUPGc0Xuz7m2IEqWQH"
type input "lAitYPqUPGc0Xuz7m2IEqWQH"
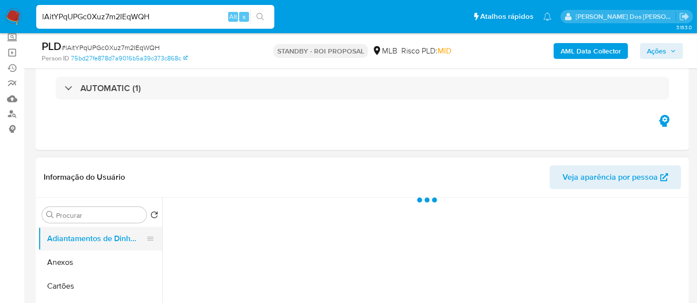
scroll to position [165, 0]
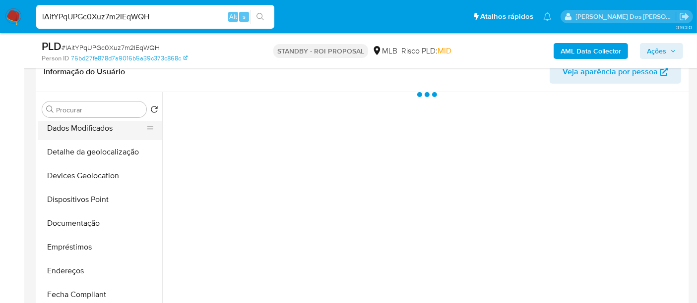
select select "10"
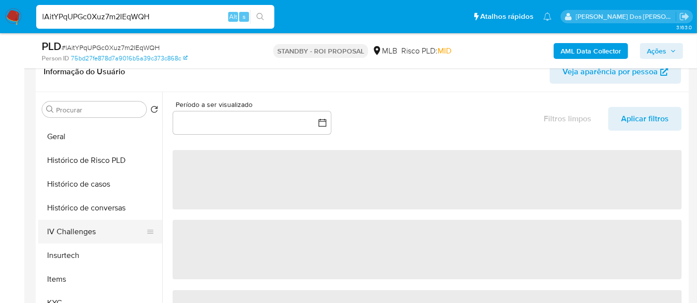
scroll to position [330, 0]
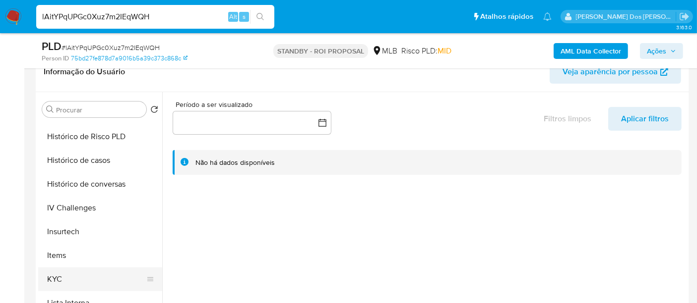
click at [53, 278] on button "KYC" at bounding box center [96, 280] width 116 height 24
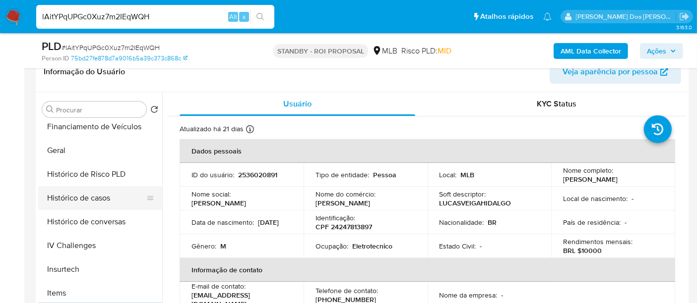
scroll to position [275, 0]
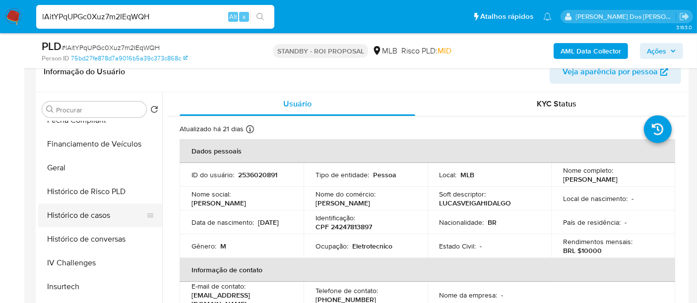
click at [105, 211] on button "Histórico de casos" at bounding box center [96, 216] width 116 height 24
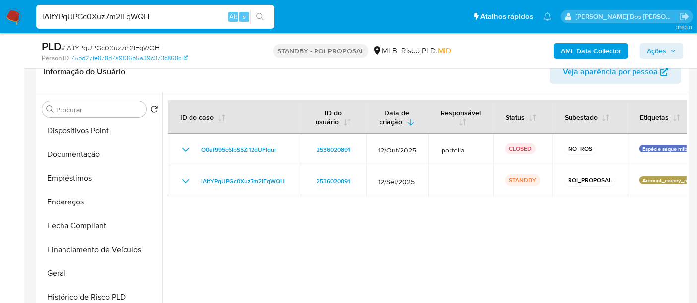
scroll to position [110, 0]
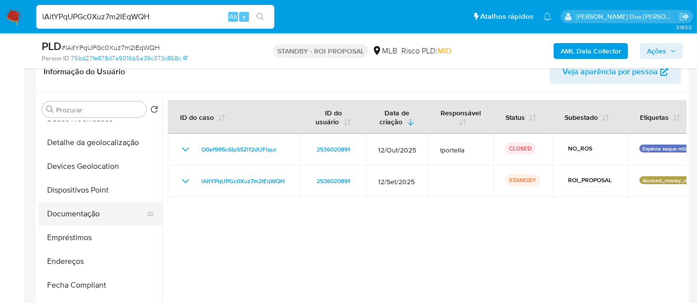
click at [91, 216] on button "Documentação" at bounding box center [96, 214] width 116 height 24
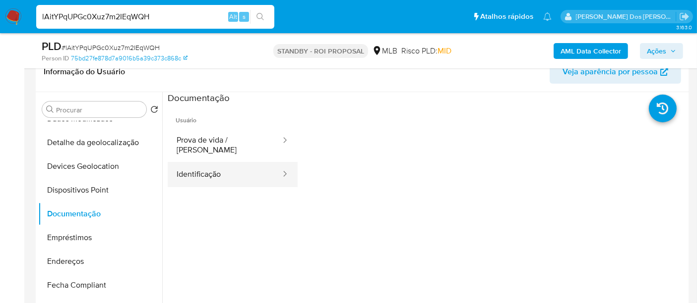
click at [207, 166] on button "Identificação" at bounding box center [225, 174] width 114 height 25
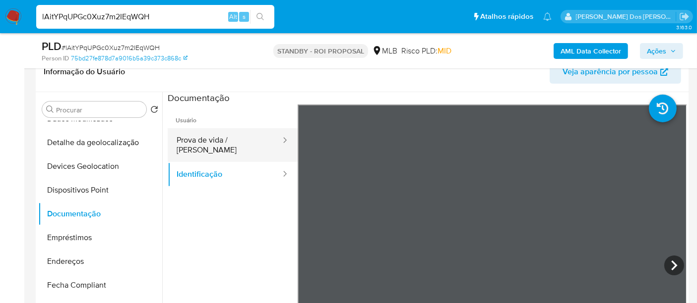
click at [224, 136] on button "Prova de vida / [PERSON_NAME]" at bounding box center [225, 145] width 114 height 34
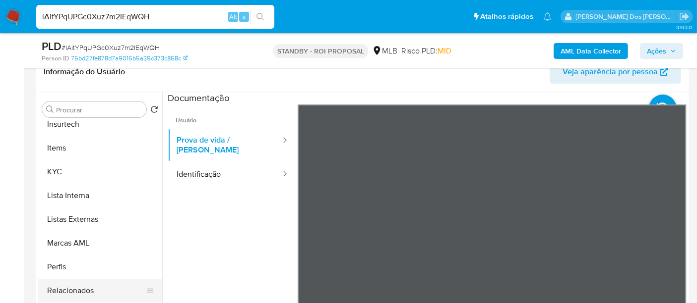
scroll to position [495, 0]
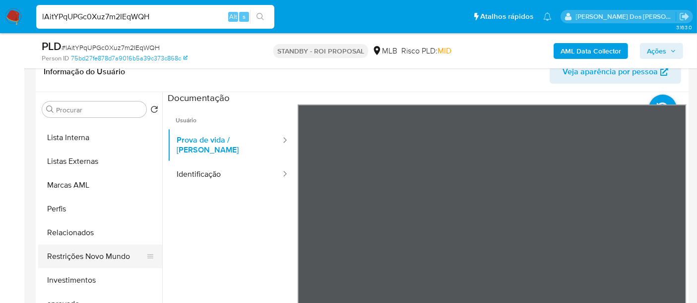
click at [100, 250] on button "Restrições Novo Mundo" at bounding box center [96, 257] width 116 height 24
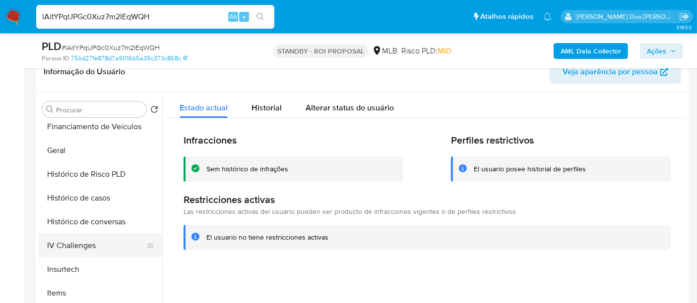
scroll to position [275, 0]
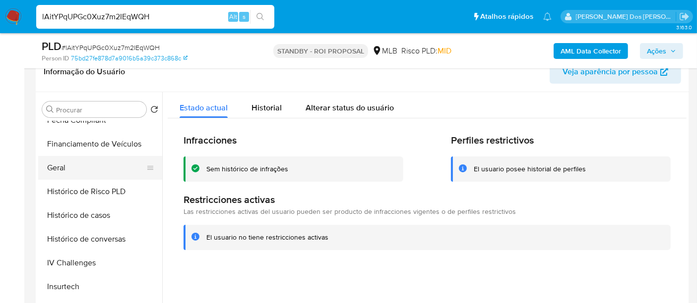
click at [58, 171] on button "Geral" at bounding box center [96, 168] width 116 height 24
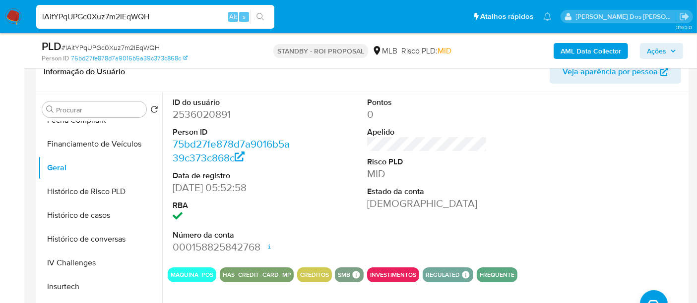
click at [162, 17] on input "lAitYPqUPGc0Xuz7m2IEqWQH" at bounding box center [155, 16] width 238 height 13
paste input "WQdNCHxiDhIoOb0xLeuSYUFp"
type input "WQdNCHxiDhIoOb0xLeuSYUFp"
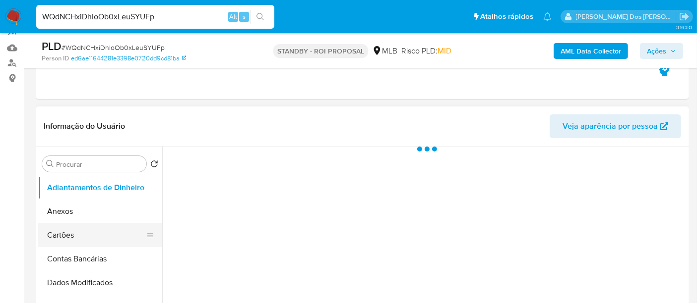
scroll to position [220, 0]
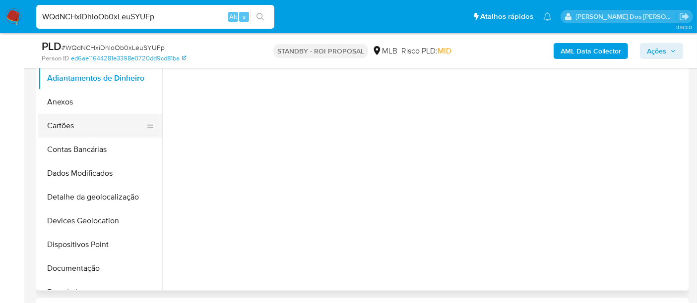
select select "10"
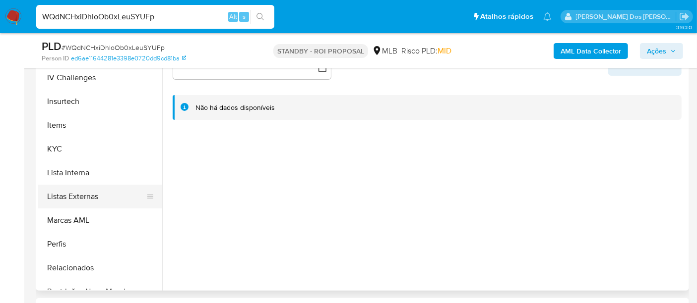
scroll to position [440, 0]
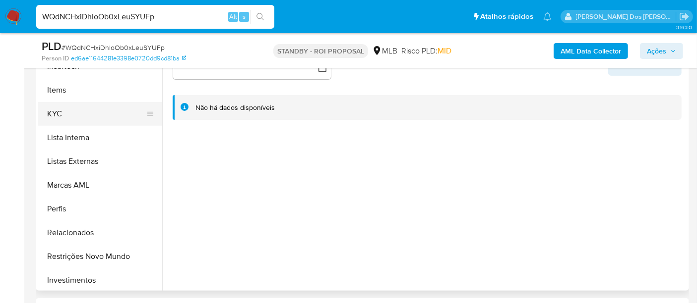
click at [49, 115] on button "KYC" at bounding box center [96, 114] width 116 height 24
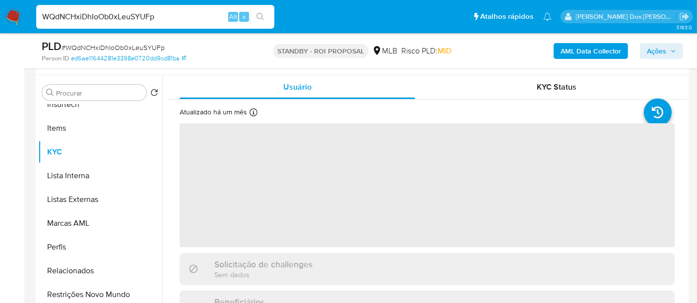
scroll to position [165, 0]
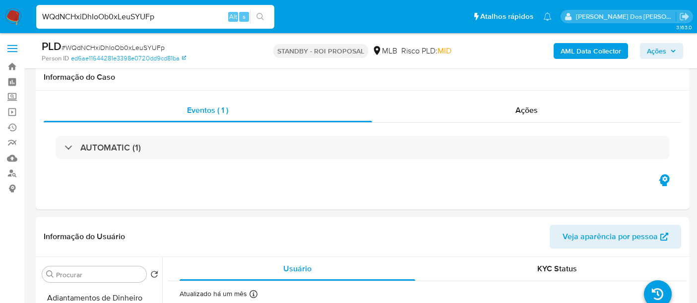
select select "10"
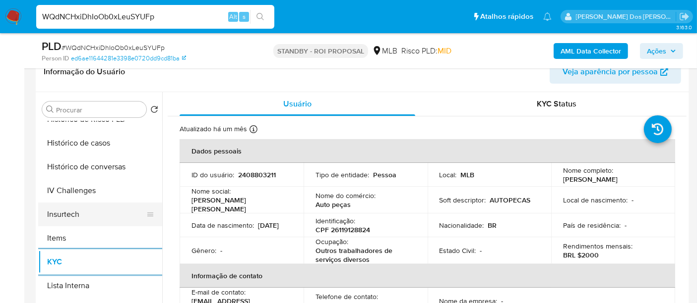
scroll to position [330, 0]
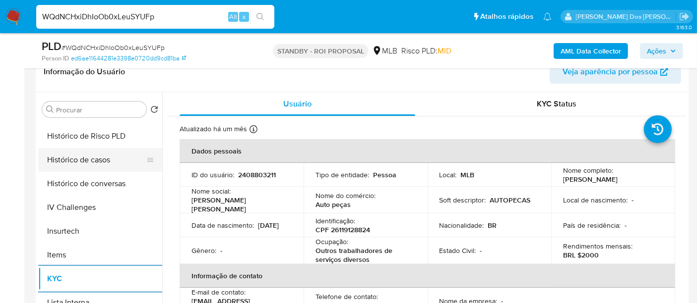
click at [93, 155] on button "Histórico de casos" at bounding box center [96, 160] width 116 height 24
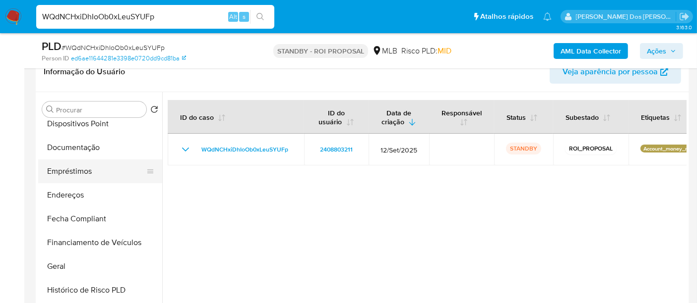
scroll to position [165, 0]
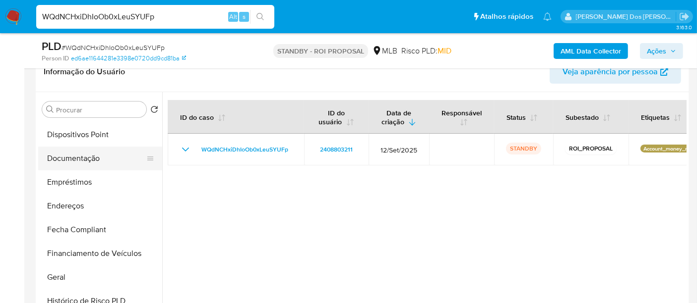
click at [89, 163] on button "Documentação" at bounding box center [96, 159] width 116 height 24
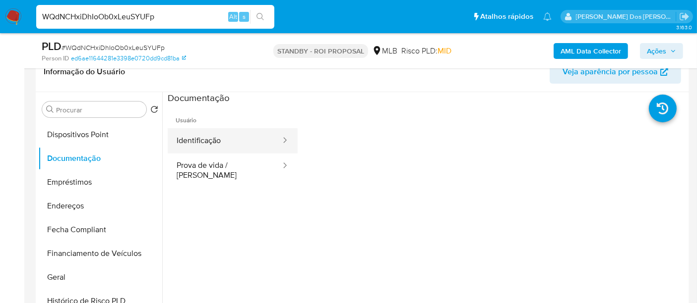
click at [224, 144] on button "Identificação" at bounding box center [225, 140] width 114 height 25
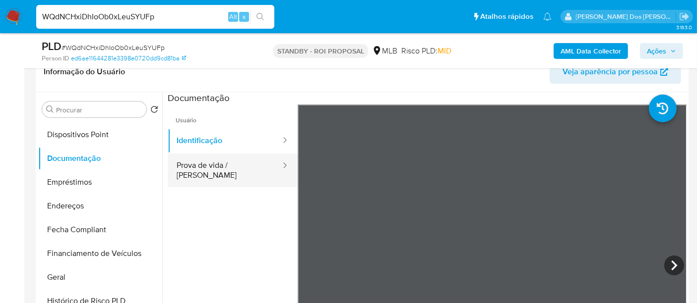
click at [244, 168] on button "Prova de vida / [PERSON_NAME]" at bounding box center [225, 171] width 114 height 34
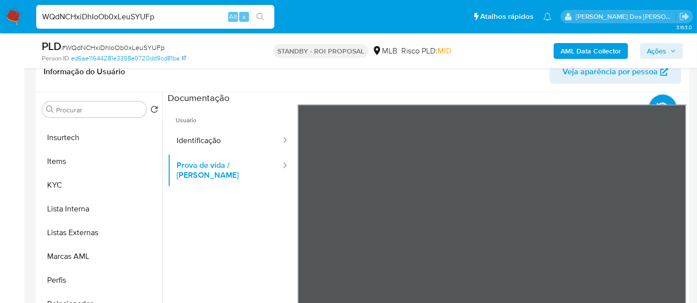
scroll to position [537, 0]
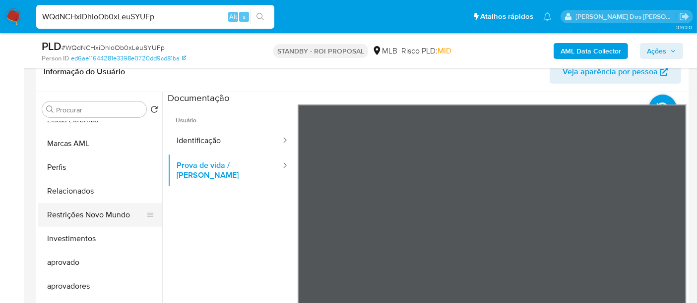
click at [113, 220] on button "Restrições Novo Mundo" at bounding box center [96, 215] width 116 height 24
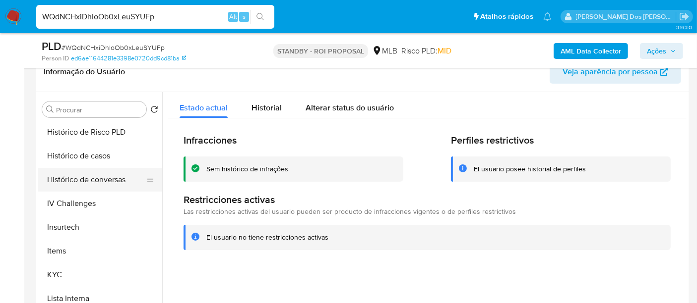
scroll to position [317, 0]
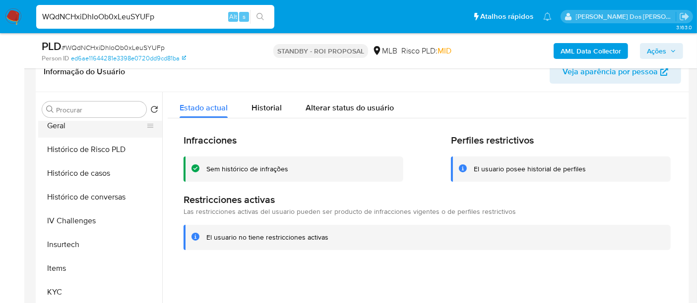
drag, startPoint x: 59, startPoint y: 131, endPoint x: 68, endPoint y: 131, distance: 8.9
click at [59, 131] on button "Geral" at bounding box center [96, 126] width 116 height 24
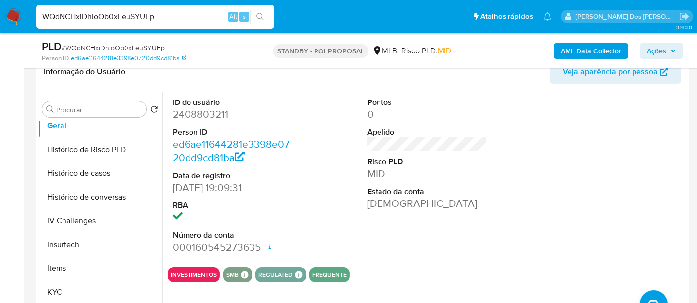
click at [160, 15] on input "WQdNCHxiDhIoOb0xLeuSYUFp" at bounding box center [155, 16] width 238 height 13
paste input "HfMEavGth3tTESHDocXfxk6s"
type input "HfMEavGth3tTESHDocXfxk6s"
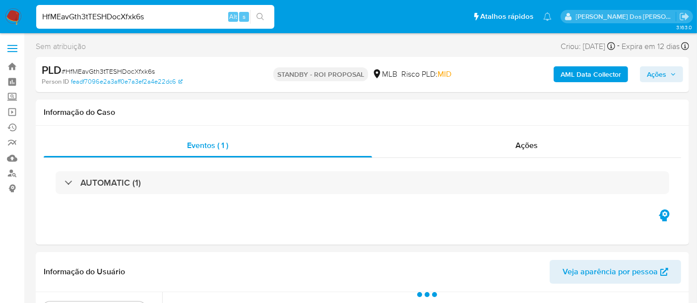
scroll to position [220, 0]
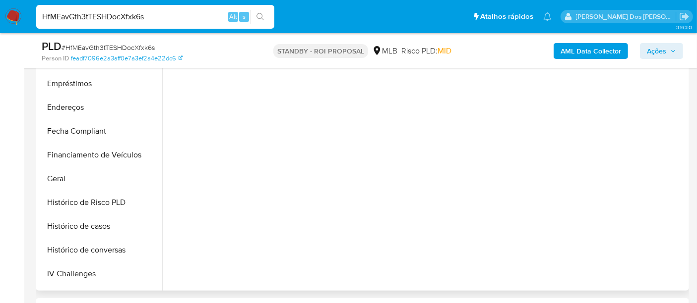
select select "10"
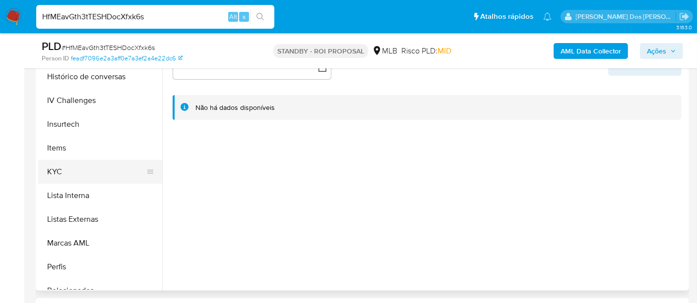
scroll to position [385, 0]
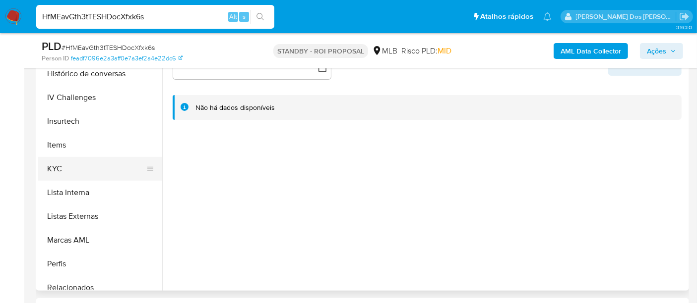
click at [56, 165] on button "KYC" at bounding box center [96, 169] width 116 height 24
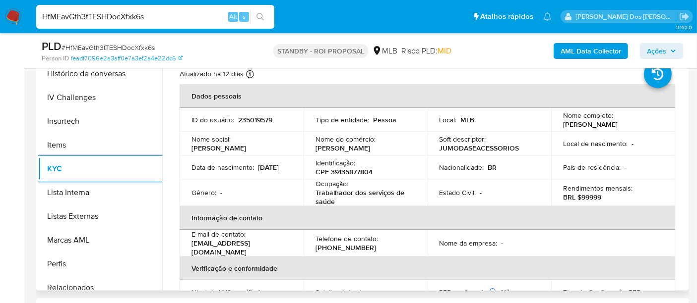
scroll to position [330, 0]
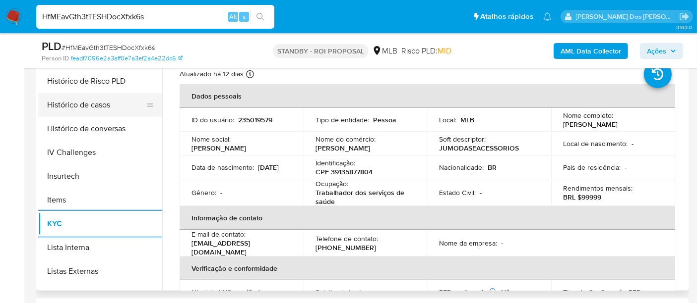
click at [90, 110] on button "Histórico de casos" at bounding box center [96, 105] width 116 height 24
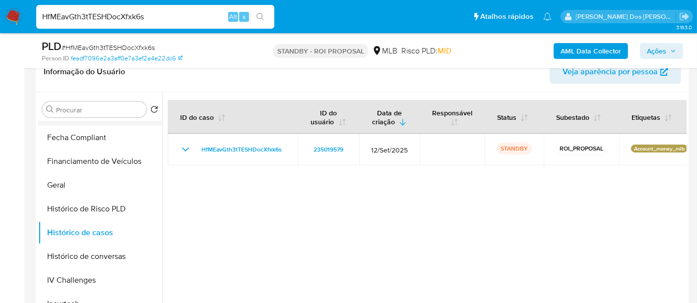
scroll to position [165, 0]
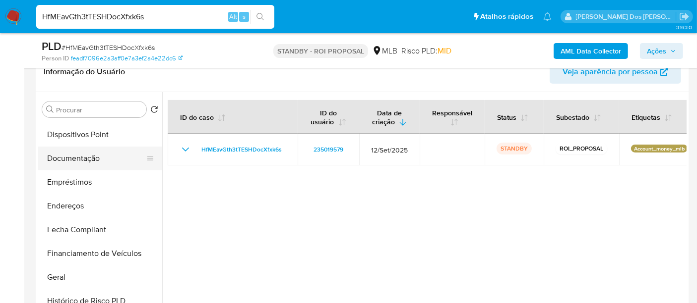
click at [79, 157] on button "Documentação" at bounding box center [96, 159] width 116 height 24
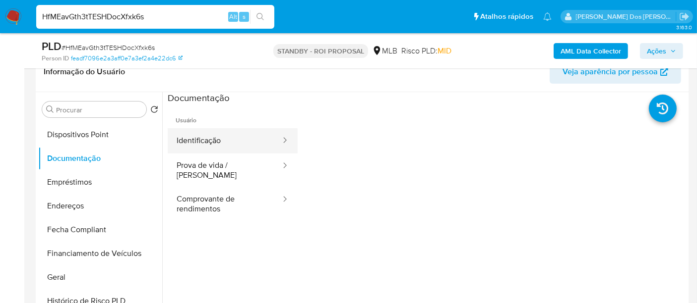
click at [216, 144] on button "Identificação" at bounding box center [225, 140] width 114 height 25
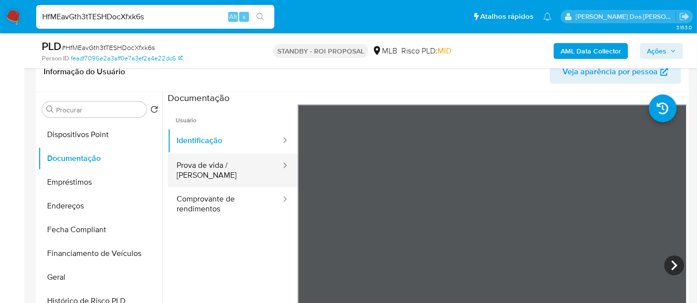
click at [210, 168] on button "Prova de vida / [PERSON_NAME]" at bounding box center [225, 171] width 114 height 34
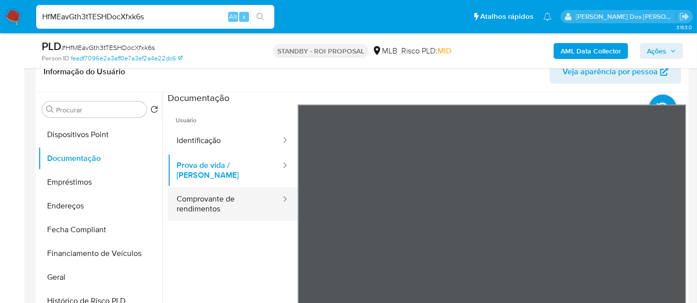
click at [209, 187] on button "Comprovante de rendimentos" at bounding box center [225, 204] width 114 height 34
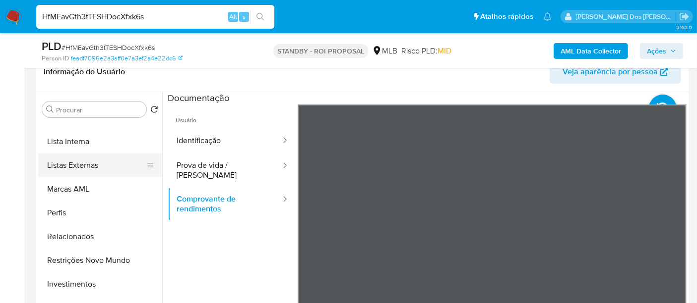
scroll to position [537, 0]
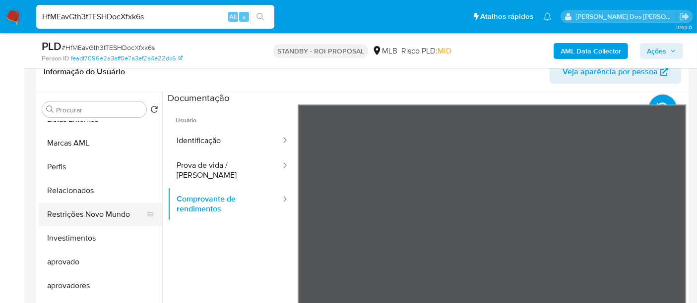
click at [103, 218] on button "Restrições Novo Mundo" at bounding box center [96, 215] width 116 height 24
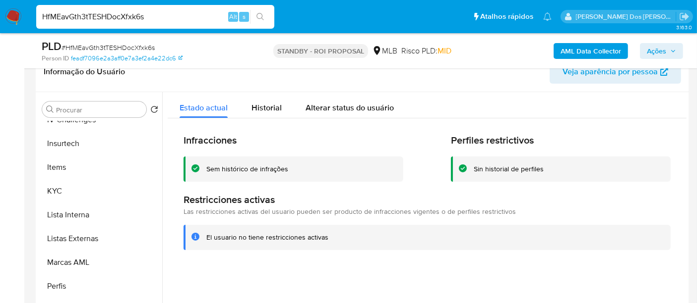
scroll to position [317, 0]
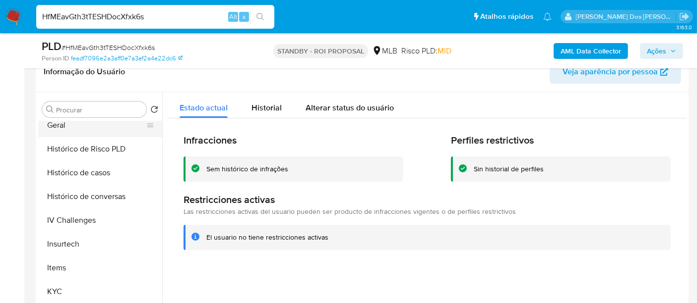
click at [57, 128] on button "Geral" at bounding box center [96, 126] width 116 height 24
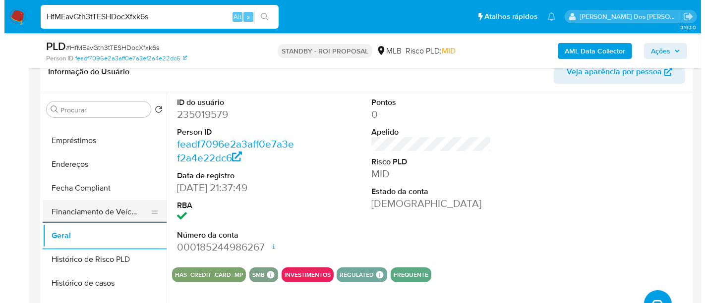
scroll to position [97, 0]
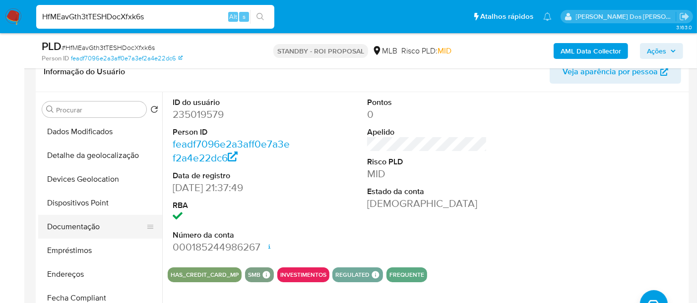
click at [86, 223] on button "Documentação" at bounding box center [96, 227] width 116 height 24
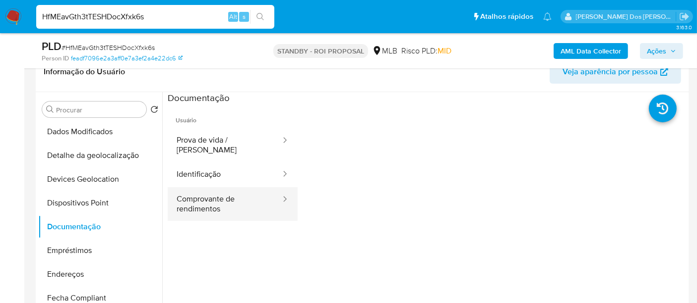
click at [205, 194] on button "Comprovante de rendimentos" at bounding box center [225, 204] width 114 height 34
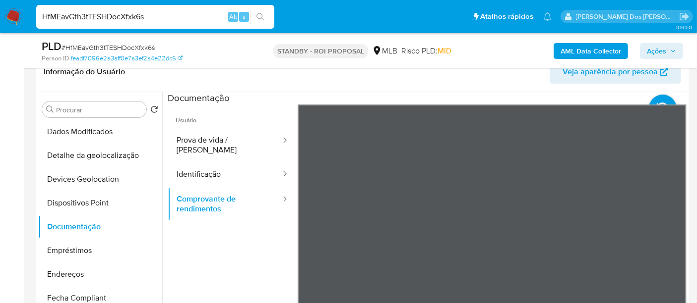
click at [561, 50] on b "AML Data Collector" at bounding box center [590, 51] width 60 height 16
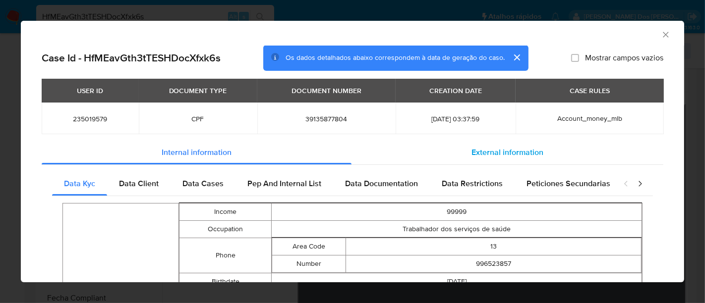
click at [504, 153] on span "External information" at bounding box center [507, 152] width 72 height 11
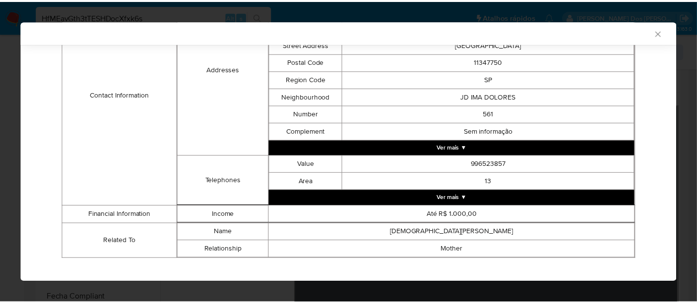
scroll to position [367, 0]
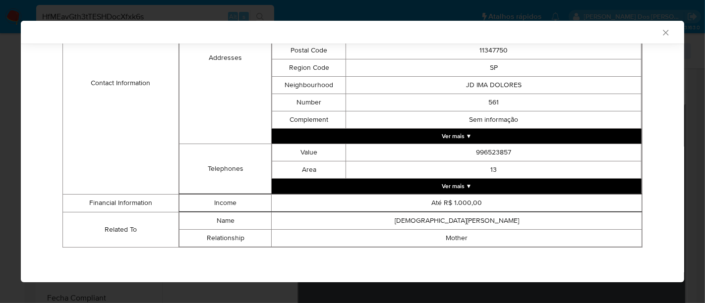
click at [661, 31] on icon "Fechar a janela" at bounding box center [666, 33] width 10 height 10
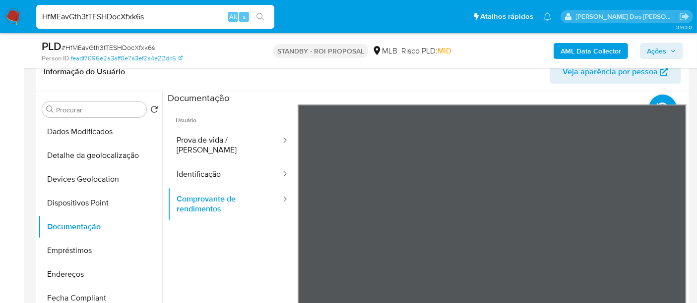
click at [157, 16] on input "HfMEavGth3tTESHDocXfxk6s" at bounding box center [155, 16] width 238 height 13
paste input "nsSdX6M3vYrCImz75jf01nH9"
type input "nsSdX6M3vYrCImz75jf01nH9"
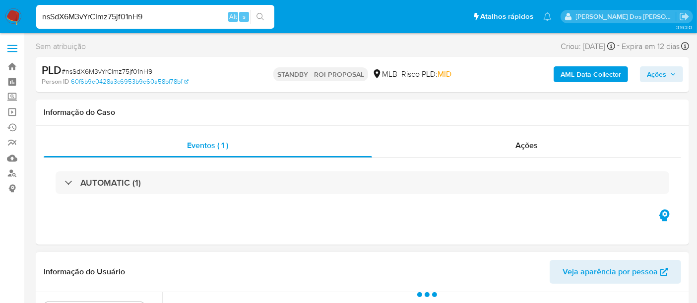
select select "10"
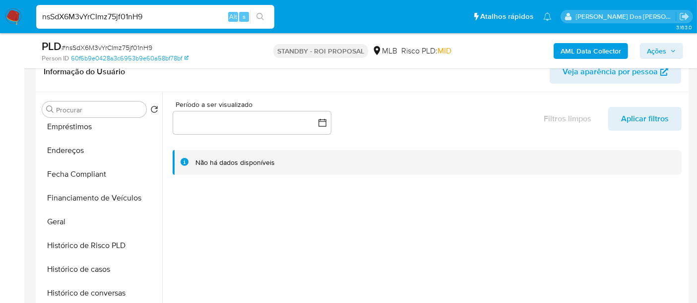
scroll to position [330, 0]
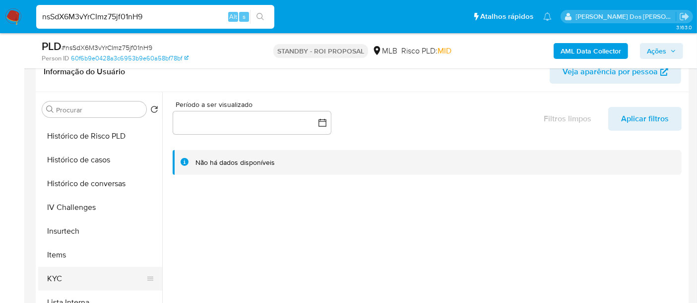
click at [61, 275] on button "KYC" at bounding box center [96, 279] width 116 height 24
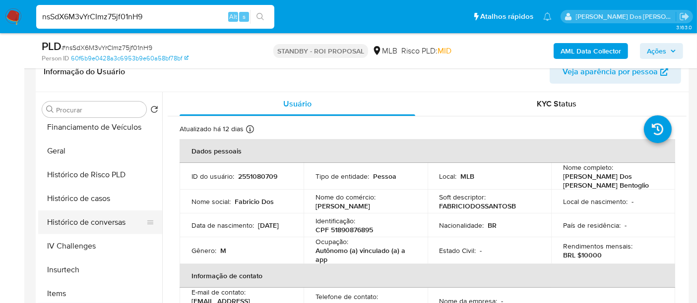
scroll to position [275, 0]
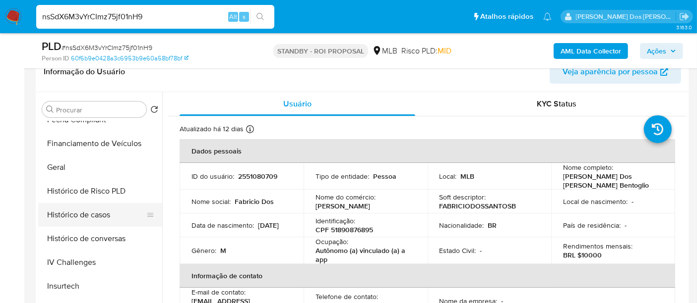
click at [87, 213] on button "Histórico de casos" at bounding box center [96, 215] width 116 height 24
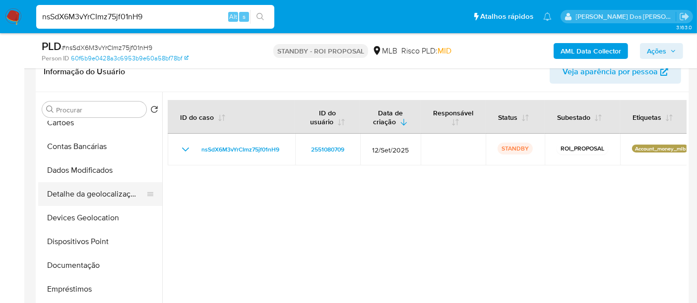
scroll to position [55, 0]
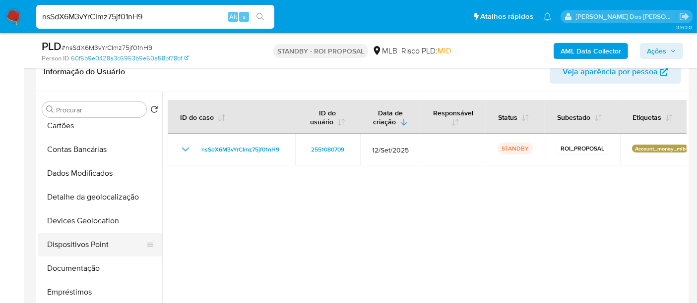
click at [81, 262] on button "Documentação" at bounding box center [100, 269] width 124 height 24
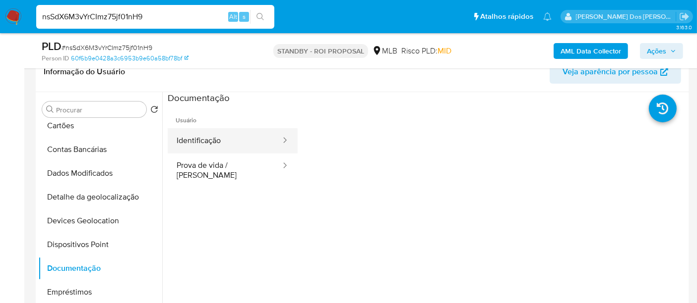
click at [218, 142] on button "Identificação" at bounding box center [225, 140] width 114 height 25
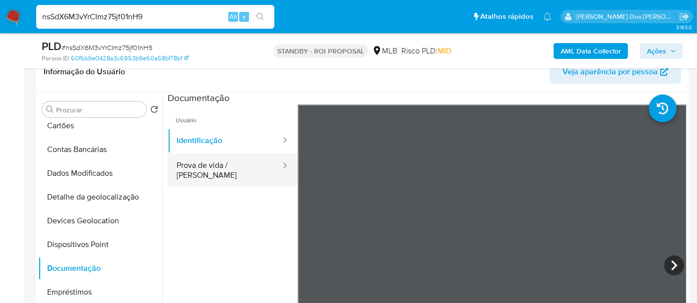
click at [234, 166] on button "Prova de vida / [PERSON_NAME]" at bounding box center [225, 171] width 114 height 34
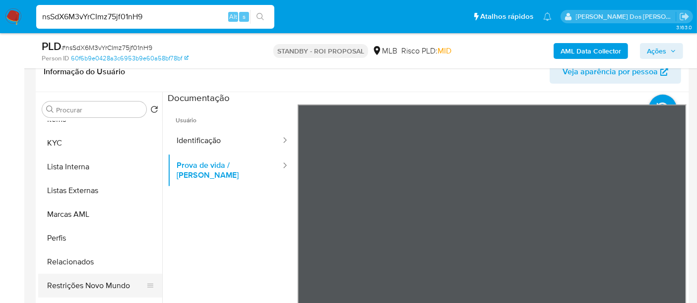
scroll to position [496, 0]
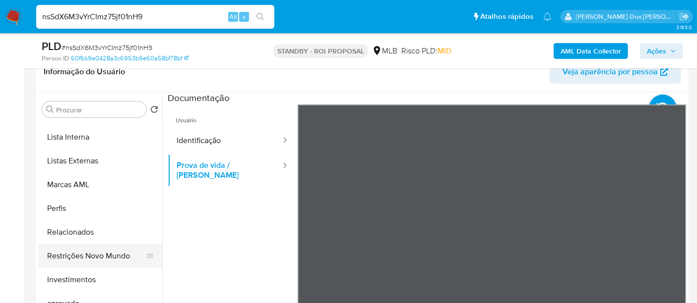
click at [102, 255] on button "Restrições Novo Mundo" at bounding box center [96, 256] width 116 height 24
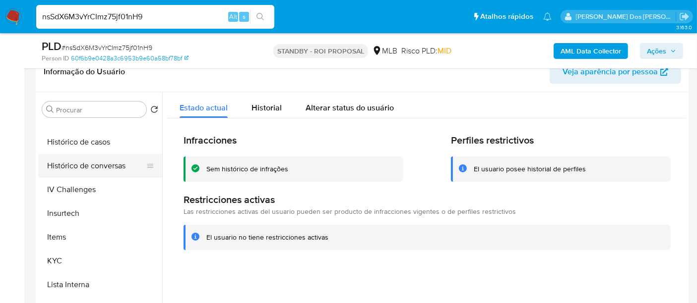
scroll to position [275, 0]
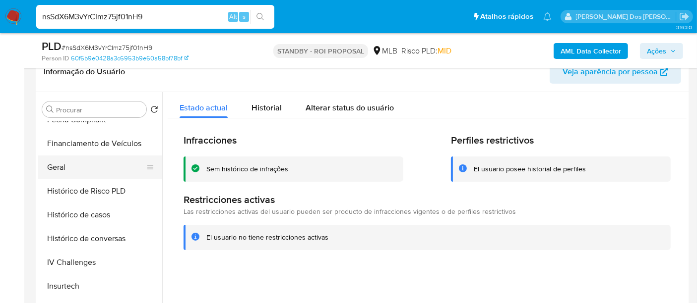
click at [60, 167] on button "Geral" at bounding box center [96, 168] width 116 height 24
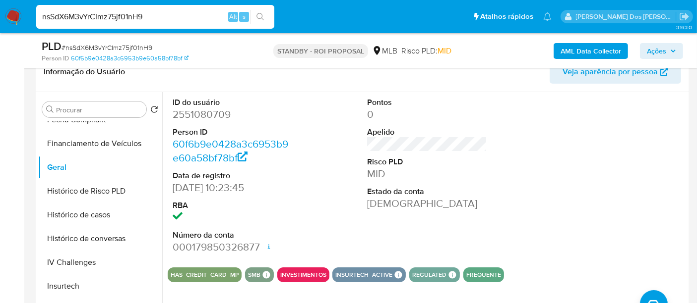
click at [152, 19] on input "nsSdX6M3vYrCImz75jf01nH9" at bounding box center [155, 16] width 238 height 13
paste input "cKc1cgnQxmvAKGy5FmigBaNx"
type input "cKc1cgnQxmvAKGy5FmigBaNx"
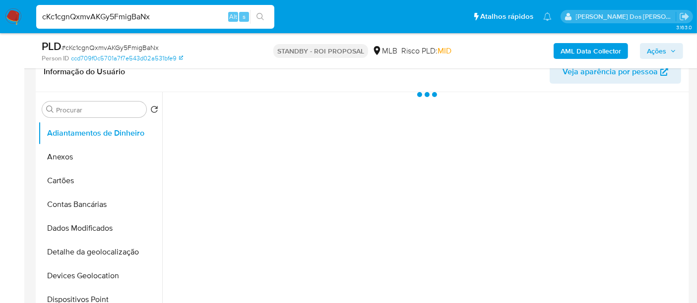
select select "10"
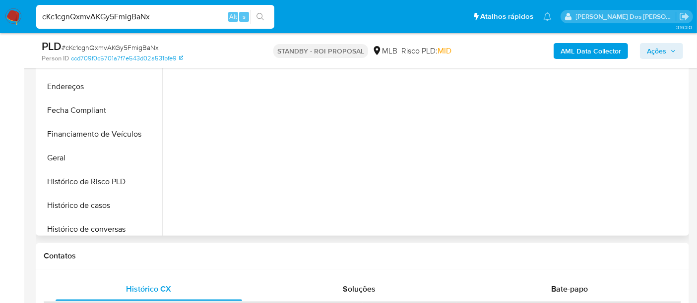
scroll to position [275, 0]
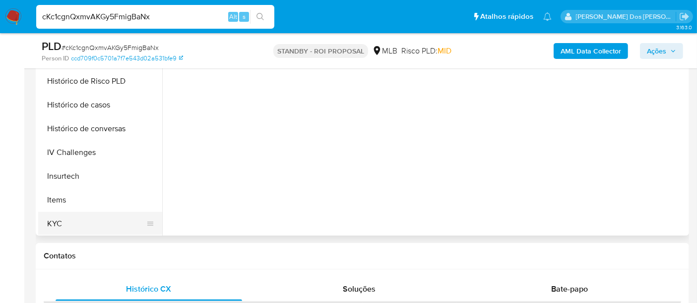
click at [51, 220] on button "KYC" at bounding box center [96, 224] width 116 height 24
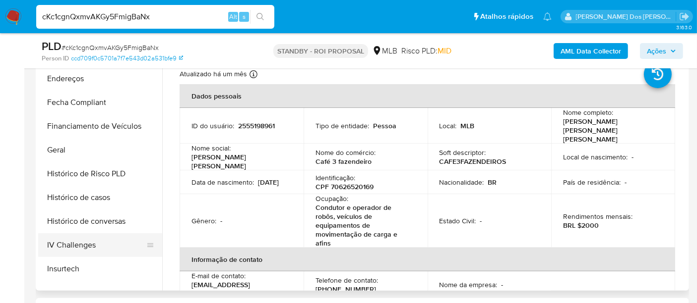
scroll to position [220, 0]
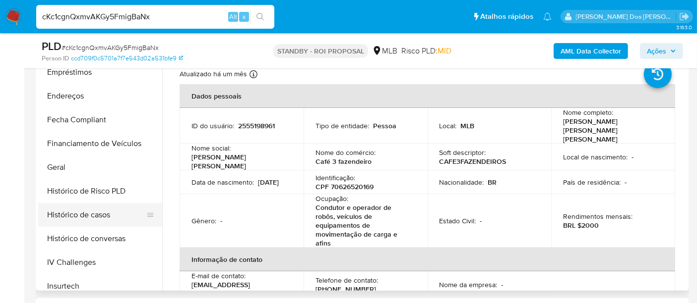
click at [92, 212] on button "Histórico de casos" at bounding box center [96, 215] width 116 height 24
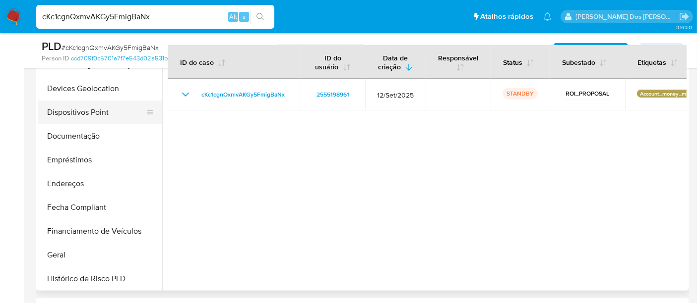
scroll to position [55, 0]
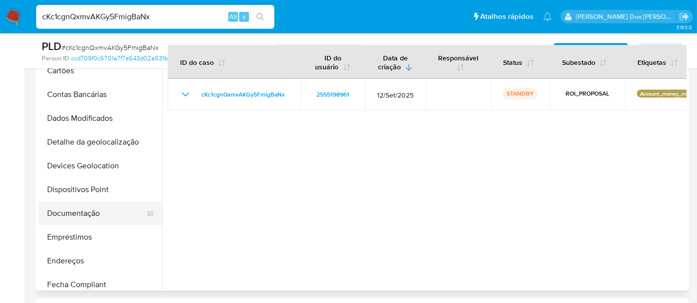
click at [83, 211] on button "Documentação" at bounding box center [96, 214] width 116 height 24
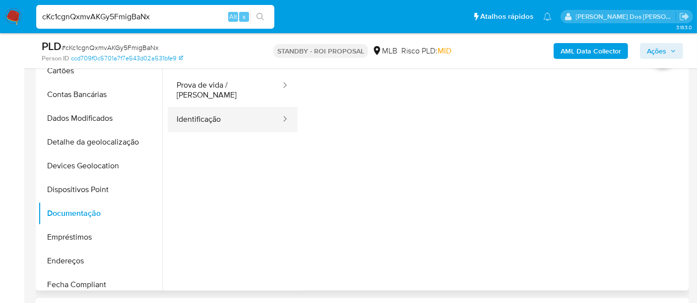
click at [221, 112] on button "Identificação" at bounding box center [225, 119] width 114 height 25
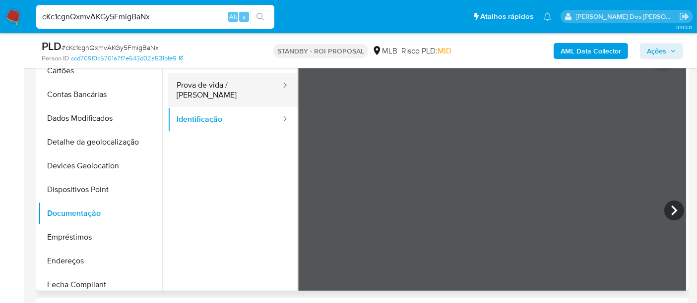
click at [222, 87] on button "Prova de vida / [PERSON_NAME]" at bounding box center [225, 90] width 114 height 34
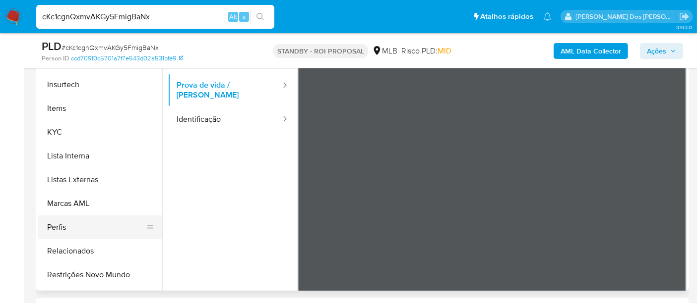
scroll to position [440, 0]
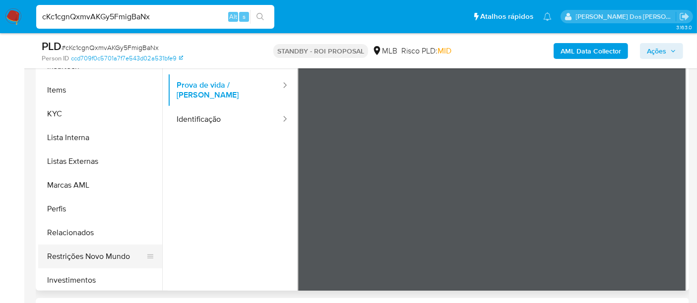
click at [114, 255] on button "Restrições Novo Mundo" at bounding box center [96, 257] width 116 height 24
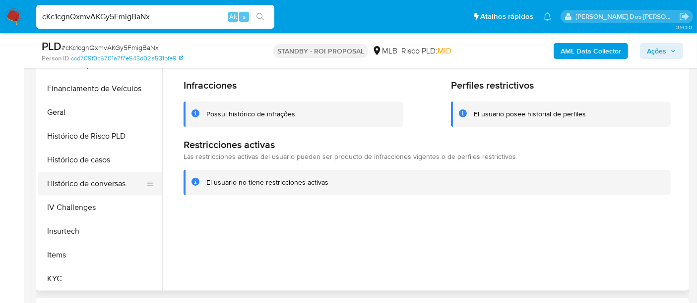
scroll to position [165, 0]
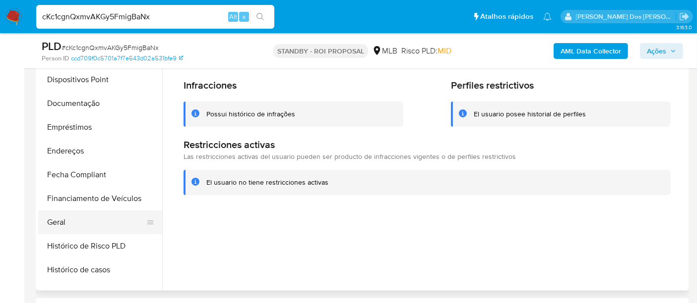
click at [49, 222] on button "Geral" at bounding box center [96, 223] width 116 height 24
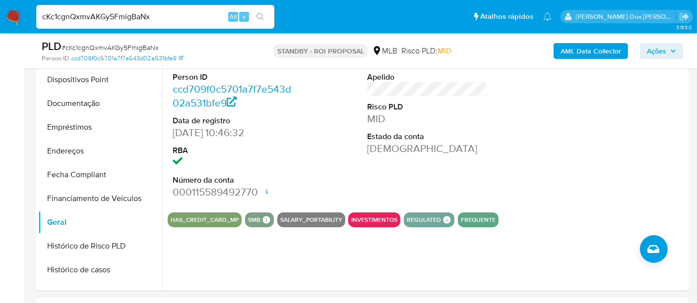
click at [174, 17] on input "cKc1cgnQxmvAKGy5FmigBaNx" at bounding box center [155, 16] width 238 height 13
paste input "EWlssJuDL3xpj3CAi37SnLG"
type input "EWlssJuDL3xpj3CAi37SnLGx"
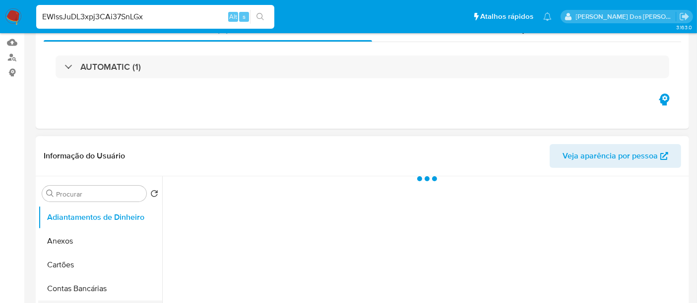
scroll to position [220, 0]
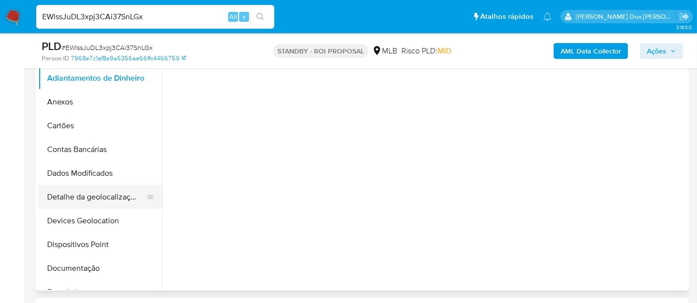
select select "10"
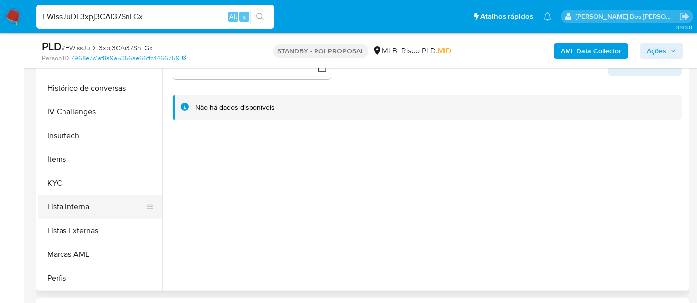
scroll to position [385, 0]
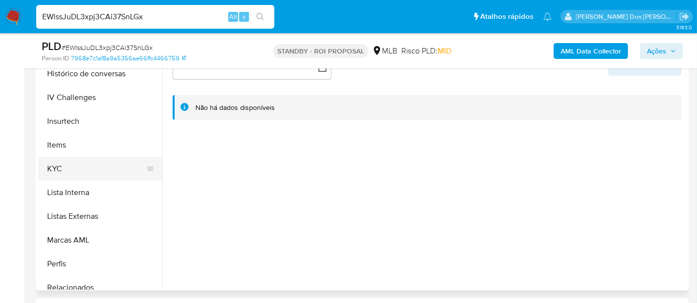
click at [57, 166] on button "KYC" at bounding box center [96, 169] width 116 height 24
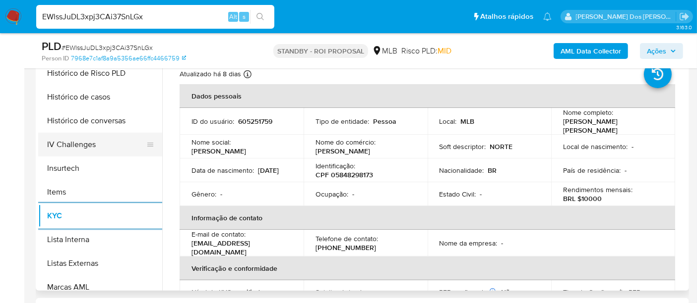
scroll to position [275, 0]
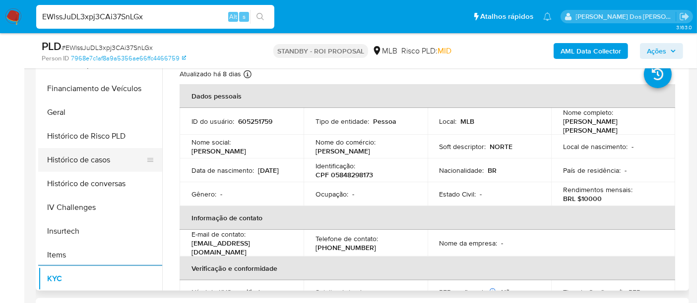
click at [89, 154] on button "Histórico de casos" at bounding box center [96, 160] width 116 height 24
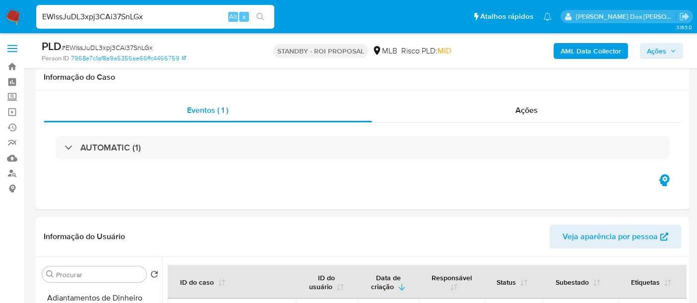
select select "10"
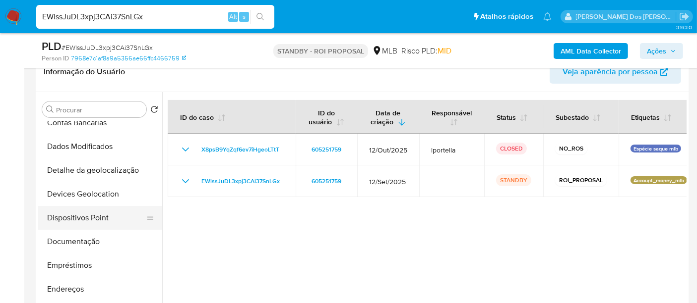
scroll to position [55, 0]
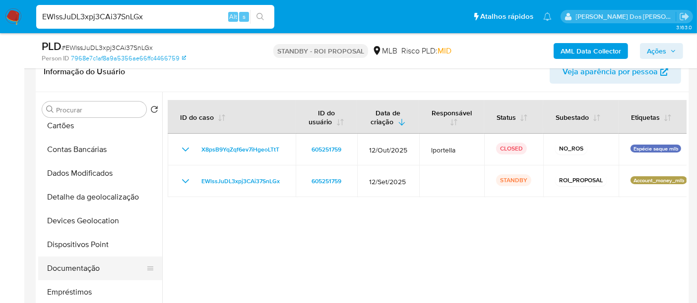
click at [94, 267] on button "Documentação" at bounding box center [96, 269] width 116 height 24
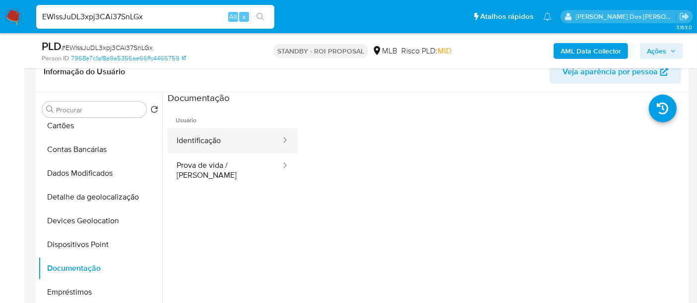
drag, startPoint x: 209, startPoint y: 142, endPoint x: 265, endPoint y: 142, distance: 55.5
click at [209, 142] on button "Identificação" at bounding box center [225, 140] width 114 height 25
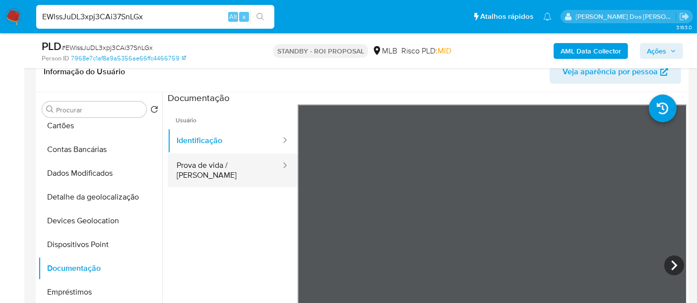
click at [242, 167] on button "Prova de vida / [PERSON_NAME]" at bounding box center [225, 171] width 114 height 34
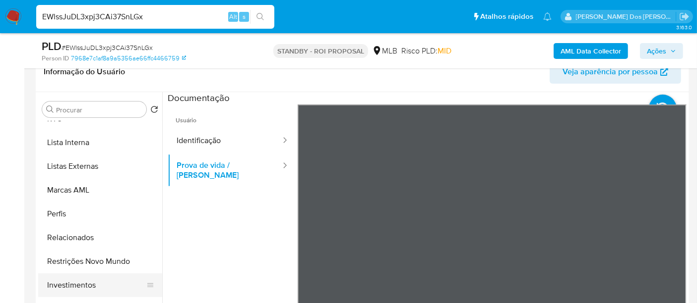
scroll to position [537, 0]
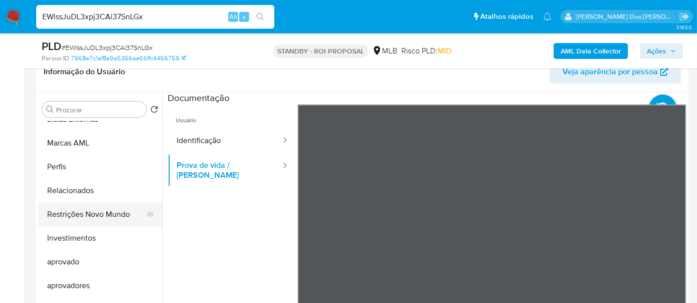
click at [116, 212] on button "Restrições Novo Mundo" at bounding box center [96, 215] width 116 height 24
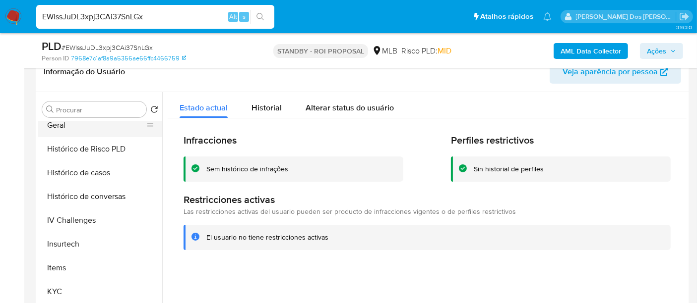
scroll to position [262, 0]
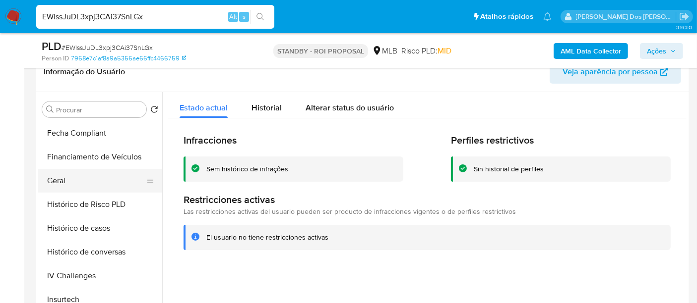
click at [59, 184] on button "Geral" at bounding box center [96, 181] width 116 height 24
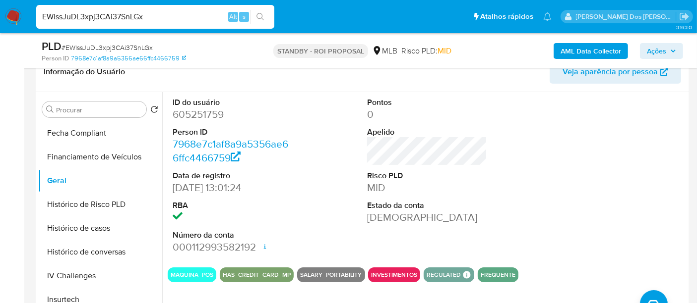
click at [162, 18] on input "EWlssJuDL3xpj3CAi37SnLGx" at bounding box center [155, 16] width 238 height 13
paste input "jg9AEbF6ZypjDW7y0tYpfgxZ"
type input "jg9AEbF6ZypjDW7y0tYpfgxZ"
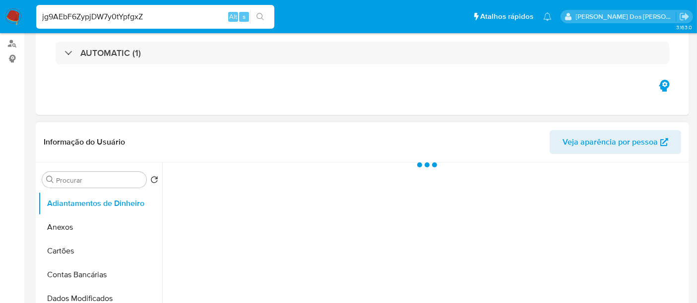
scroll to position [165, 0]
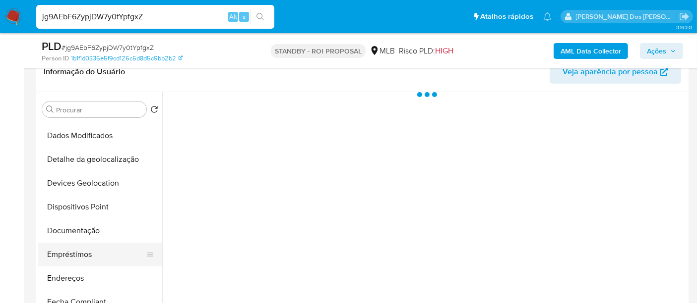
select select "10"
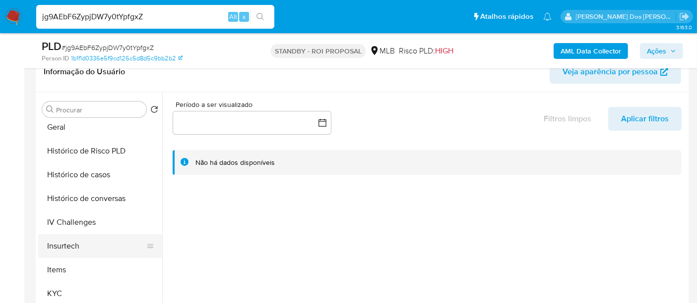
scroll to position [330, 0]
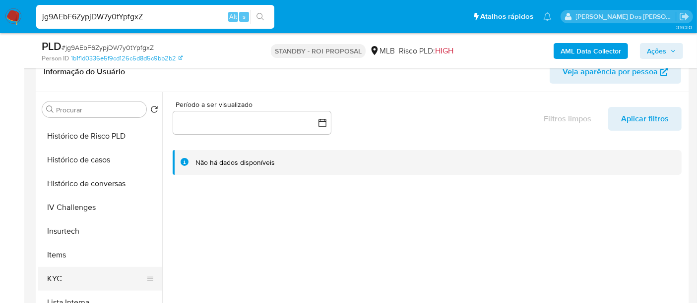
click at [63, 274] on button "KYC" at bounding box center [96, 279] width 116 height 24
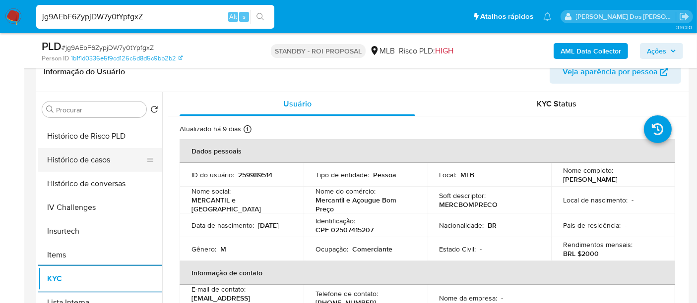
click at [100, 161] on button "Histórico de casos" at bounding box center [96, 160] width 116 height 24
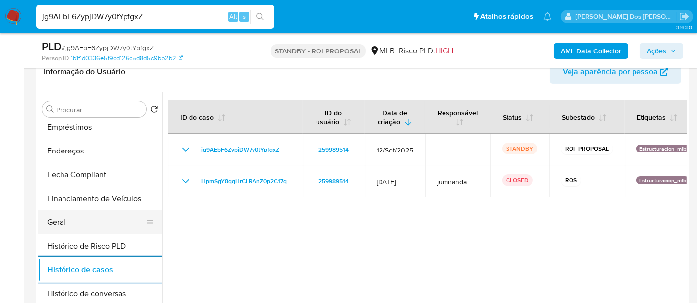
scroll to position [165, 0]
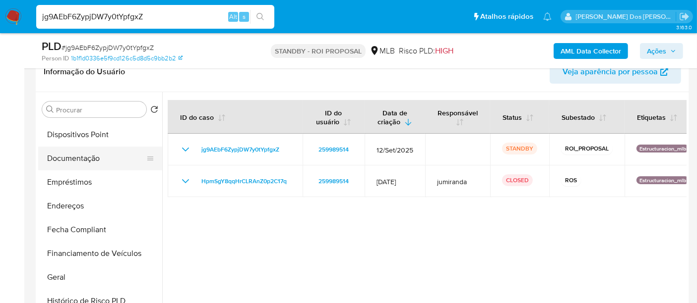
click at [82, 156] on button "Documentação" at bounding box center [96, 159] width 116 height 24
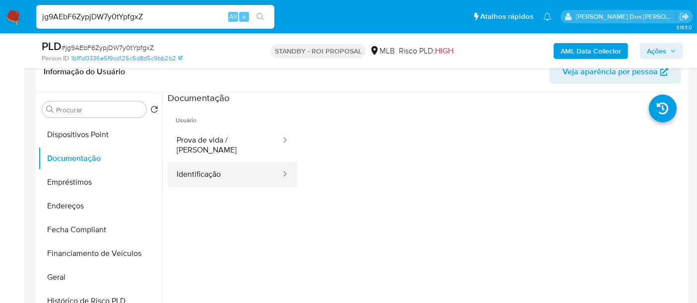
click at [202, 171] on button "Identificação" at bounding box center [225, 174] width 114 height 25
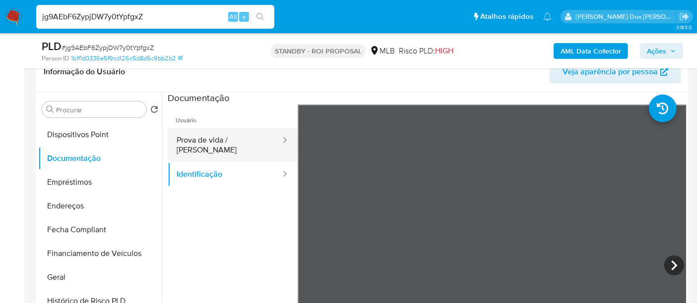
click at [228, 141] on button "Prova de vida / [PERSON_NAME]" at bounding box center [225, 145] width 114 height 34
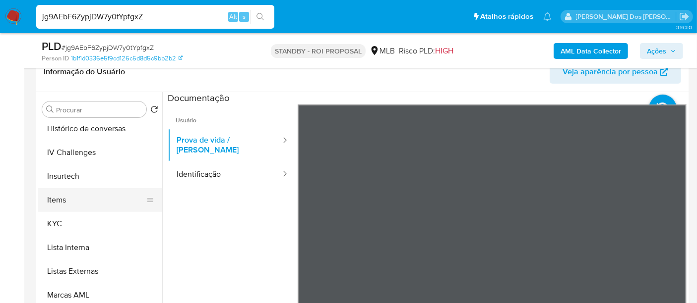
scroll to position [537, 0]
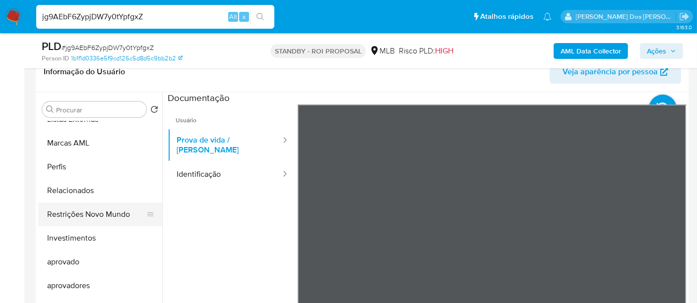
click at [105, 212] on button "Restrições Novo Mundo" at bounding box center [96, 215] width 116 height 24
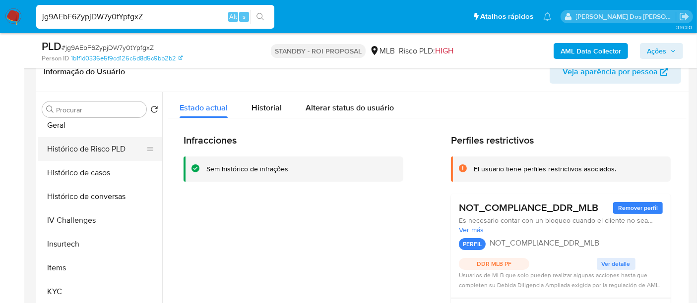
scroll to position [262, 0]
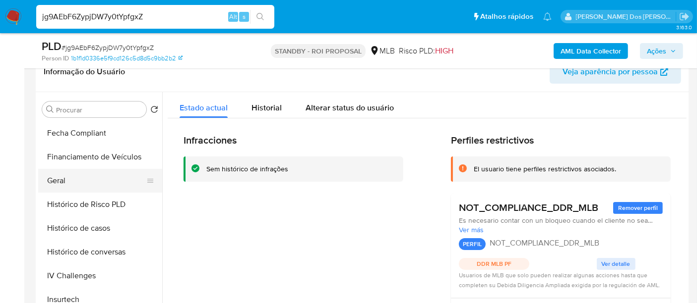
click at [53, 182] on button "Geral" at bounding box center [96, 181] width 116 height 24
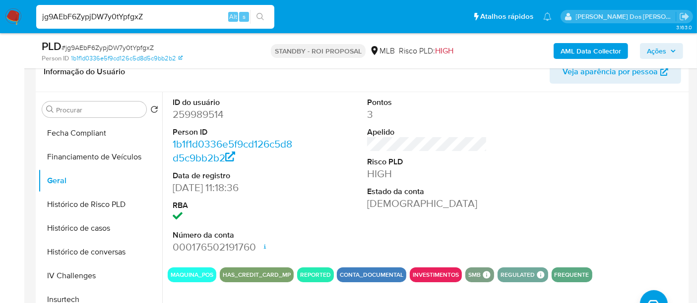
click at [176, 18] on input "jg9AEbF6ZypjDW7y0tYpfgxZ" at bounding box center [155, 16] width 238 height 13
paste input "IpQu50s32GWoUvCZUS21tBql"
type input "IpQu50s32GWoUvCZUS21tBql"
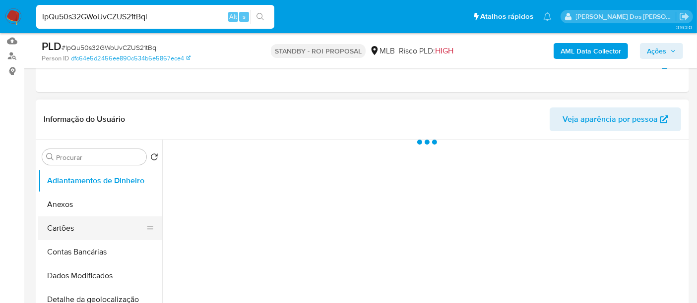
scroll to position [165, 0]
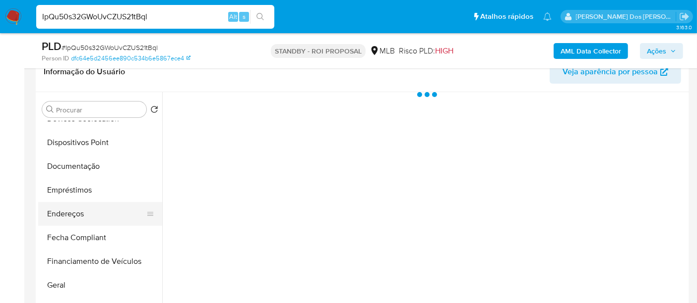
select select "10"
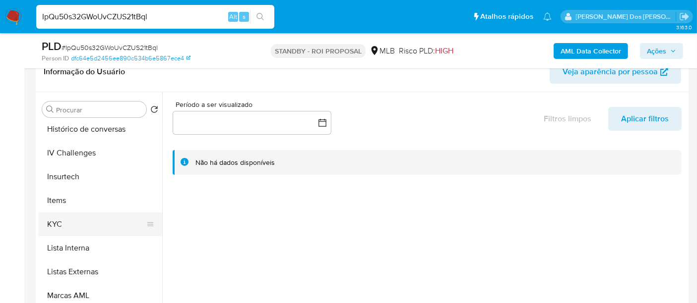
scroll to position [385, 0]
drag, startPoint x: 60, startPoint y: 222, endPoint x: 153, endPoint y: 187, distance: 98.4
click at [60, 222] on button "KYC" at bounding box center [100, 224] width 124 height 24
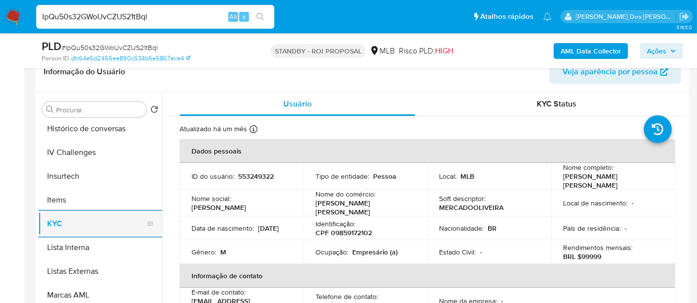
scroll to position [330, 0]
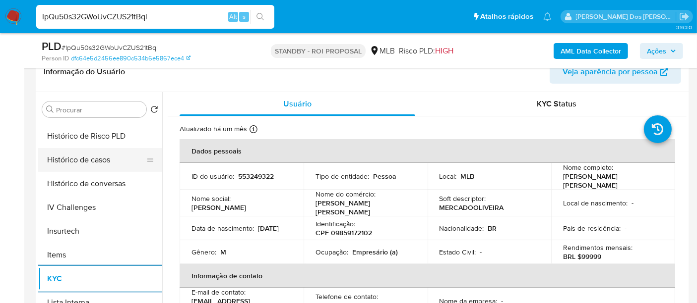
click at [86, 162] on button "Histórico de casos" at bounding box center [96, 160] width 116 height 24
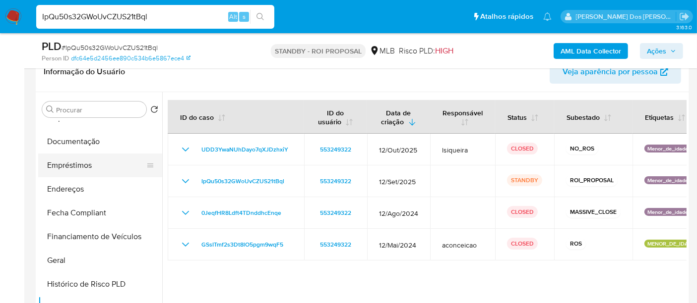
scroll to position [165, 0]
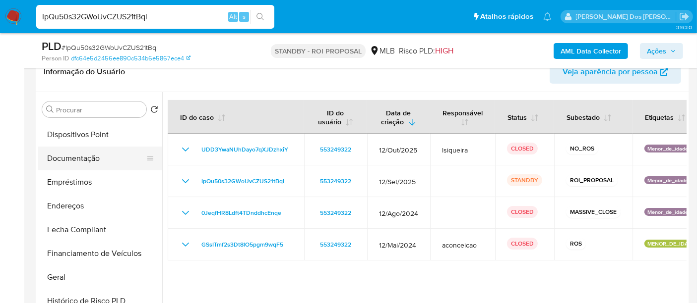
click at [90, 162] on button "Documentação" at bounding box center [96, 159] width 116 height 24
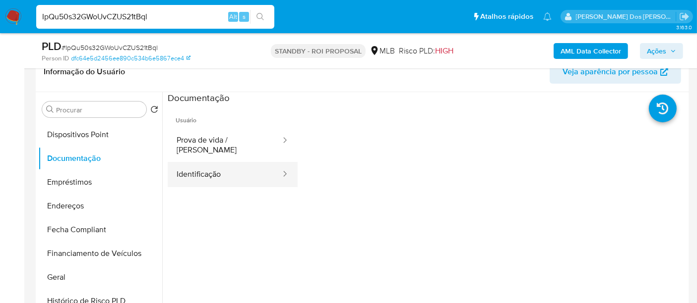
click at [217, 162] on button "Identificação" at bounding box center [225, 174] width 114 height 25
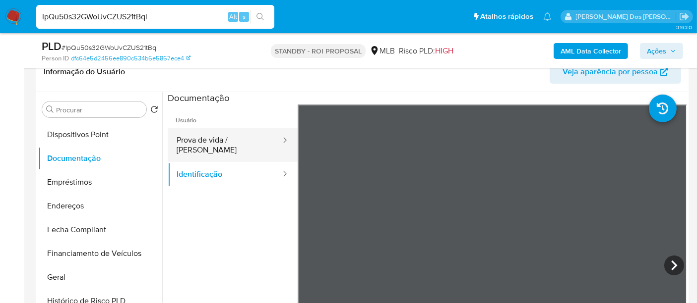
click at [224, 142] on button "Prova de vida / [PERSON_NAME]" at bounding box center [225, 145] width 114 height 34
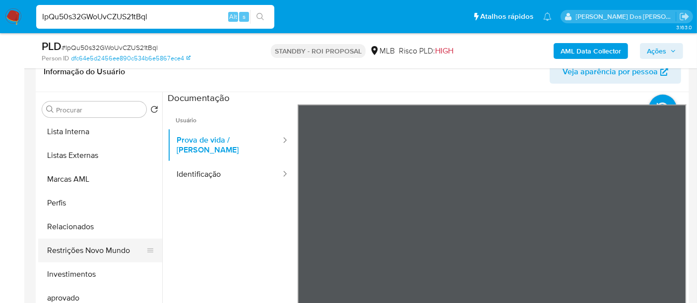
scroll to position [537, 0]
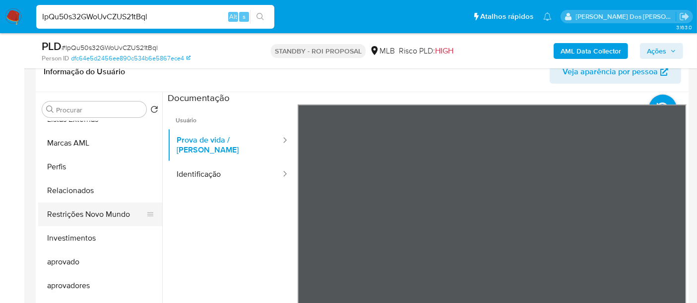
click at [107, 212] on button "Restrições Novo Mundo" at bounding box center [96, 215] width 116 height 24
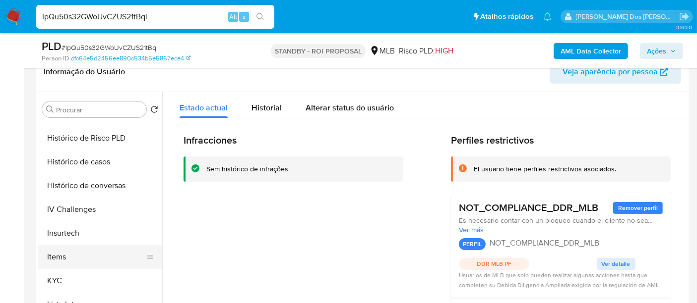
scroll to position [262, 0]
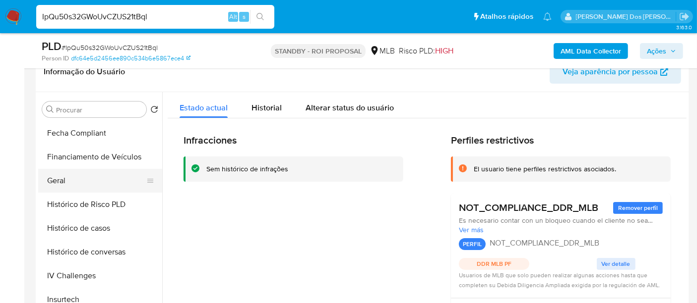
click at [64, 180] on button "Geral" at bounding box center [96, 181] width 116 height 24
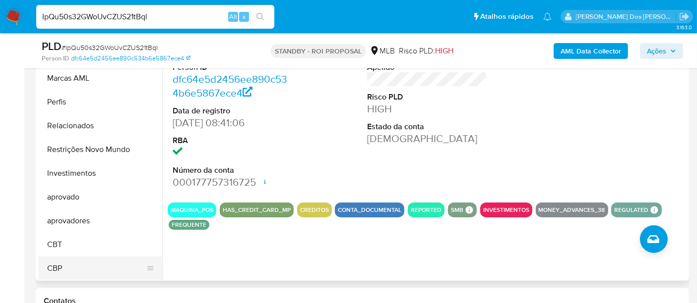
scroll to position [275, 0]
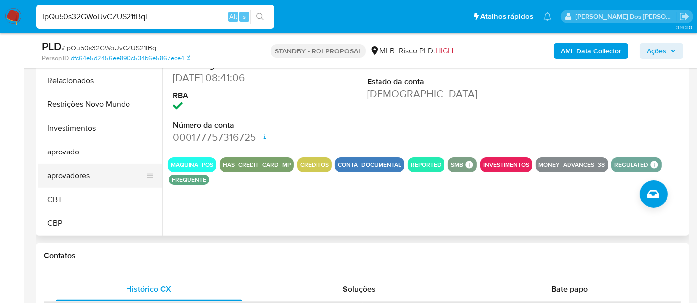
click at [73, 176] on button "aprovadores" at bounding box center [96, 176] width 116 height 24
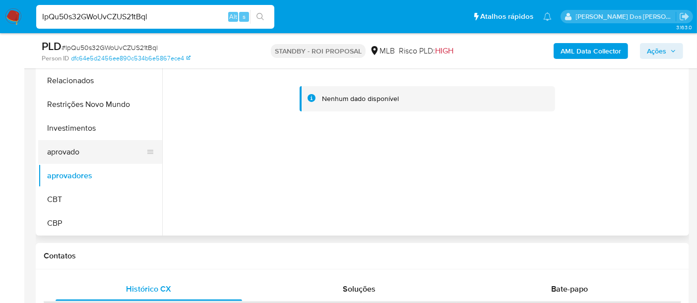
click at [82, 151] on button "aprovado" at bounding box center [96, 152] width 116 height 24
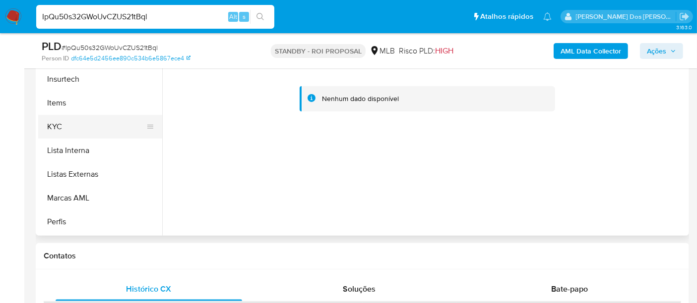
click at [51, 132] on button "KYC" at bounding box center [96, 127] width 116 height 24
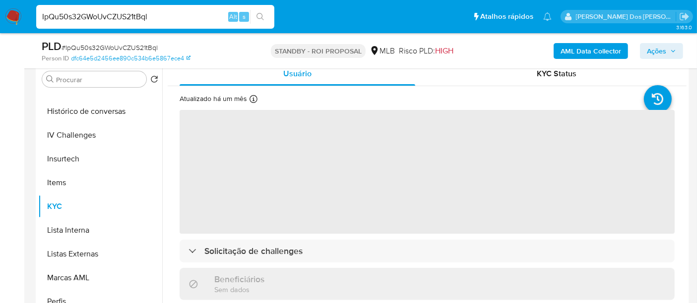
scroll to position [220, 0]
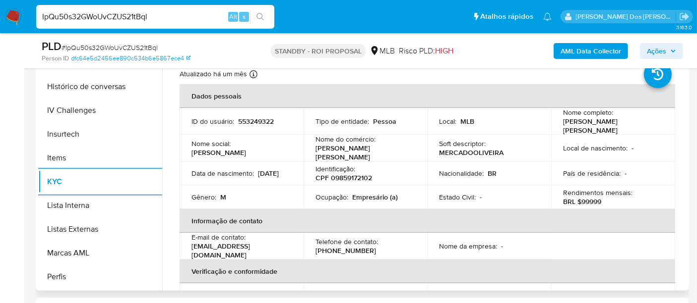
click at [349, 152] on p "Mercado Oliveira" at bounding box center [363, 153] width 96 height 18
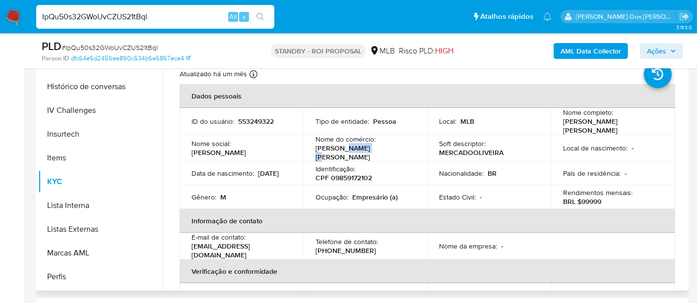
click at [349, 152] on p "Mercado Oliveira" at bounding box center [363, 153] width 96 height 18
click at [367, 151] on div "Nome do comércio : Mercado Oliveira" at bounding box center [365, 148] width 100 height 27
drag, startPoint x: 369, startPoint y: 148, endPoint x: 315, endPoint y: 148, distance: 54.5
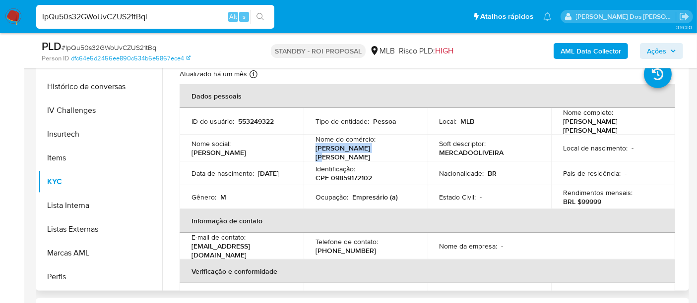
click at [315, 148] on div "Nome do comércio : Mercado Oliveira" at bounding box center [365, 148] width 100 height 27
copy p "Mercado Oliveira"
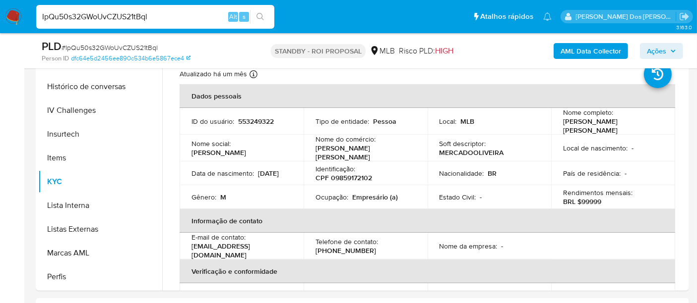
click at [187, 21] on input "IpQu50s32GWoUvCZUS21tBql" at bounding box center [155, 16] width 238 height 13
paste input "QTNtjtzkKU8uclGtN4F5cdQe"
type input "QTNtjtzkKU8uclGtN4F5cdQe"
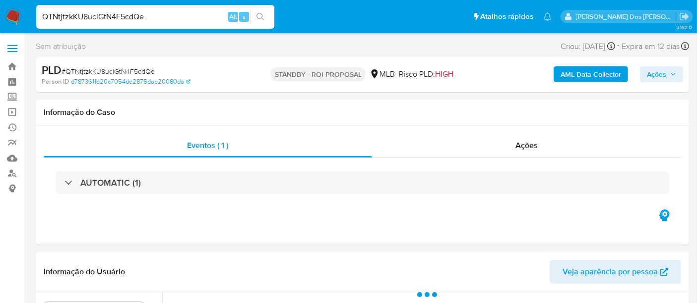
select select "10"
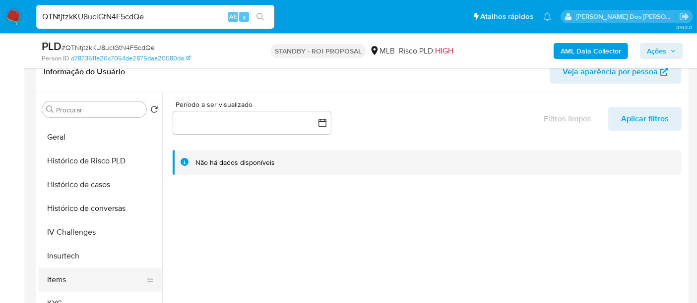
scroll to position [330, 0]
click at [56, 275] on button "KYC" at bounding box center [96, 280] width 116 height 24
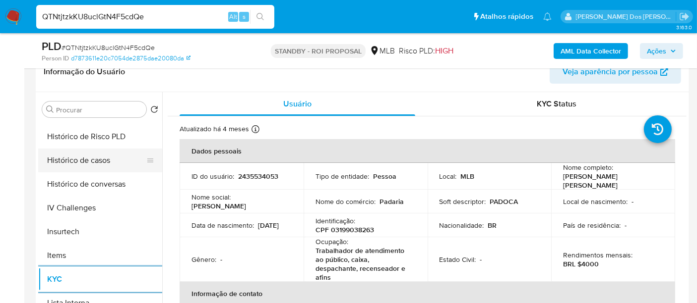
click at [92, 162] on button "Histórico de casos" at bounding box center [96, 161] width 116 height 24
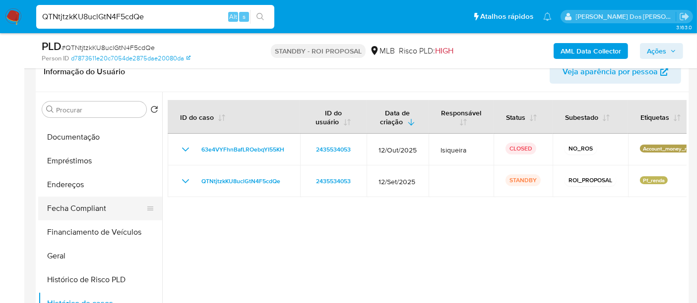
scroll to position [165, 0]
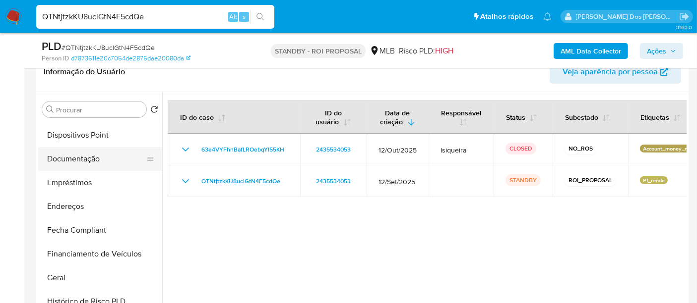
click at [81, 156] on button "Documentação" at bounding box center [96, 159] width 116 height 24
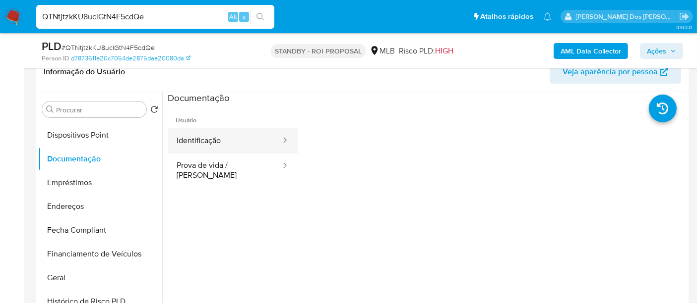
click at [187, 135] on button "Identificação" at bounding box center [225, 140] width 114 height 25
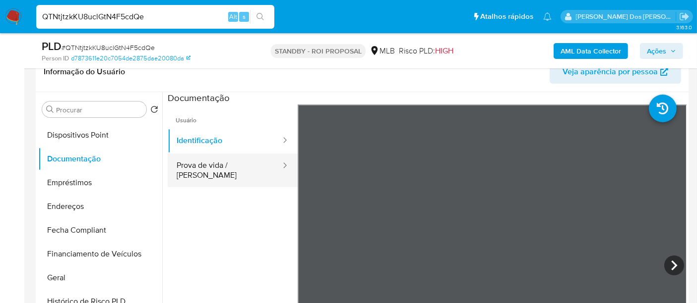
click at [244, 168] on button "Prova de vida / [PERSON_NAME]" at bounding box center [225, 171] width 114 height 34
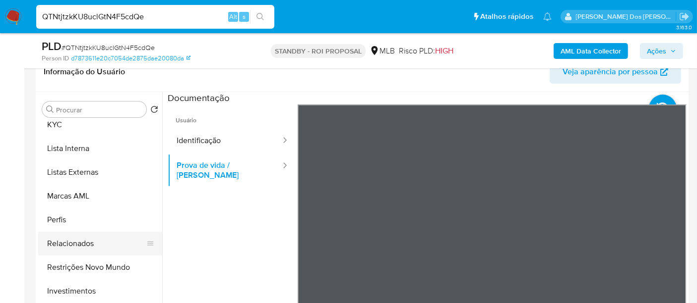
scroll to position [495, 0]
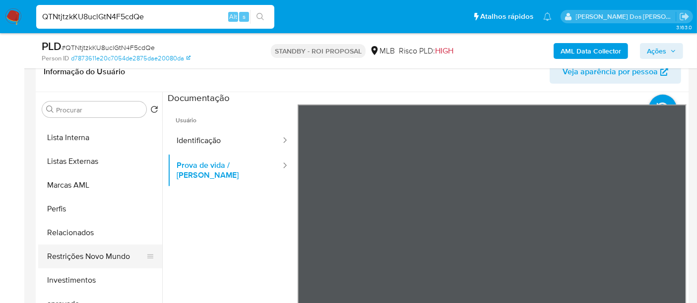
click at [96, 256] on button "Restrições Novo Mundo" at bounding box center [96, 257] width 116 height 24
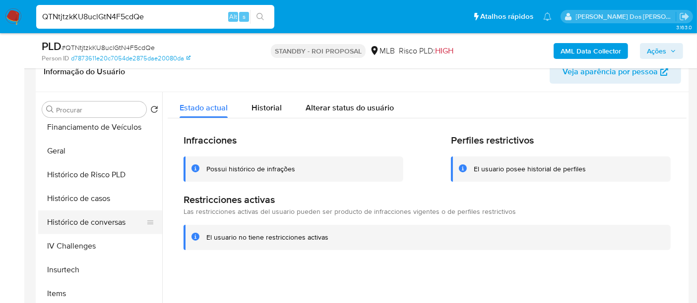
scroll to position [275, 0]
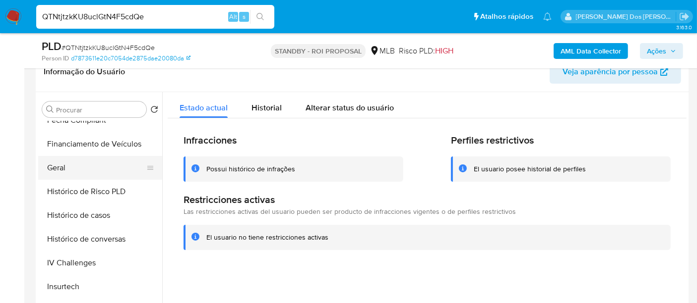
click at [62, 169] on button "Geral" at bounding box center [96, 168] width 116 height 24
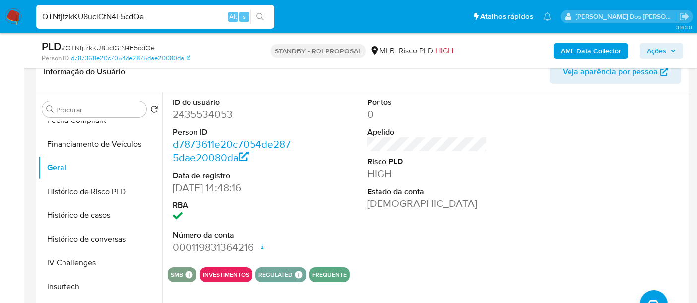
click at [14, 16] on img at bounding box center [13, 16] width 17 height 17
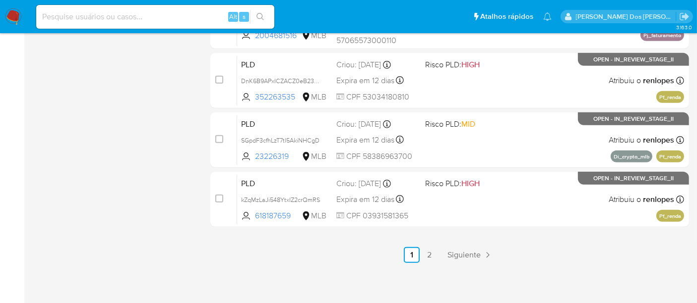
scroll to position [514, 0]
click at [427, 252] on link "2" at bounding box center [429, 255] width 16 height 16
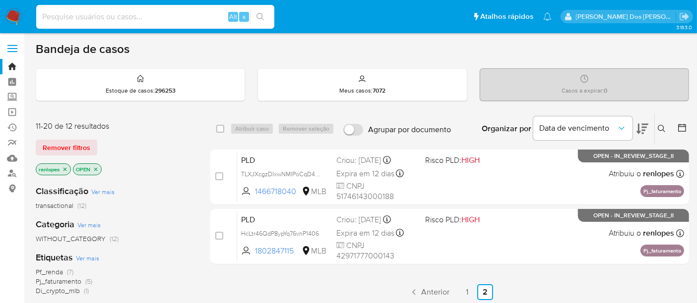
click at [152, 14] on input at bounding box center [155, 16] width 238 height 13
paste input "oMHurJe1OZQgcMSTLPWVXD1B"
type input "oMHurJe1OZQgcMSTLPWVXD1B"
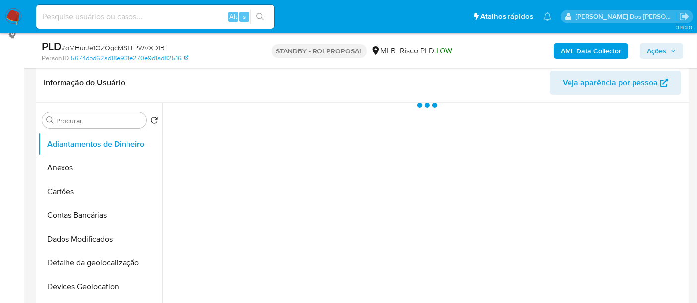
scroll to position [220, 0]
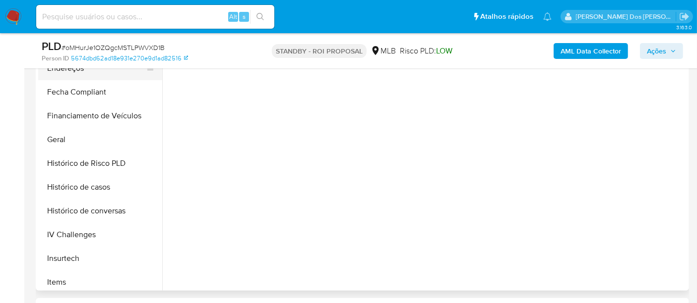
select select "10"
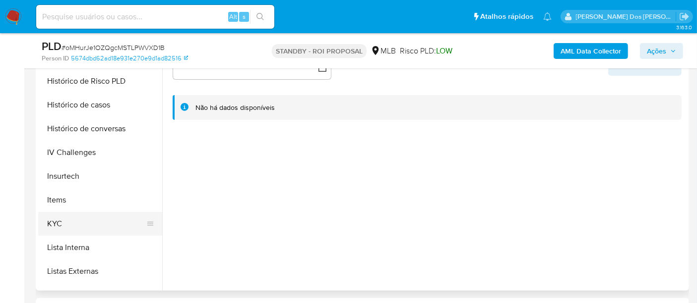
click at [53, 220] on button "KYC" at bounding box center [96, 224] width 116 height 24
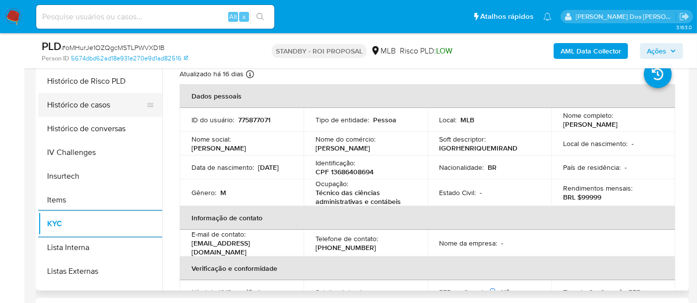
click at [93, 105] on button "Histórico de casos" at bounding box center [96, 105] width 116 height 24
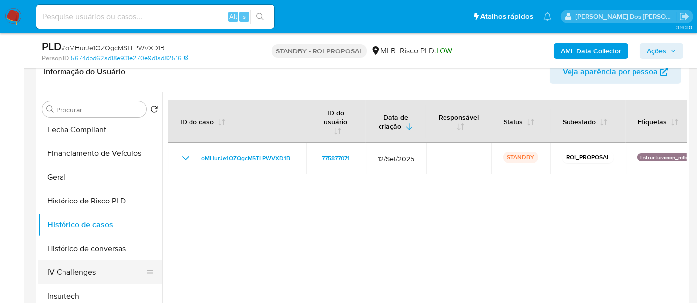
scroll to position [165, 0]
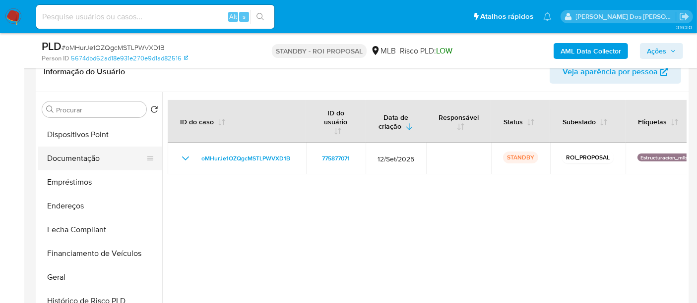
click at [82, 157] on button "Documentação" at bounding box center [96, 159] width 116 height 24
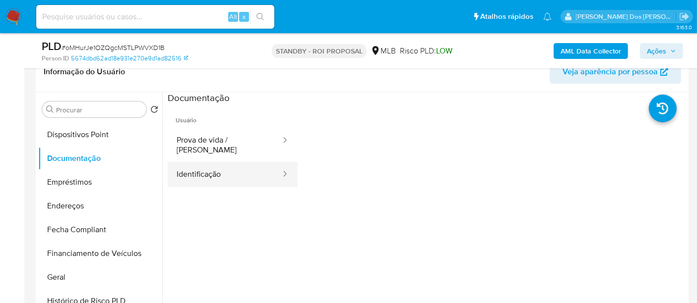
click at [214, 162] on button "Identificação" at bounding box center [225, 174] width 114 height 25
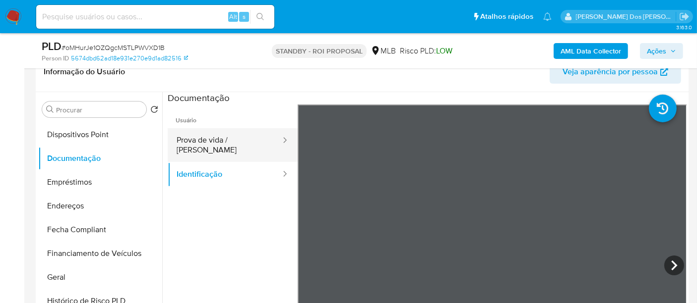
click at [227, 143] on button "Prova de vida / [PERSON_NAME]" at bounding box center [225, 145] width 114 height 34
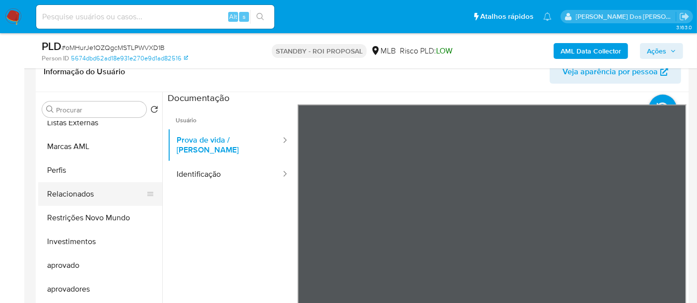
scroll to position [537, 0]
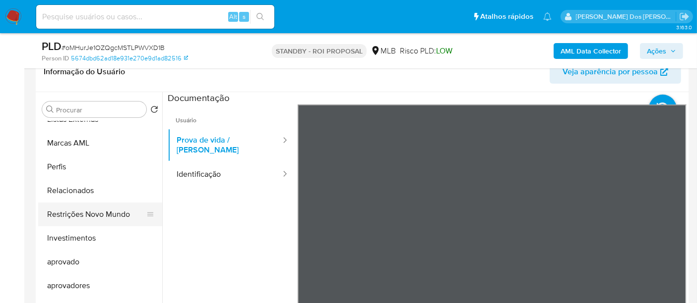
click at [117, 210] on button "Restrições Novo Mundo" at bounding box center [96, 215] width 116 height 24
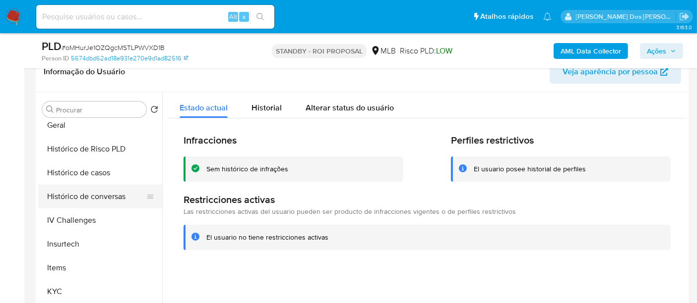
scroll to position [262, 0]
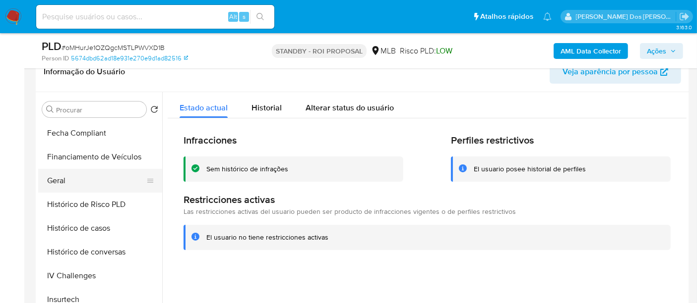
click at [60, 185] on button "Geral" at bounding box center [96, 181] width 116 height 24
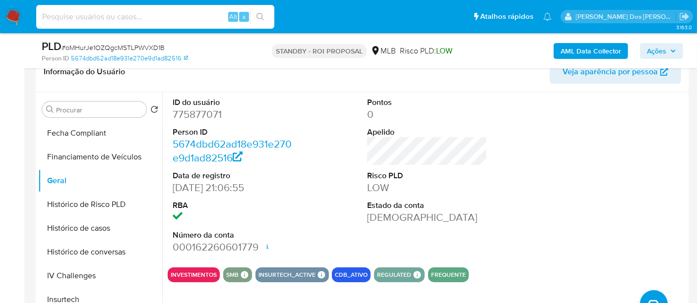
click at [119, 16] on input at bounding box center [155, 16] width 238 height 13
paste input "NIw3eVfmJXtgLWLDQ4XWHAX4"
type input "NIw3eVfmJXtgLWLDQ4XWHAX4"
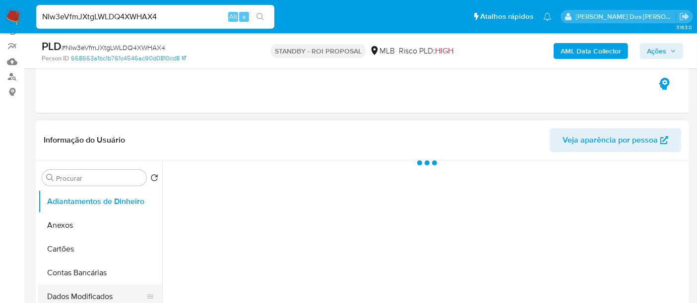
scroll to position [165, 0]
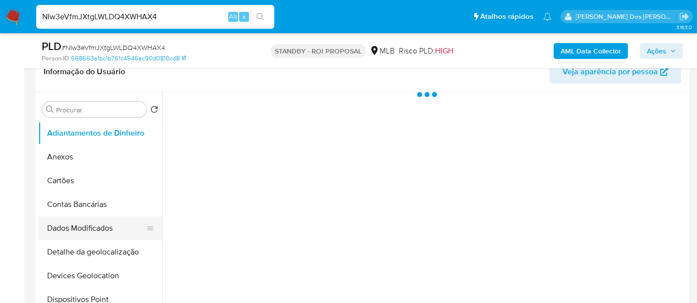
select select "10"
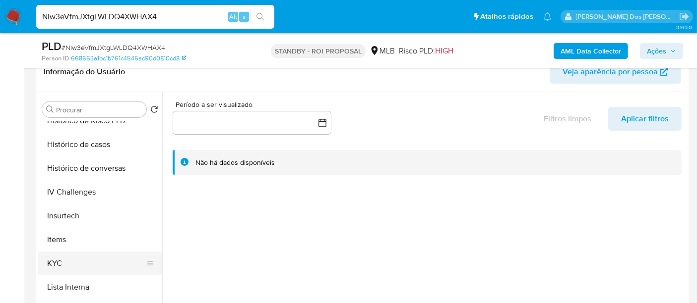
scroll to position [385, 0]
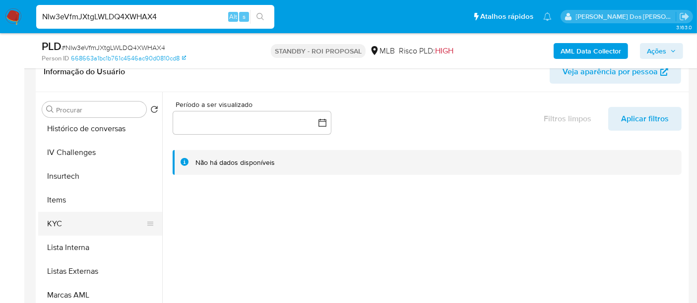
click at [60, 223] on button "KYC" at bounding box center [96, 224] width 116 height 24
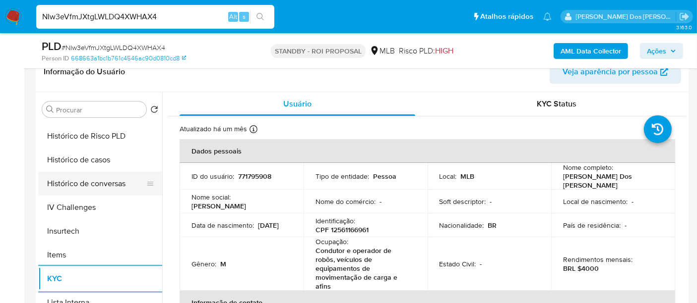
scroll to position [275, 0]
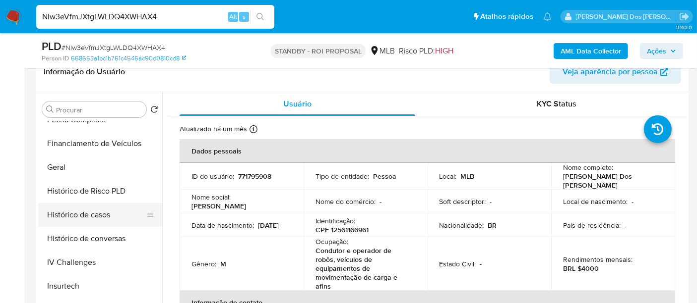
click at [85, 208] on button "Histórico de casos" at bounding box center [96, 215] width 116 height 24
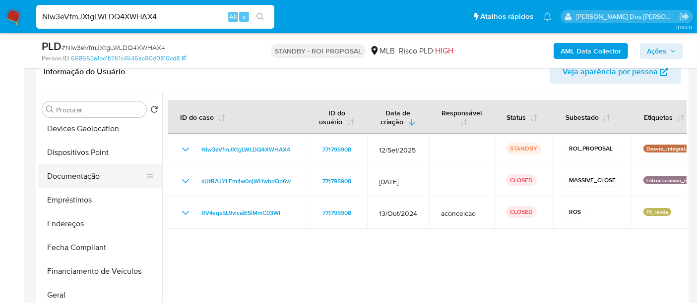
scroll to position [110, 0]
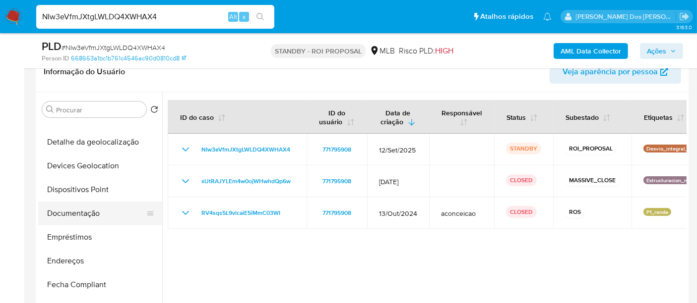
click at [93, 210] on button "Documentação" at bounding box center [96, 214] width 116 height 24
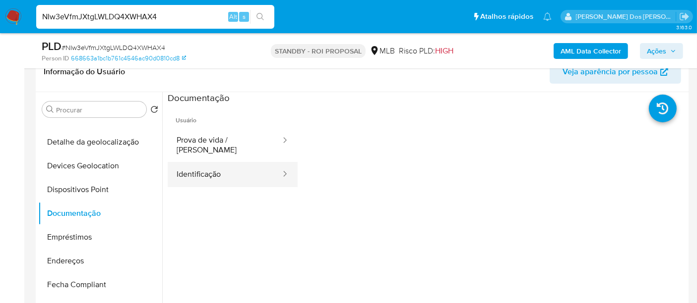
click at [208, 166] on button "Identificação" at bounding box center [225, 174] width 114 height 25
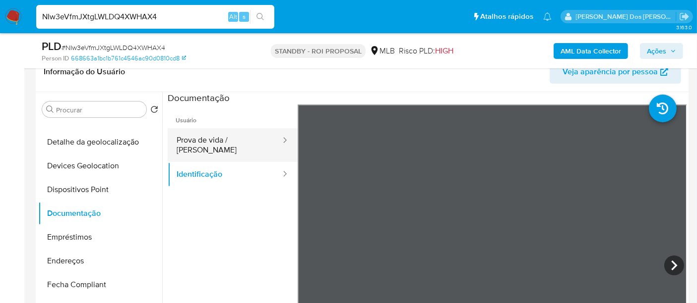
click at [238, 139] on button "Prova de vida / [PERSON_NAME]" at bounding box center [225, 145] width 114 height 34
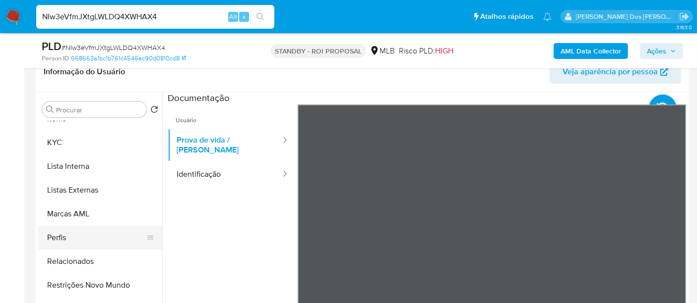
scroll to position [496, 0]
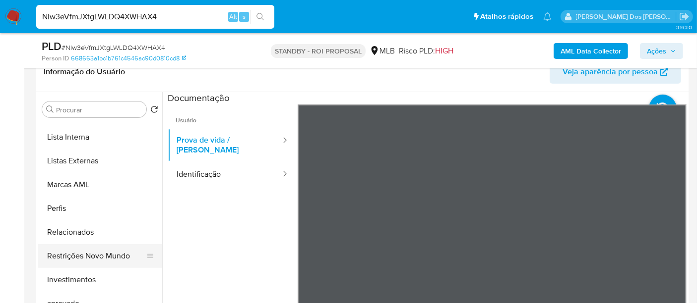
click at [96, 251] on button "Restrições Novo Mundo" at bounding box center [96, 256] width 116 height 24
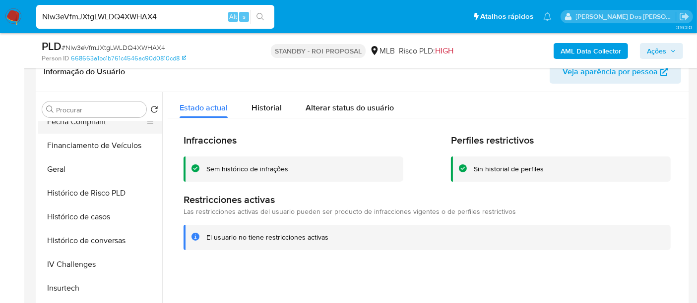
scroll to position [220, 0]
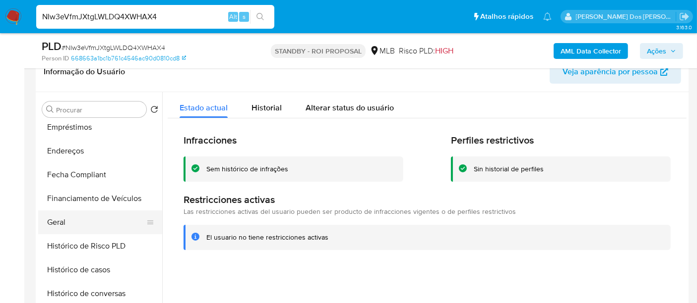
click at [61, 216] on button "Geral" at bounding box center [96, 223] width 116 height 24
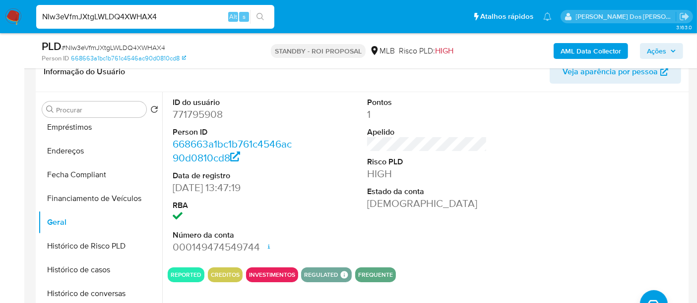
click at [143, 18] on input "NIw3eVfmJXtgLWLDQ4XWHAX4" at bounding box center [155, 16] width 238 height 13
paste input "hCWG2uo0Bw7x3V4zhlz2SBvq"
type input "hCWG2uo0Bw7x3V4zhlz2SBvq"
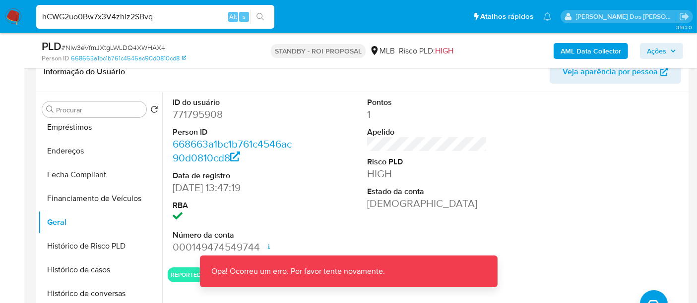
click at [12, 17] on img at bounding box center [13, 16] width 17 height 17
